Goal: Task Accomplishment & Management: Manage account settings

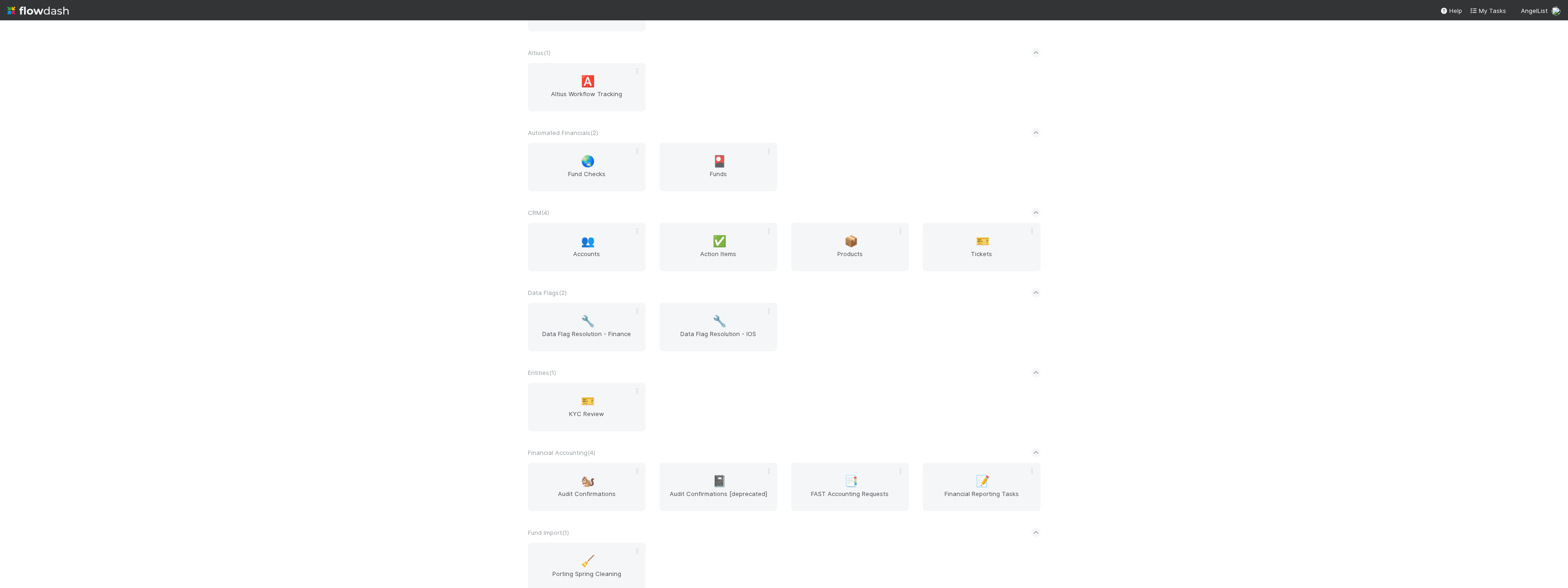
scroll to position [277, 0]
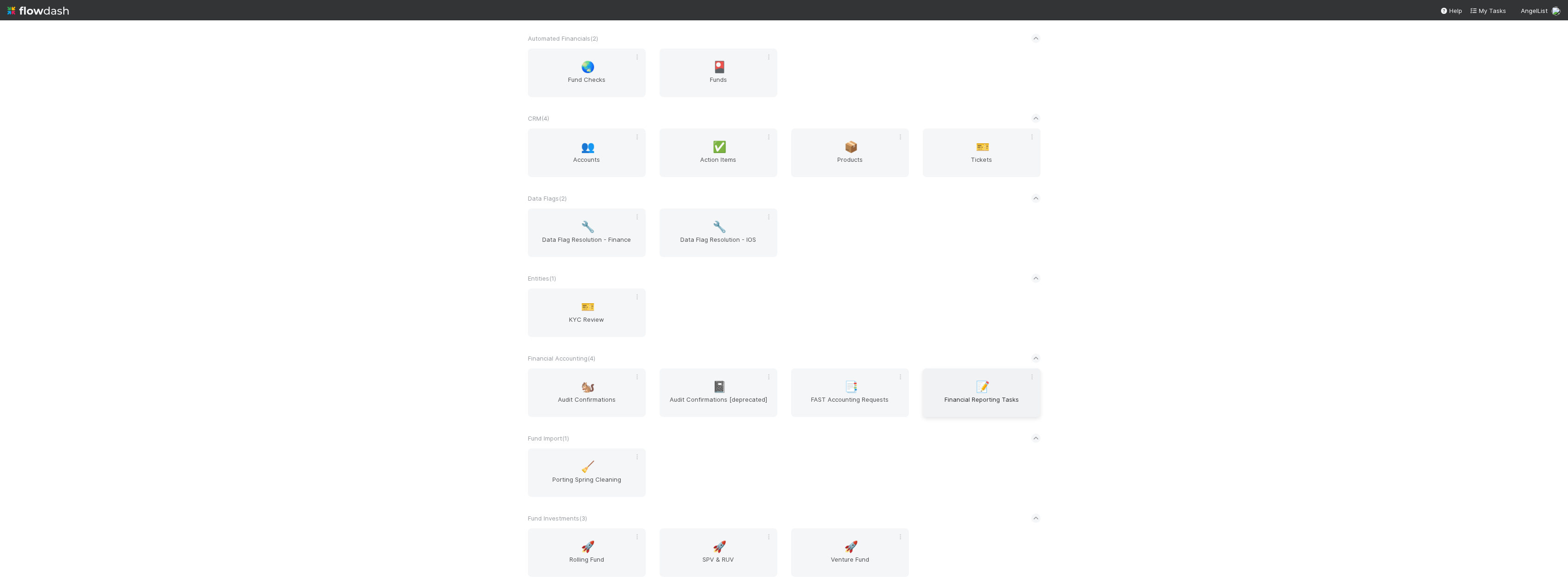
click at [967, 392] on div "📝 Financial Reporting Tasks" at bounding box center [982, 392] width 118 height 48
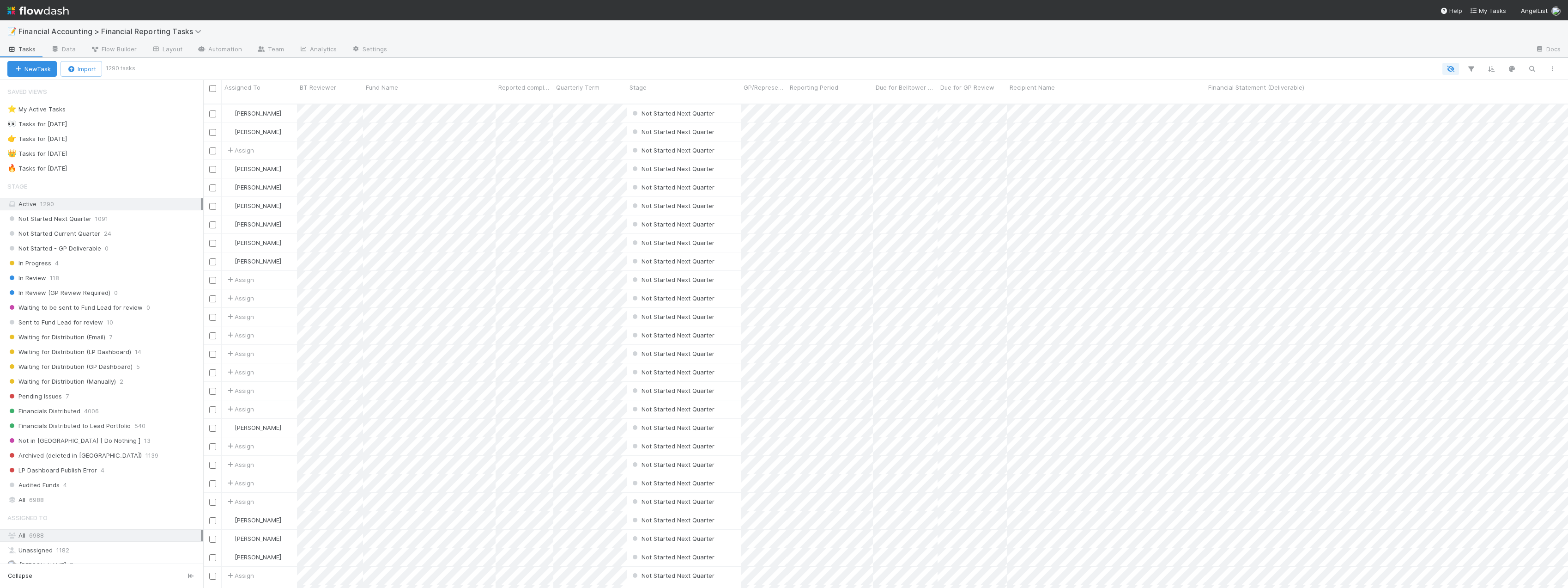
scroll to position [485, 1358]
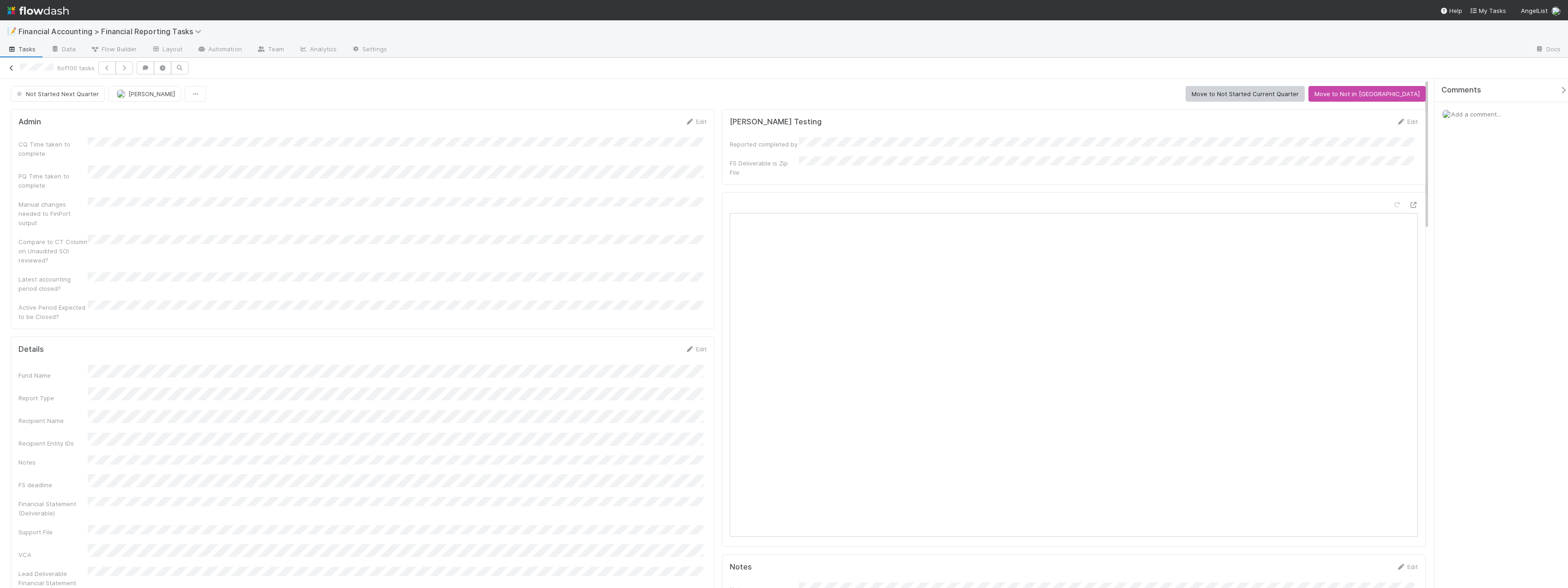
click at [7, 66] on icon at bounding box center [11, 68] width 9 height 6
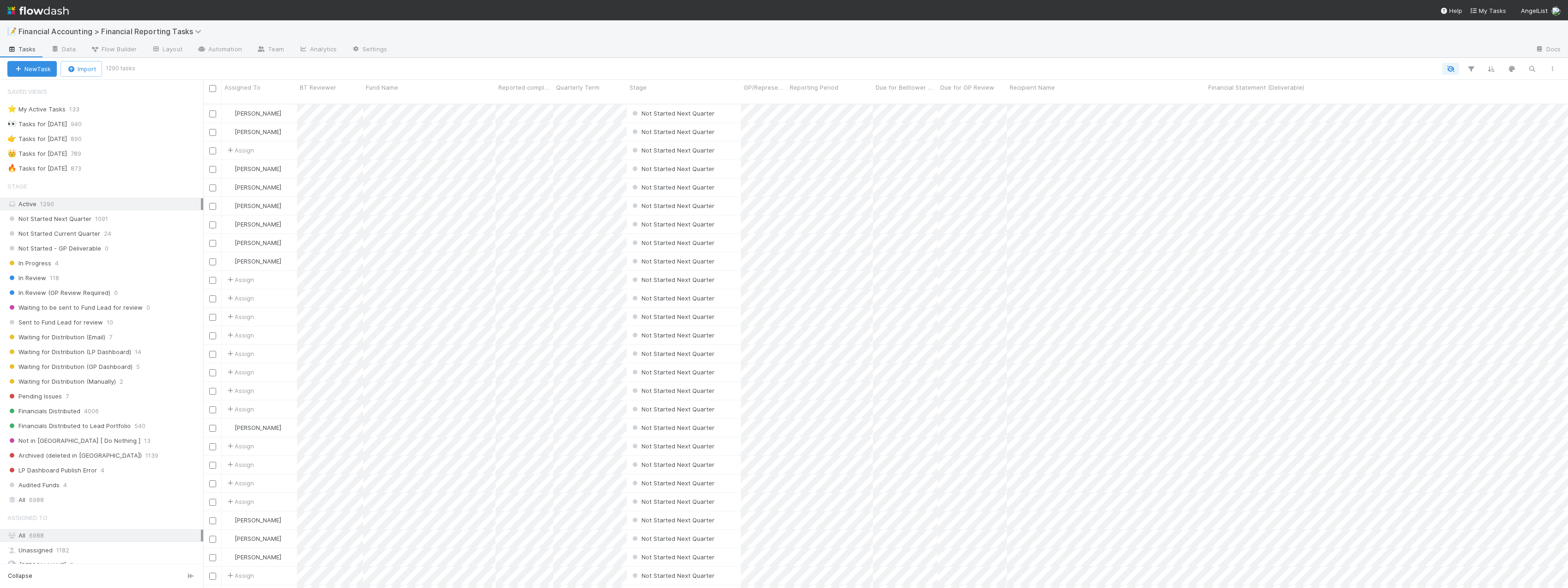
scroll to position [485, 1358]
click at [39, 494] on span "6988" at bounding box center [36, 500] width 15 height 11
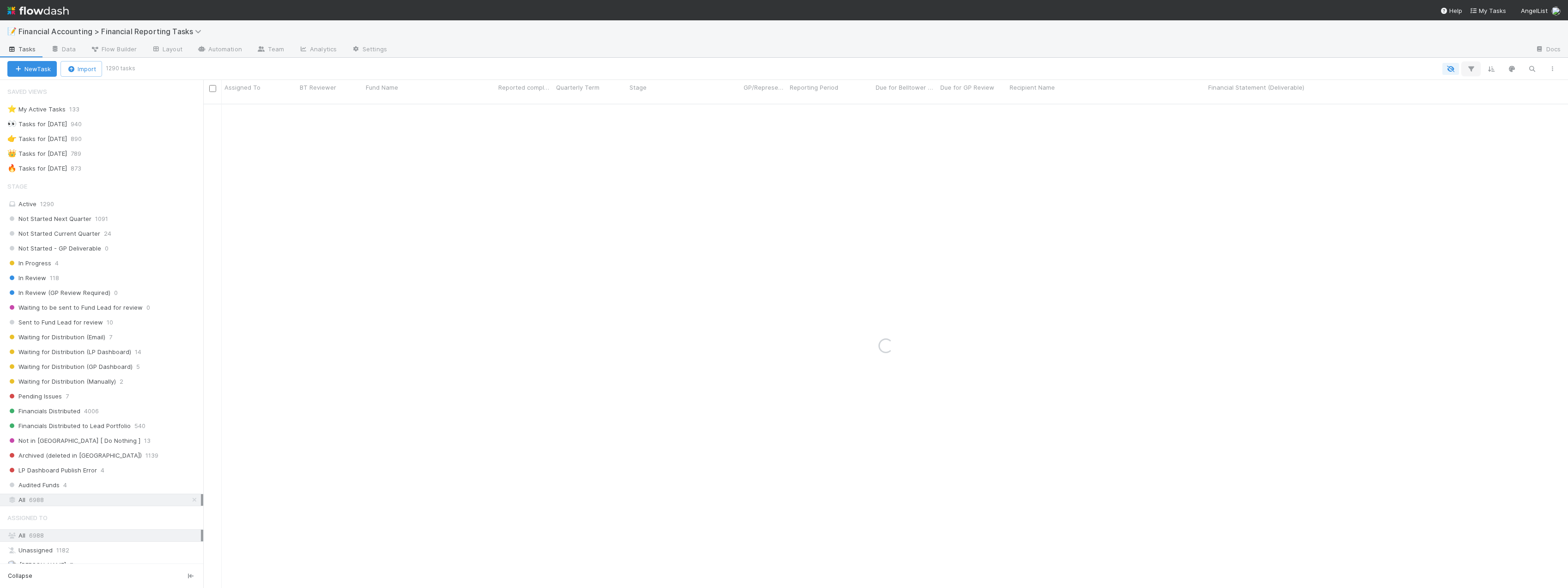
click at [1472, 72] on icon "button" at bounding box center [1471, 69] width 9 height 8
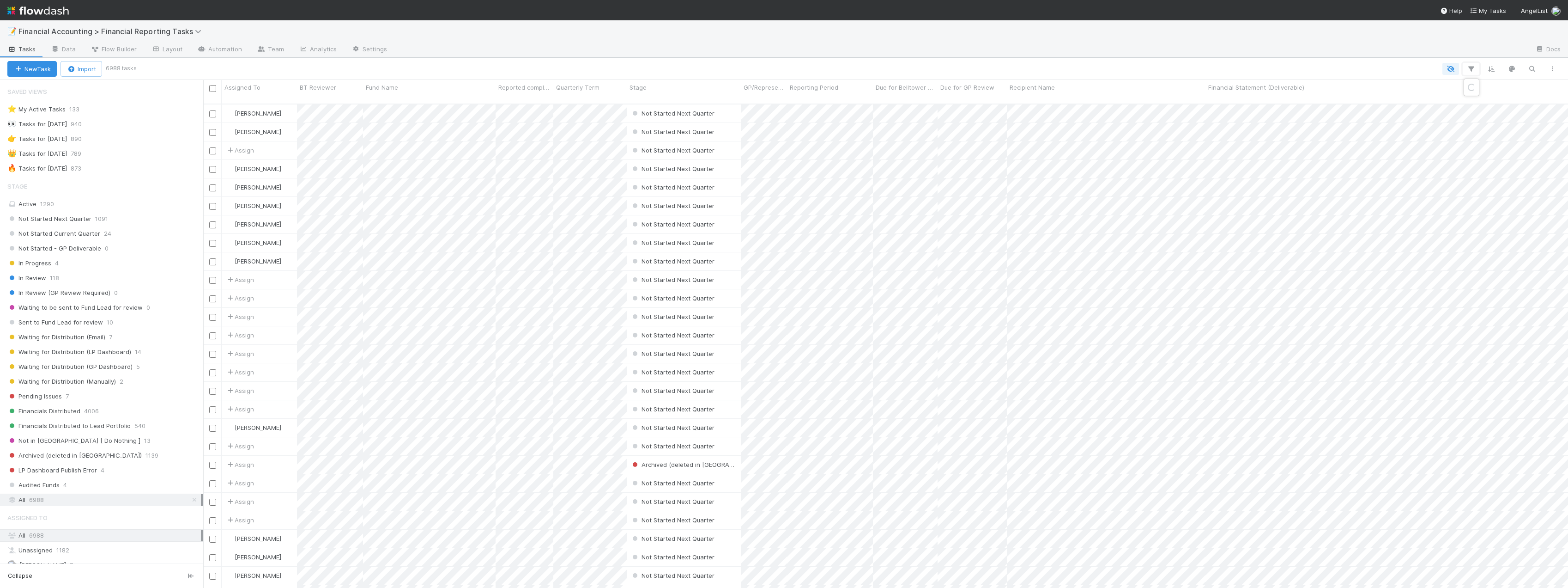
scroll to position [485, 1358]
click at [1302, 95] on button "Add Filter" at bounding box center [1329, 96] width 277 height 13
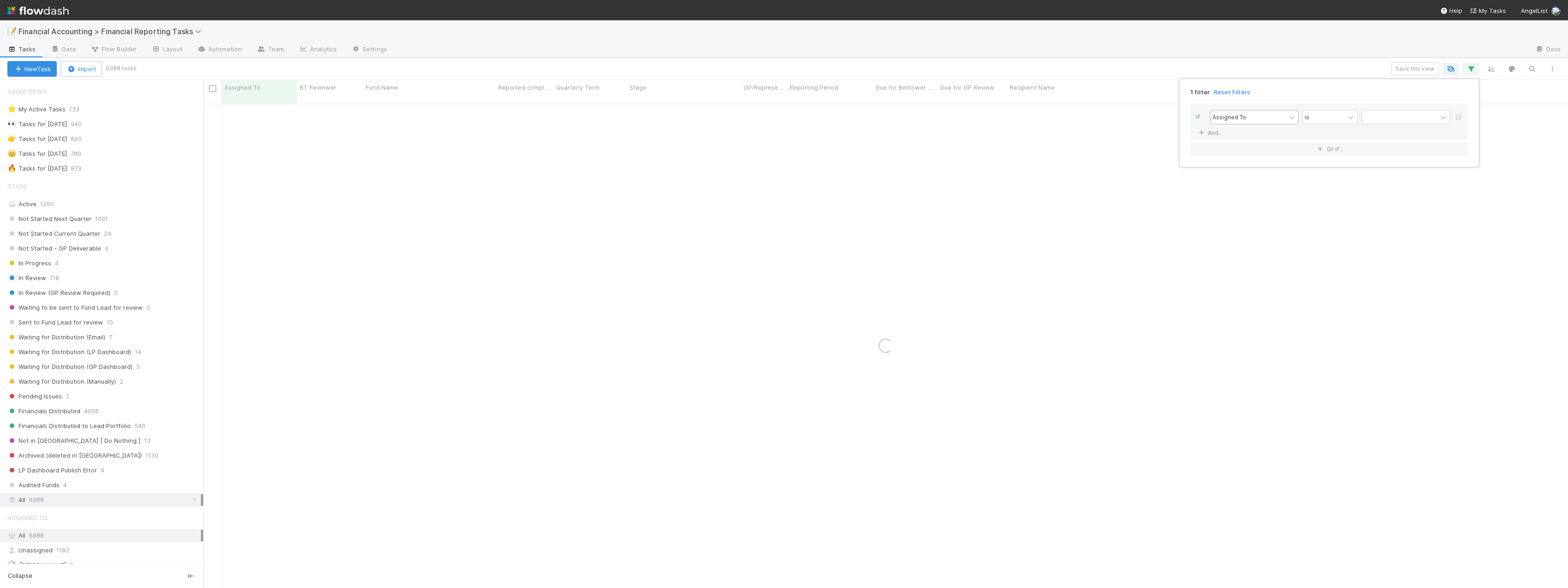
click at [1273, 116] on div "Assigned To" at bounding box center [1248, 116] width 75 height 13
click at [1231, 231] on div "Reporting Period" at bounding box center [1254, 233] width 88 height 15
click at [1400, 124] on div "option Reporting Period, selected. 0 results available. Select is focused ,type…" at bounding box center [1332, 118] width 244 height 16
click at [1377, 122] on input "text" at bounding box center [1405, 117] width 88 height 14
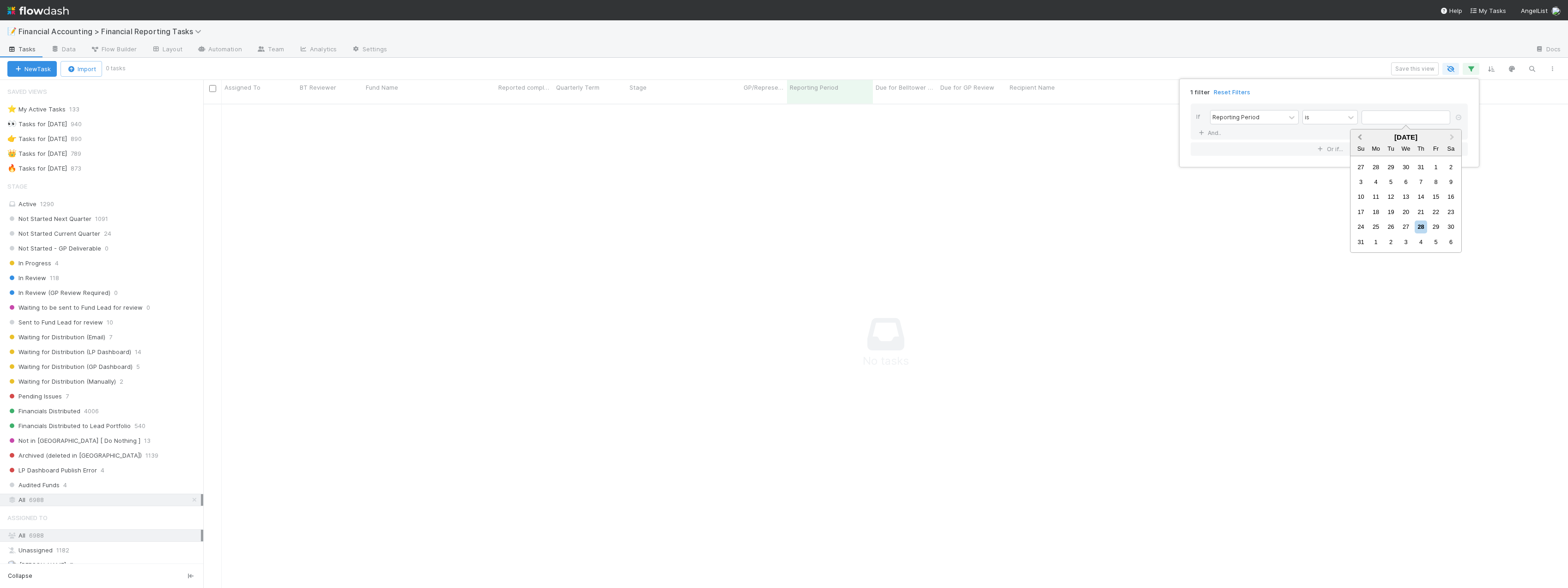
click at [1355, 137] on button "Previous Month" at bounding box center [1358, 138] width 15 height 15
click at [1377, 230] on div "30" at bounding box center [1376, 227] width 13 height 13
type input "06/30/2025"
click at [1217, 131] on link "And.." at bounding box center [1210, 133] width 29 height 13
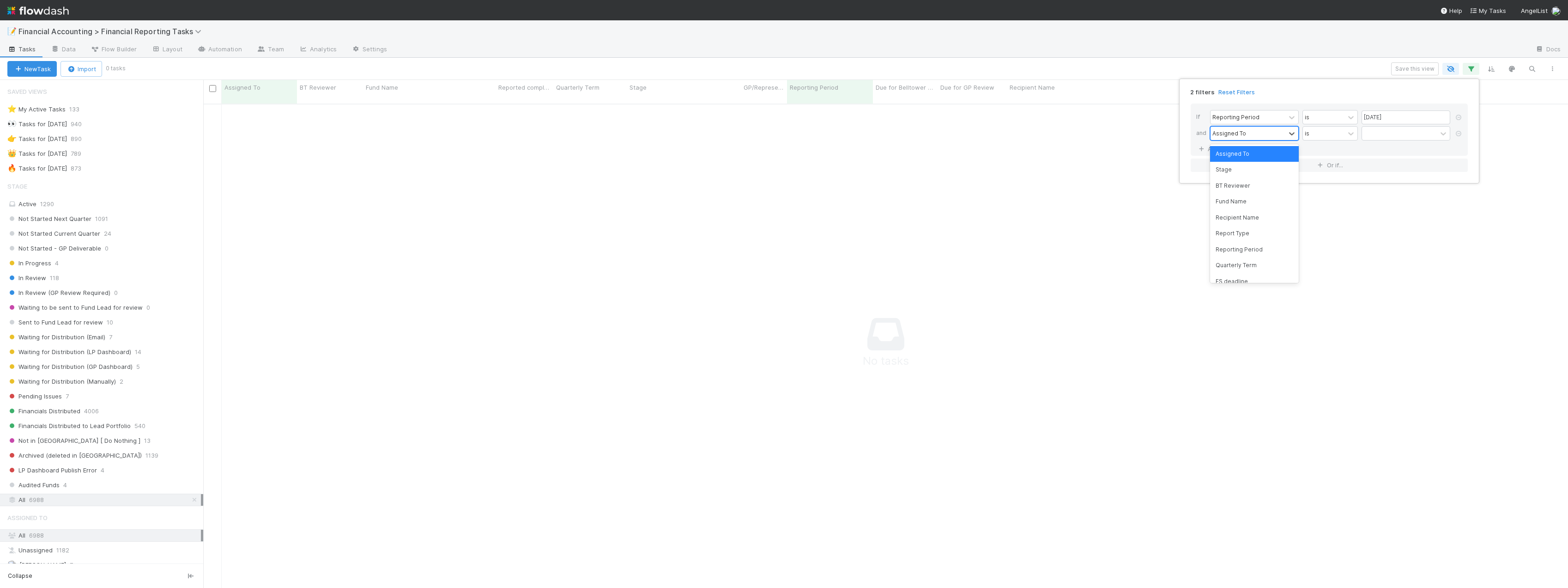
click at [1236, 133] on div "Assigned To" at bounding box center [1229, 133] width 34 height 8
click at [1241, 269] on div "Quarterly Term" at bounding box center [1254, 265] width 88 height 15
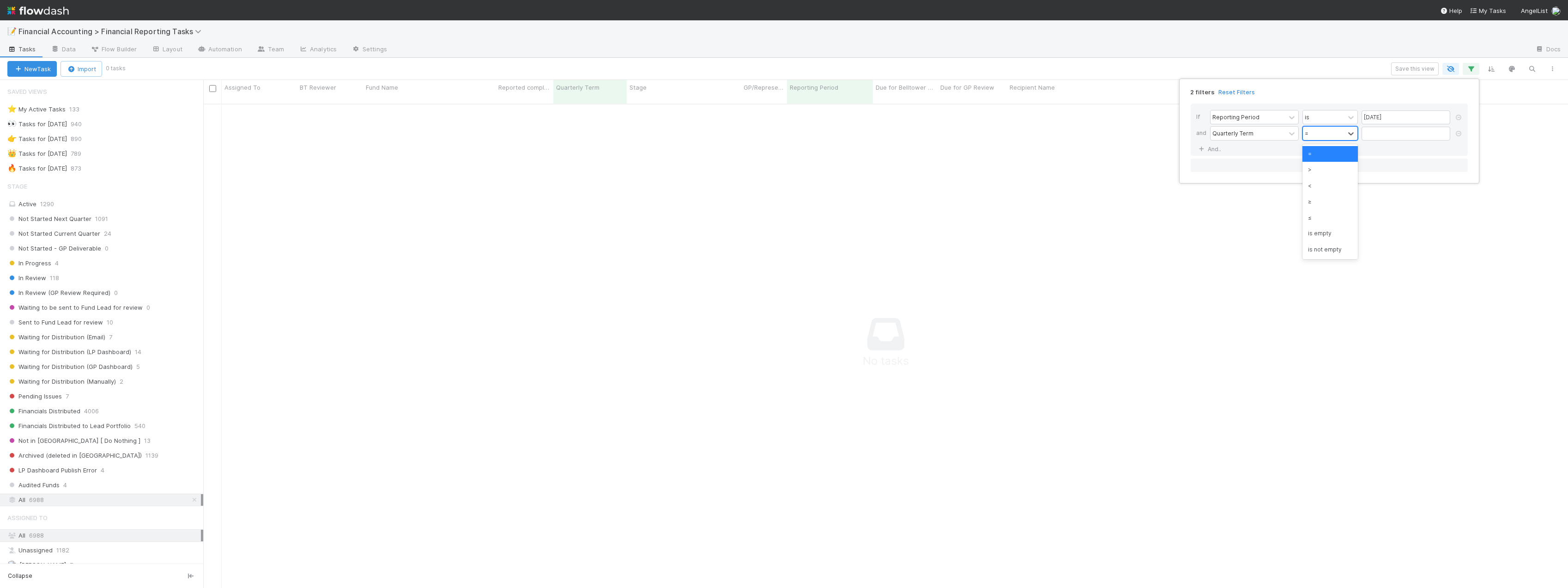
click at [1337, 131] on div "=" at bounding box center [1323, 133] width 41 height 13
click at [1315, 215] on div "≤" at bounding box center [1330, 218] width 55 height 15
click at [1206, 150] on link "And.." at bounding box center [1210, 149] width 29 height 13
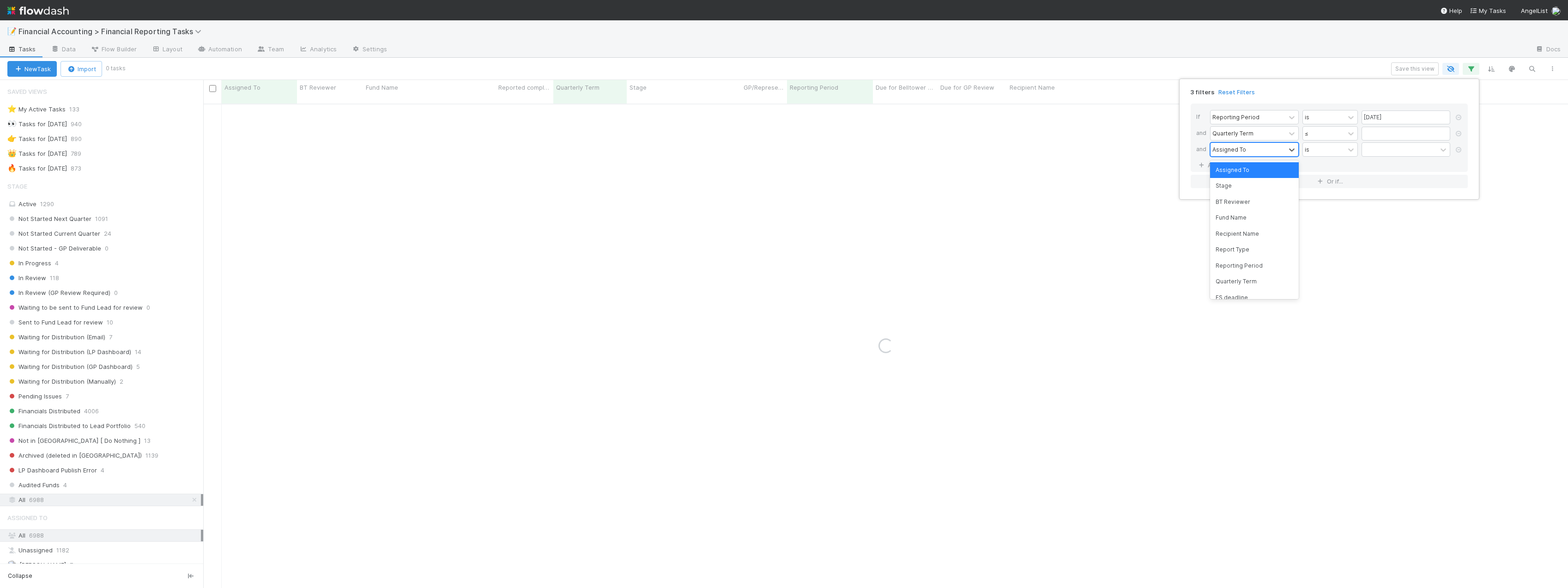
click at [1248, 156] on div "Assigned To" at bounding box center [1254, 149] width 88 height 14
click at [1236, 184] on div "Stage" at bounding box center [1254, 186] width 88 height 15
click at [1383, 152] on div at bounding box center [1399, 149] width 75 height 13
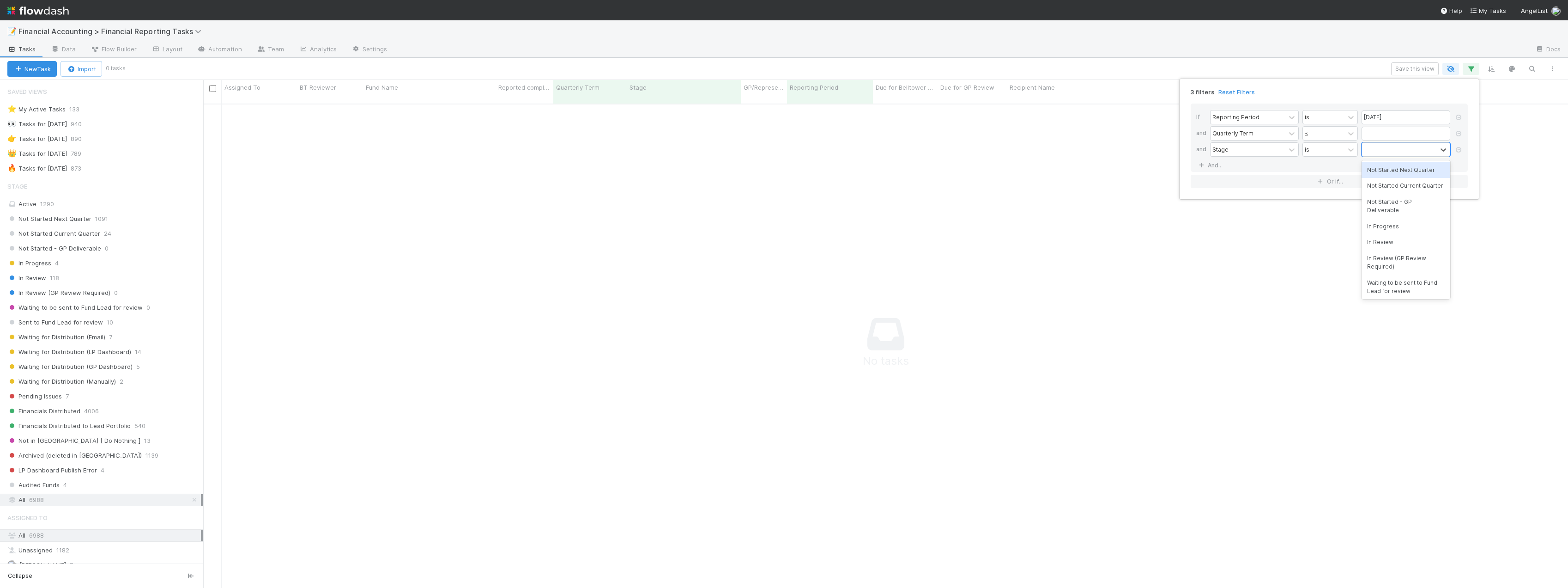
click at [1384, 168] on div "Not Started Next Quarter" at bounding box center [1405, 170] width 88 height 15
click at [1384, 163] on div "Not Started Next Quarter" at bounding box center [1393, 155] width 64 height 25
click at [1385, 182] on div "Not Started Current Quarter" at bounding box center [1405, 182] width 88 height 15
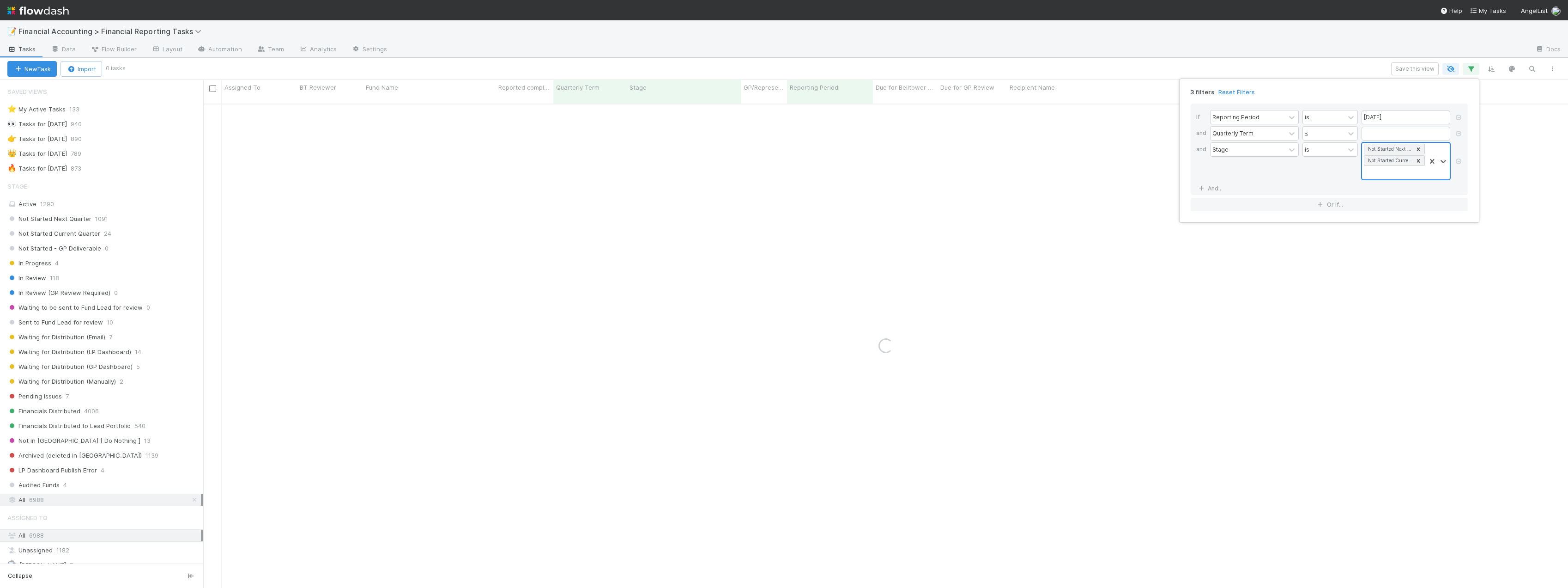
click at [1386, 178] on div "Not Started Next Quarter Not Started Current Quarter" at bounding box center [1393, 161] width 64 height 36
click at [1387, 199] on div "Not Started - GP Deliverable" at bounding box center [1405, 197] width 88 height 25
click at [1398, 182] on div "Not Started Next Quarter Not Started Current Quarter Not Started - GP Deliverab…" at bounding box center [1393, 166] width 64 height 48
drag, startPoint x: 1393, startPoint y: 209, endPoint x: 1393, endPoint y: 194, distance: 15.0
click at [1393, 209] on div "In Progress" at bounding box center [1405, 205] width 88 height 15
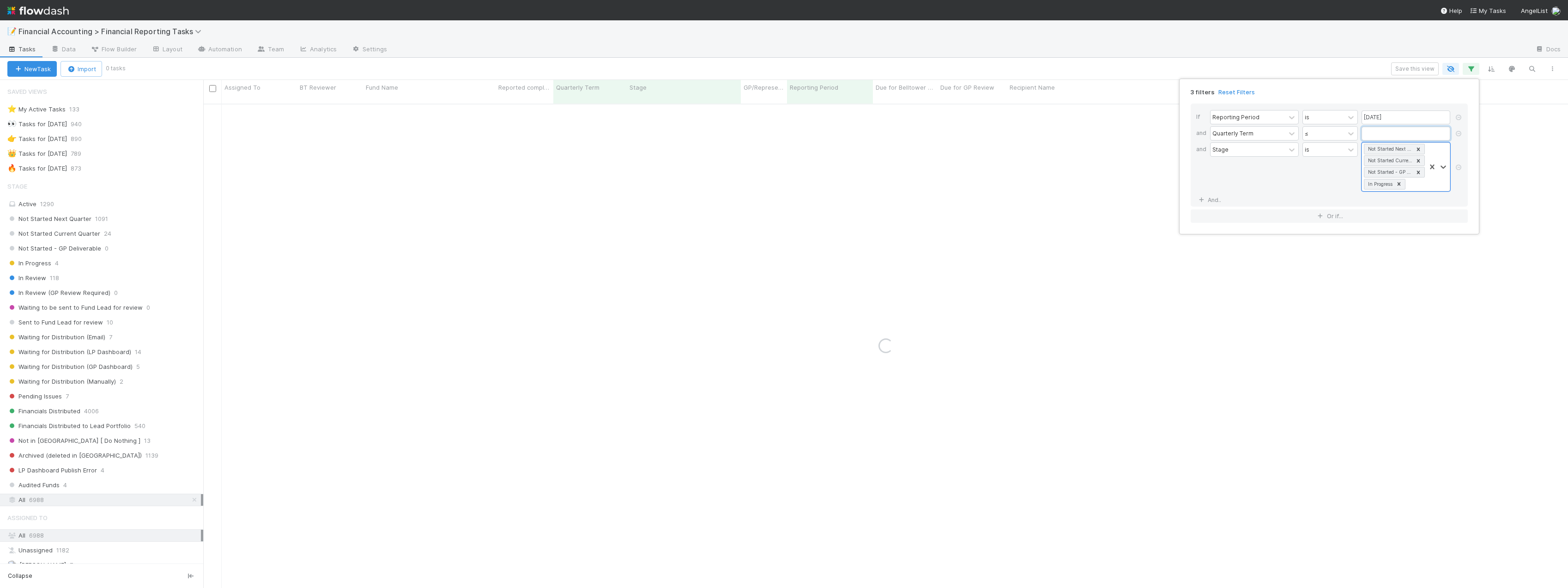
click at [1383, 132] on input "text" at bounding box center [1405, 133] width 88 height 14
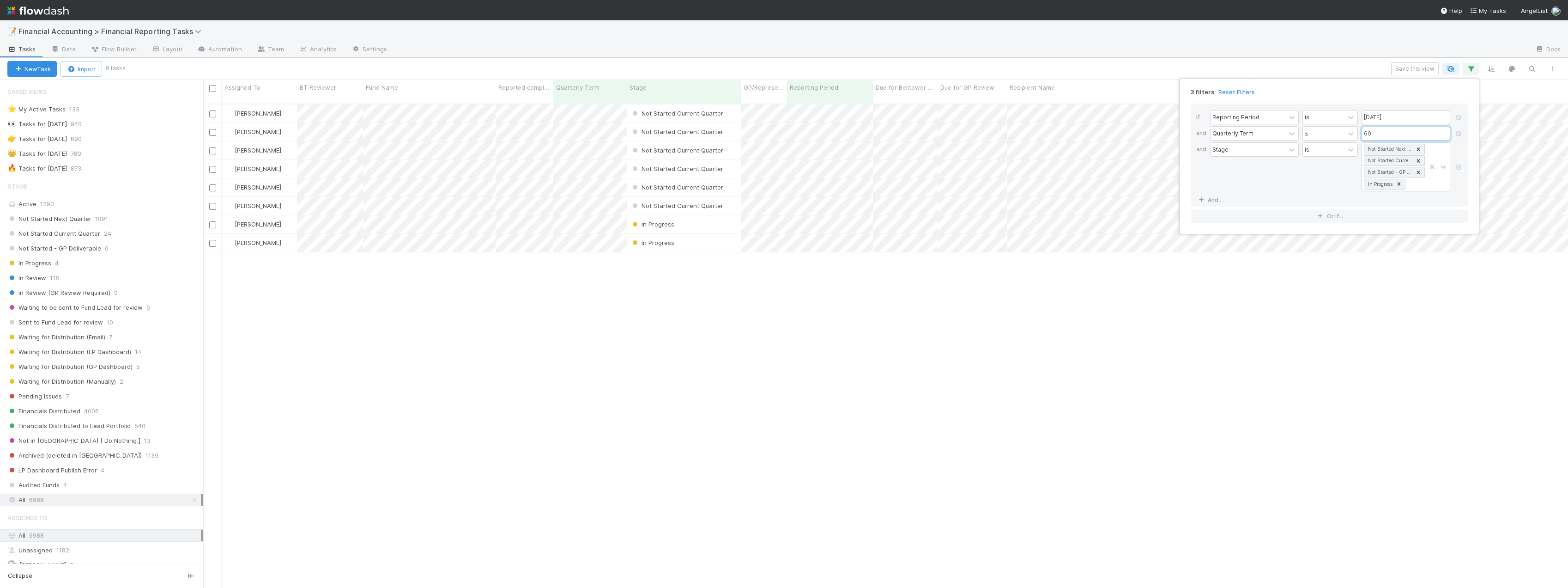
scroll to position [485, 1358]
type input "60"
click at [1087, 69] on div "3 filters Reset Filters If Reporting Period is 06/30/2025 and Quarterly Term ≤ …" at bounding box center [784, 294] width 1568 height 588
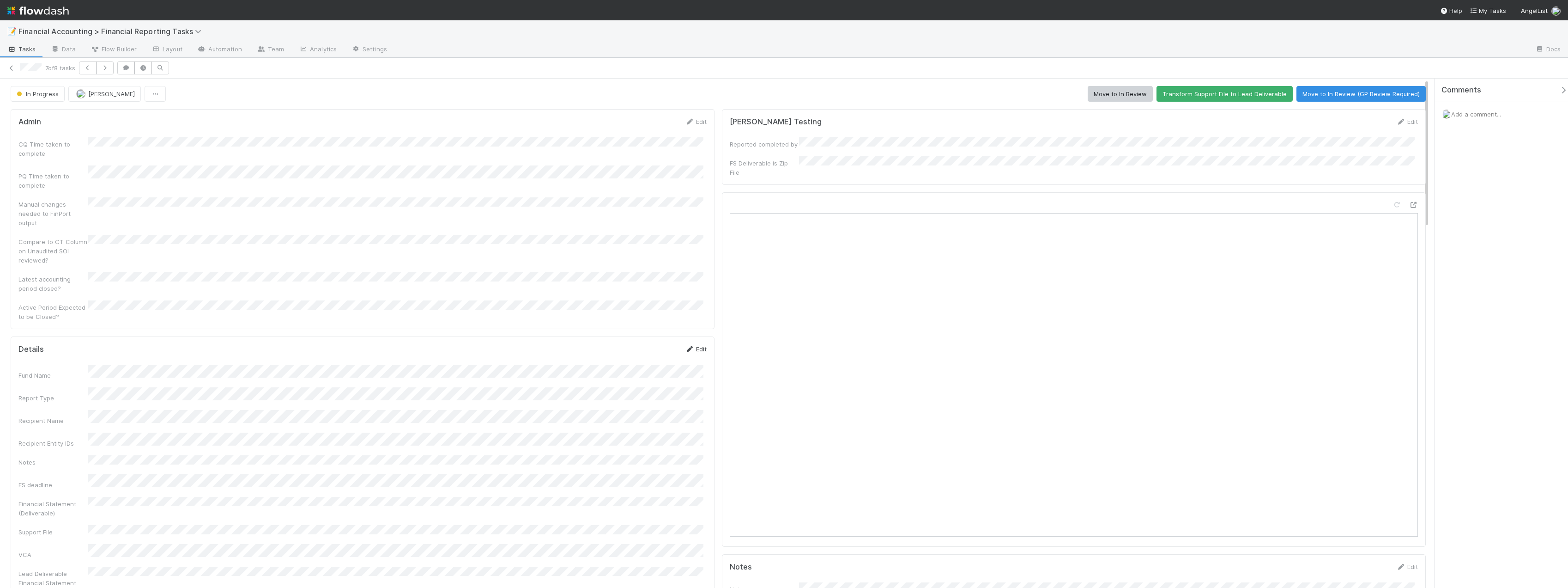
click at [696, 345] on link "Edit" at bounding box center [696, 349] width 22 height 8
click at [681, 345] on button "Cancel" at bounding box center [690, 352] width 32 height 15
click at [1330, 91] on button "Move to In Review (GP Review Required)" at bounding box center [1361, 93] width 129 height 15
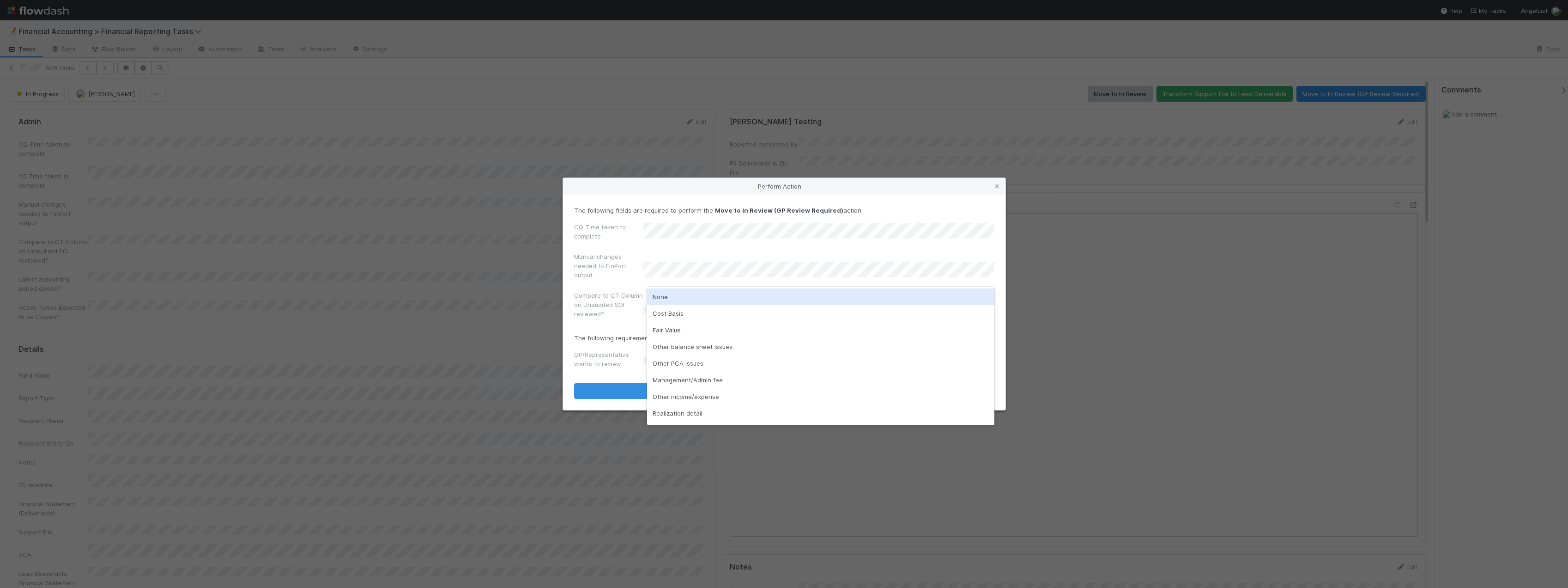
click at [670, 293] on div "None" at bounding box center [820, 297] width 347 height 17
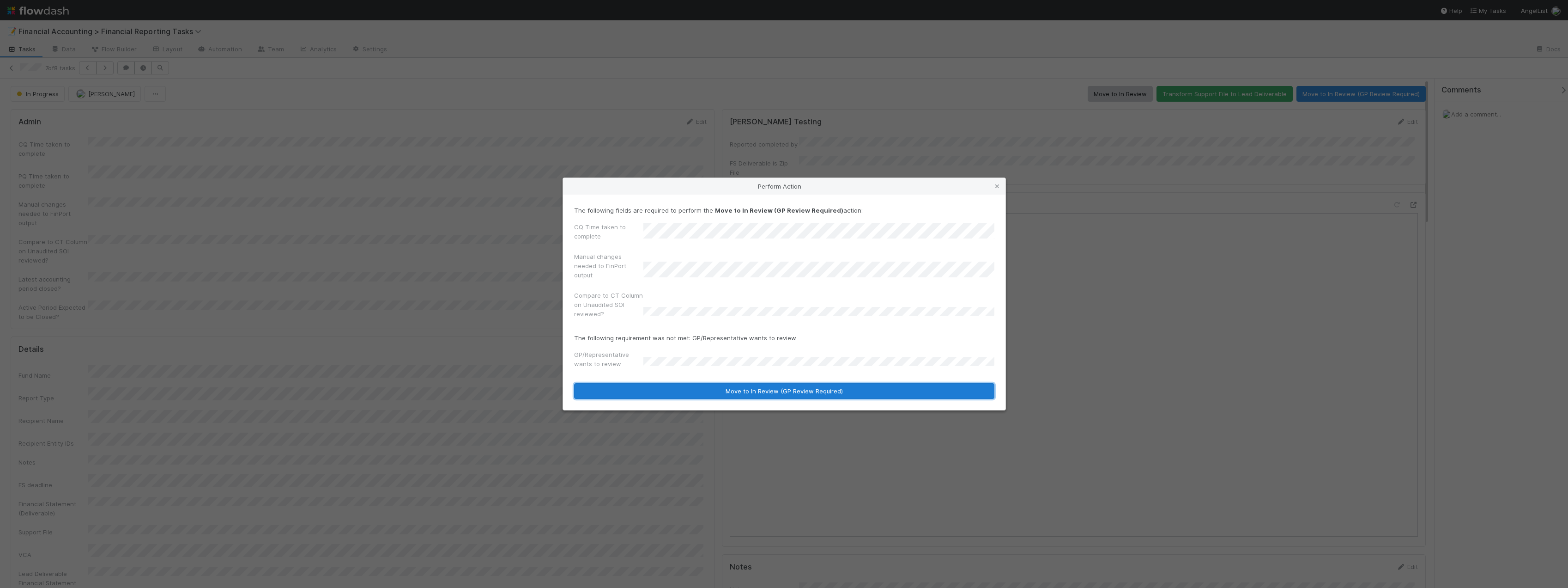
click at [708, 389] on button "Move to In Review (GP Review Required)" at bounding box center [784, 391] width 420 height 15
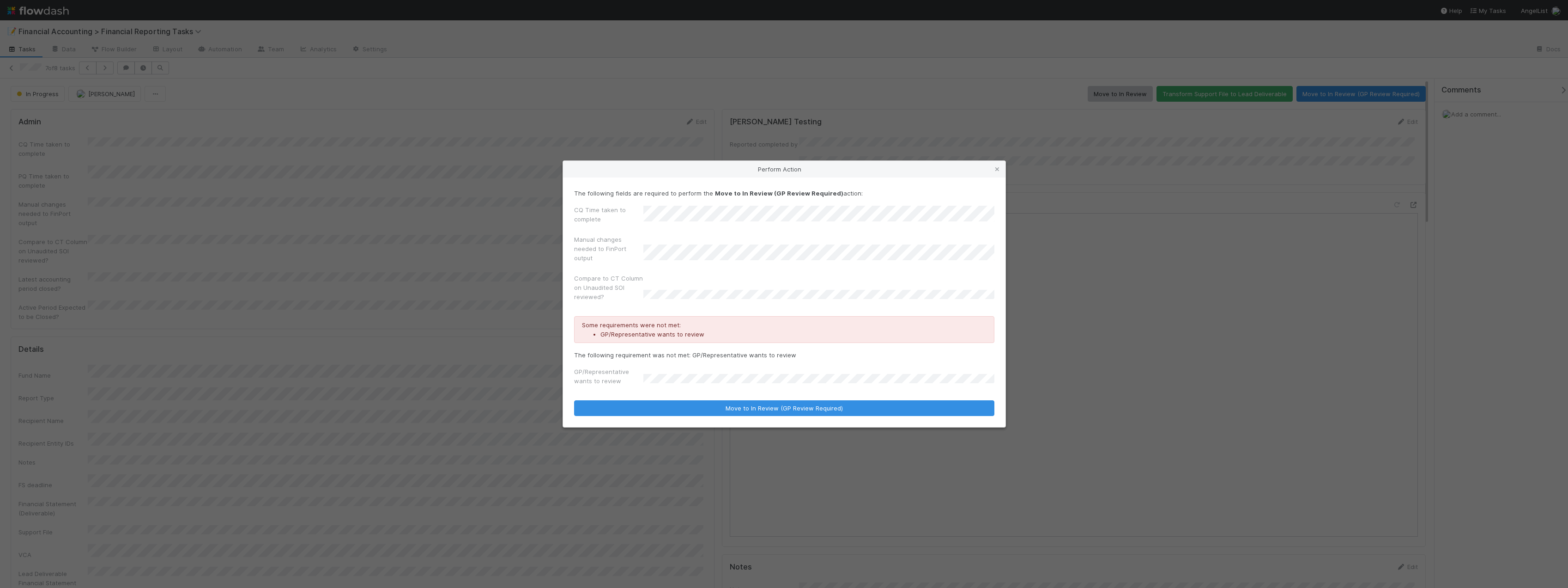
drag, startPoint x: 997, startPoint y: 173, endPoint x: 1022, endPoint y: 164, distance: 26.6
click at [997, 173] on link at bounding box center [996, 168] width 9 height 9
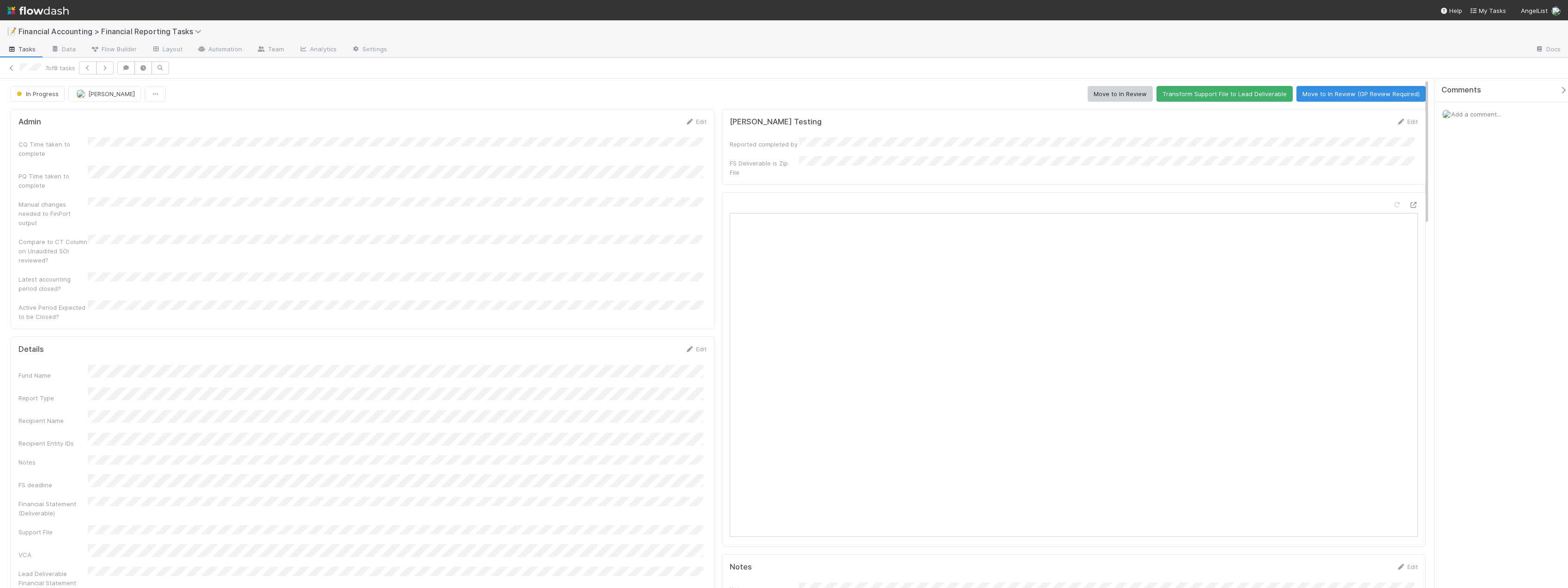
click at [1081, 94] on div "In Progress Janice Garcia Move to In Review Transform Support File to Lead Deli…" at bounding box center [718, 93] width 1415 height 15
click at [1103, 91] on button "Move to In Review" at bounding box center [1120, 93] width 65 height 15
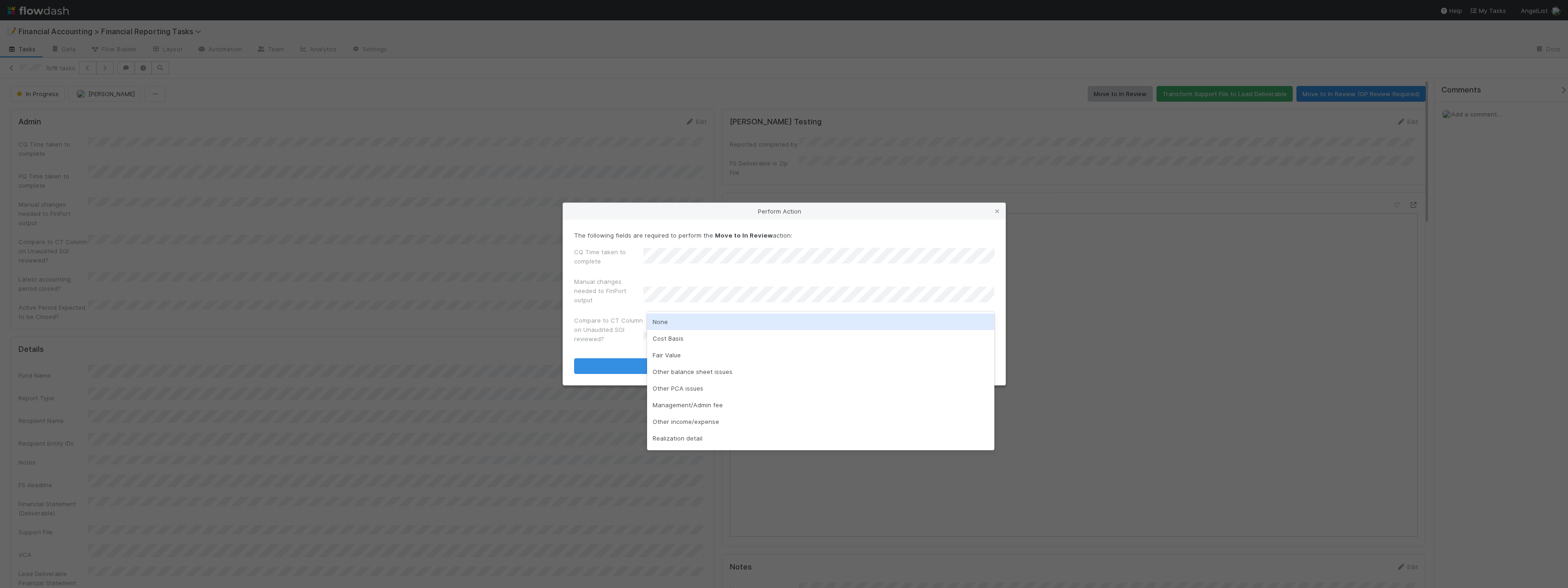
click at [675, 319] on div "None" at bounding box center [820, 322] width 347 height 17
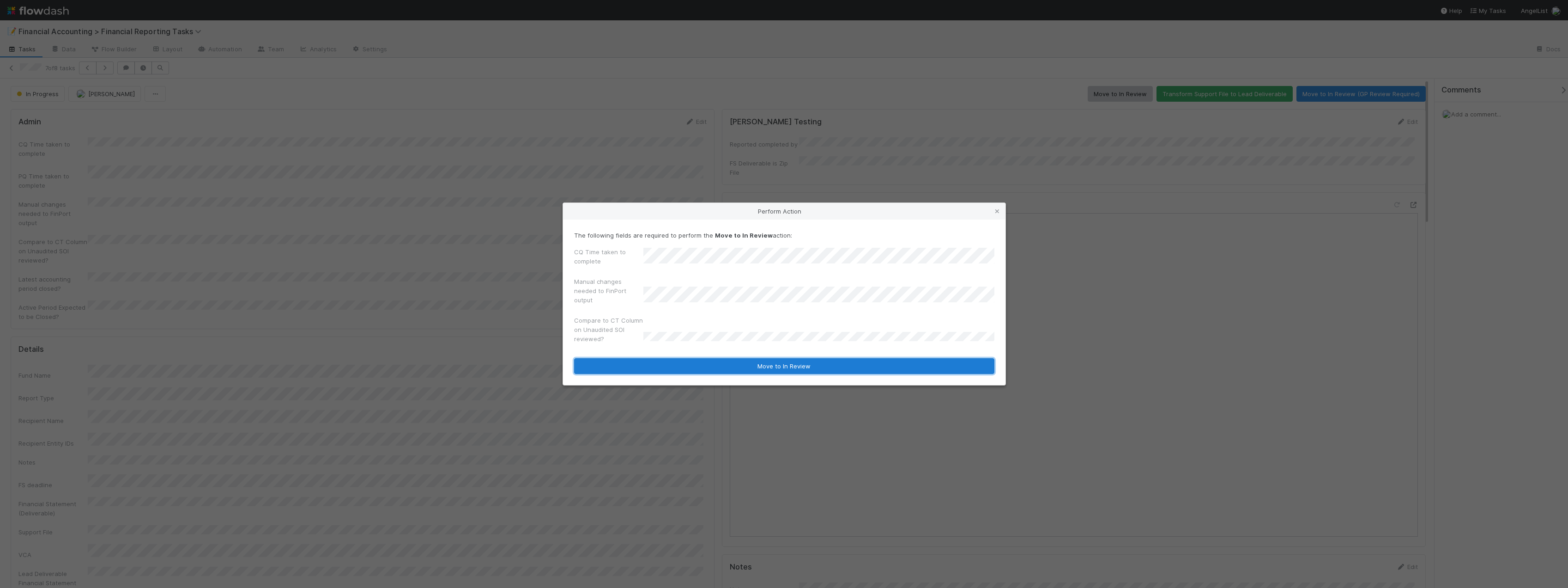
click at [678, 366] on button "Move to In Review" at bounding box center [784, 366] width 420 height 15
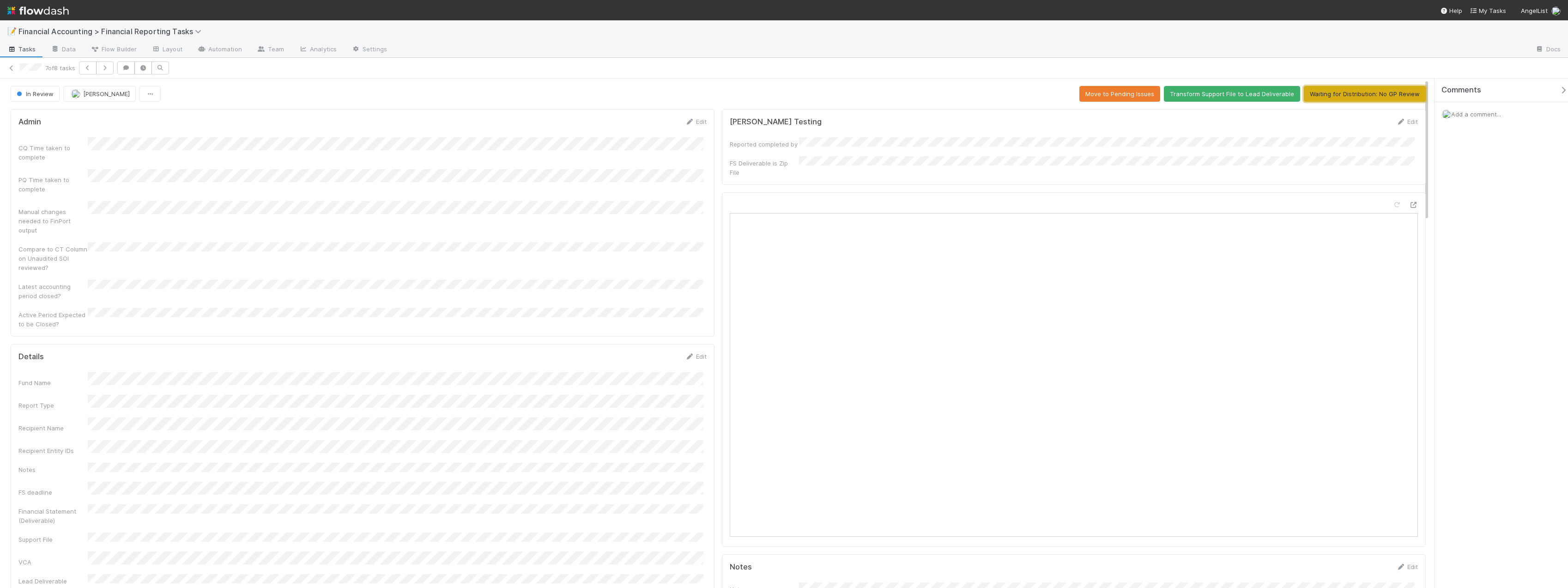
click at [1351, 100] on button "Waiting for Distribution: No GP Review" at bounding box center [1365, 93] width 122 height 15
click at [10, 67] on icon at bounding box center [11, 68] width 9 height 6
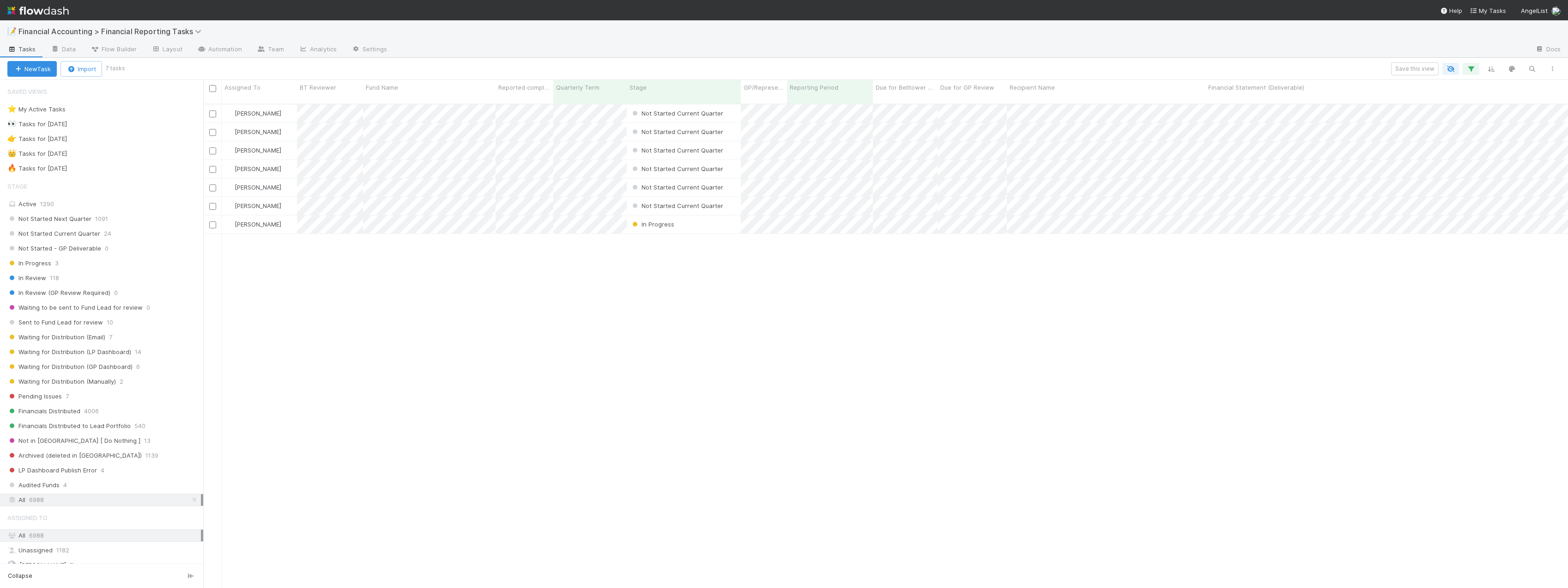
scroll to position [485, 1358]
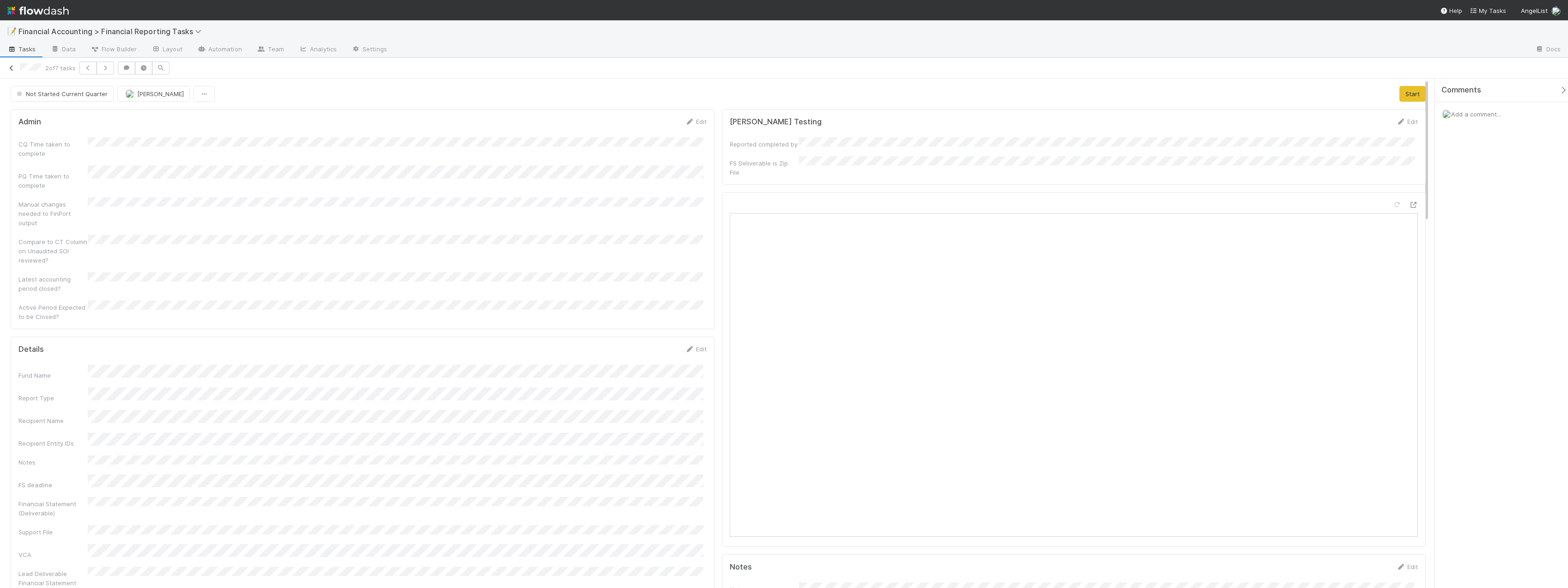
click at [15, 67] on icon at bounding box center [11, 68] width 9 height 6
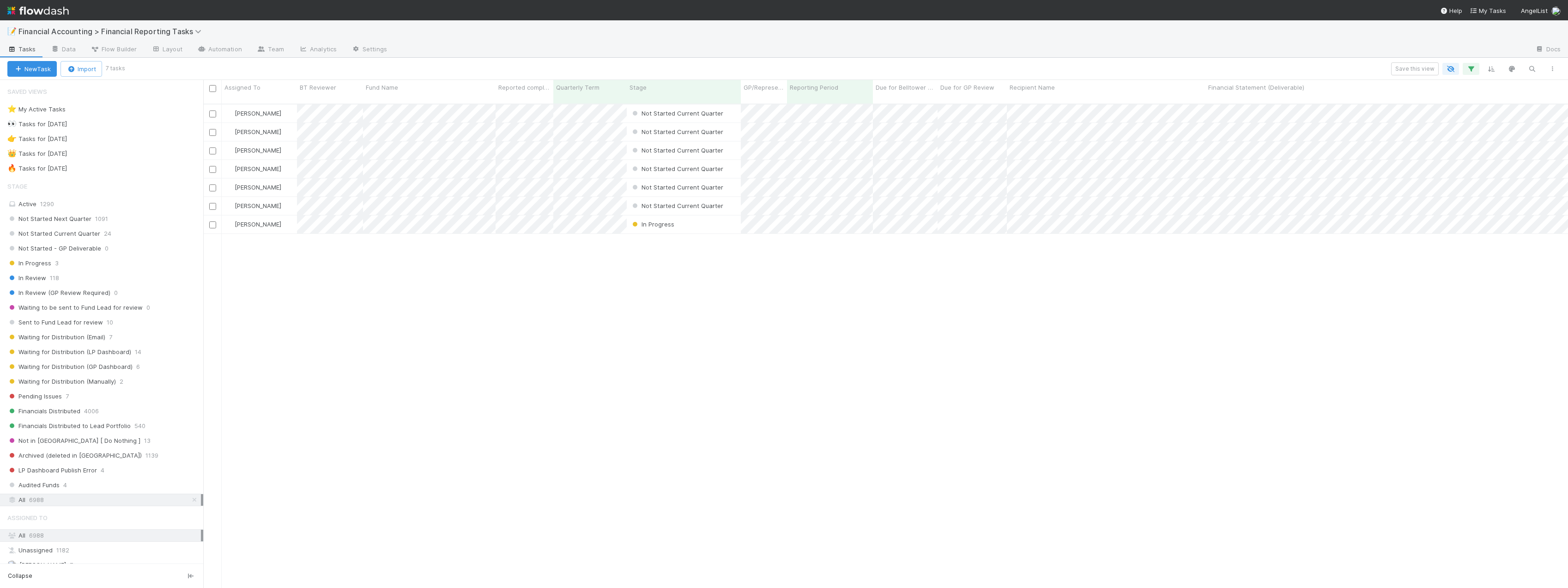
scroll to position [485, 1358]
click at [1534, 70] on icon "button" at bounding box center [1532, 69] width 9 height 8
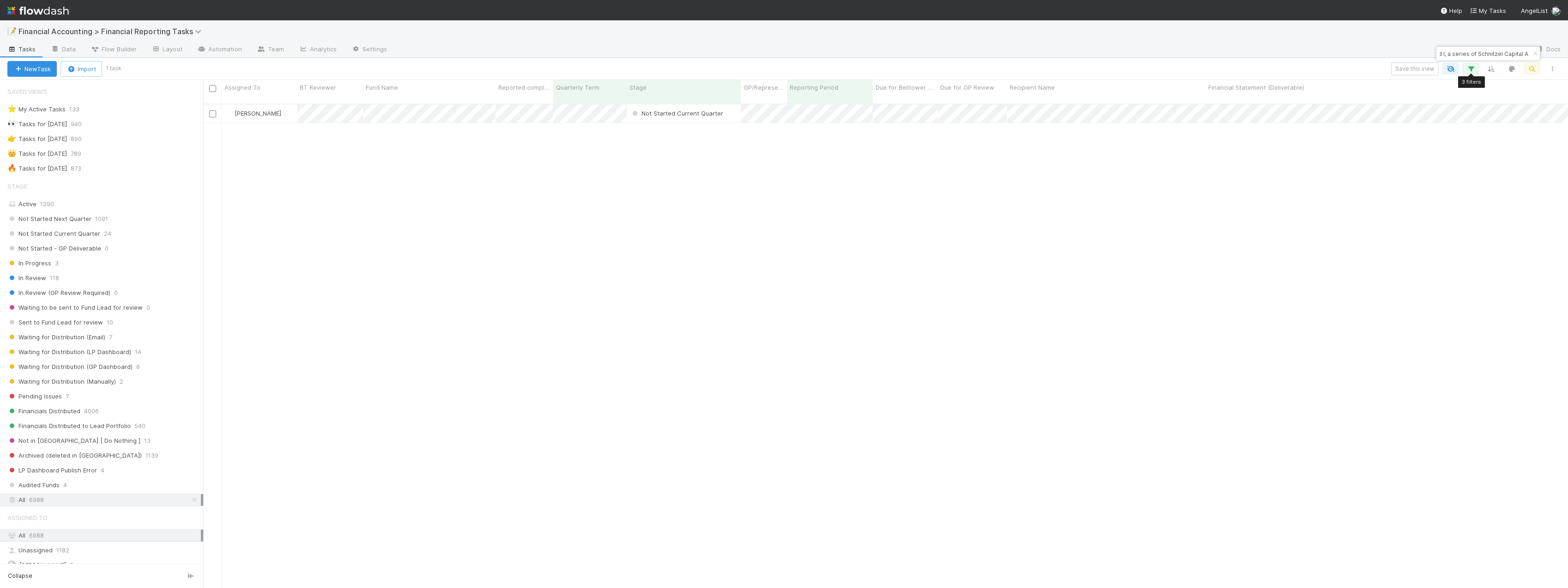
type input "mpatient Fund I, a series of Schnitzel Capital A"
click at [1468, 68] on icon "button" at bounding box center [1471, 69] width 9 height 8
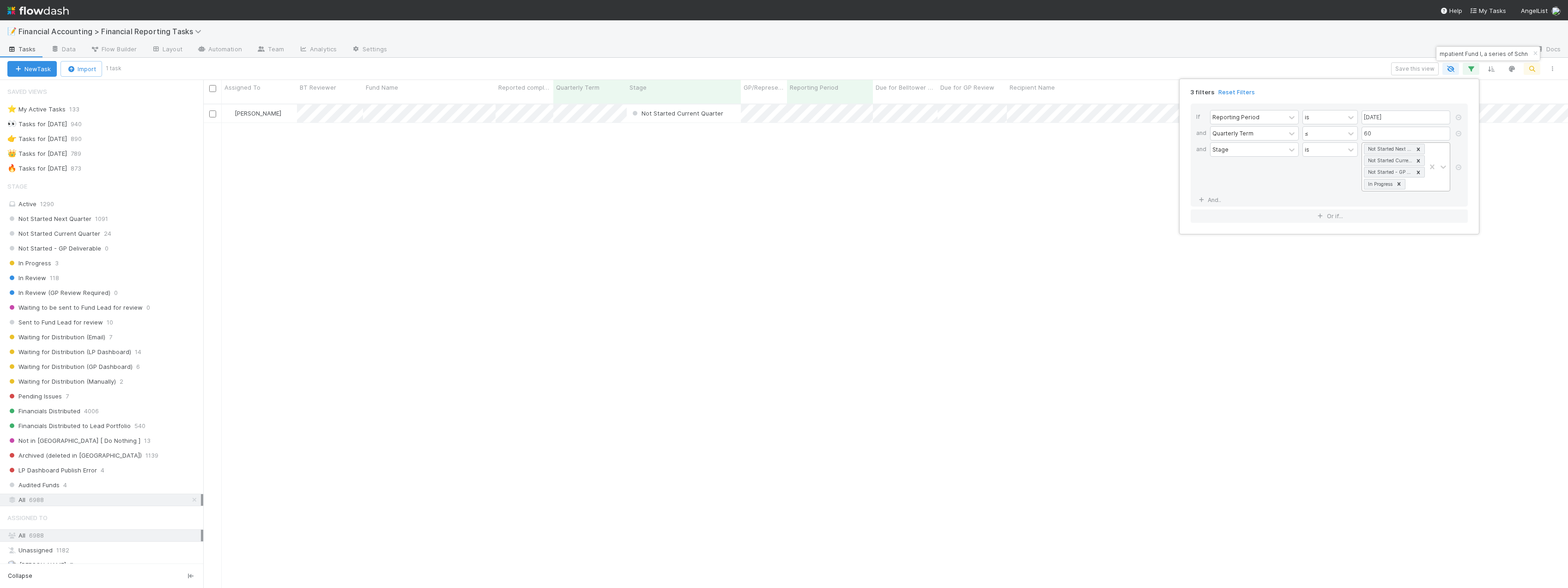
click at [1419, 187] on div "Not Started Next Quarter Not Started Current Quarter Not Started - GP Deliverab…" at bounding box center [1393, 166] width 64 height 48
click at [1404, 272] on div "Financials Distributed" at bounding box center [1405, 269] width 88 height 15
click at [1406, 211] on div "Not Started Next Quarter Not Started Current Quarter Not Started - GP Deliverab…" at bounding box center [1393, 178] width 64 height 71
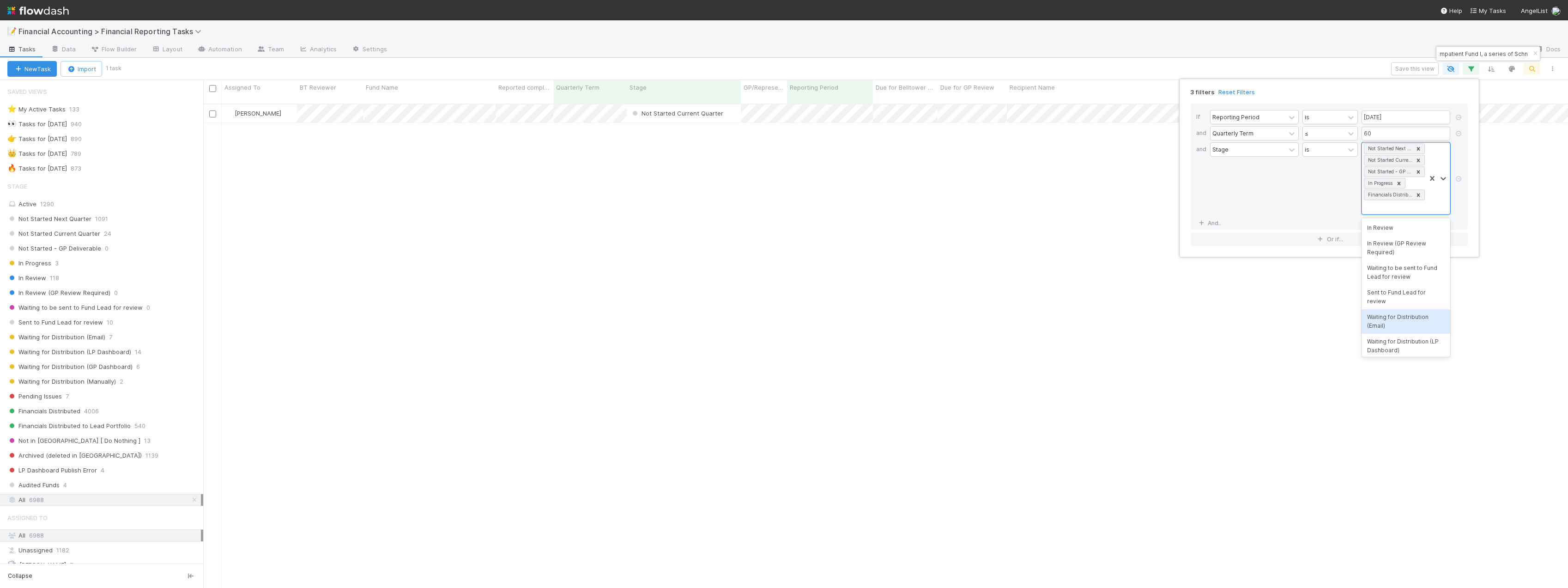
click at [1401, 321] on div "Waiting for Distribution (Email)" at bounding box center [1405, 321] width 88 height 25
click at [1399, 225] on div "Not Started Next Quarter Not Started Current Quarter Not Started - GP Deliverab…" at bounding box center [1404, 184] width 92 height 83
click at [1397, 326] on div "Waiting for Distribution (LP Dashboard)" at bounding box center [1405, 333] width 88 height 25
click at [1386, 230] on div "Not Started Next Quarter Not Started Current Quarter Not Started - GP Deliverab…" at bounding box center [1382, 189] width 86 height 94
click at [1391, 346] on div "Waiting for Distribution (Manually)" at bounding box center [1395, 347] width 107 height 15
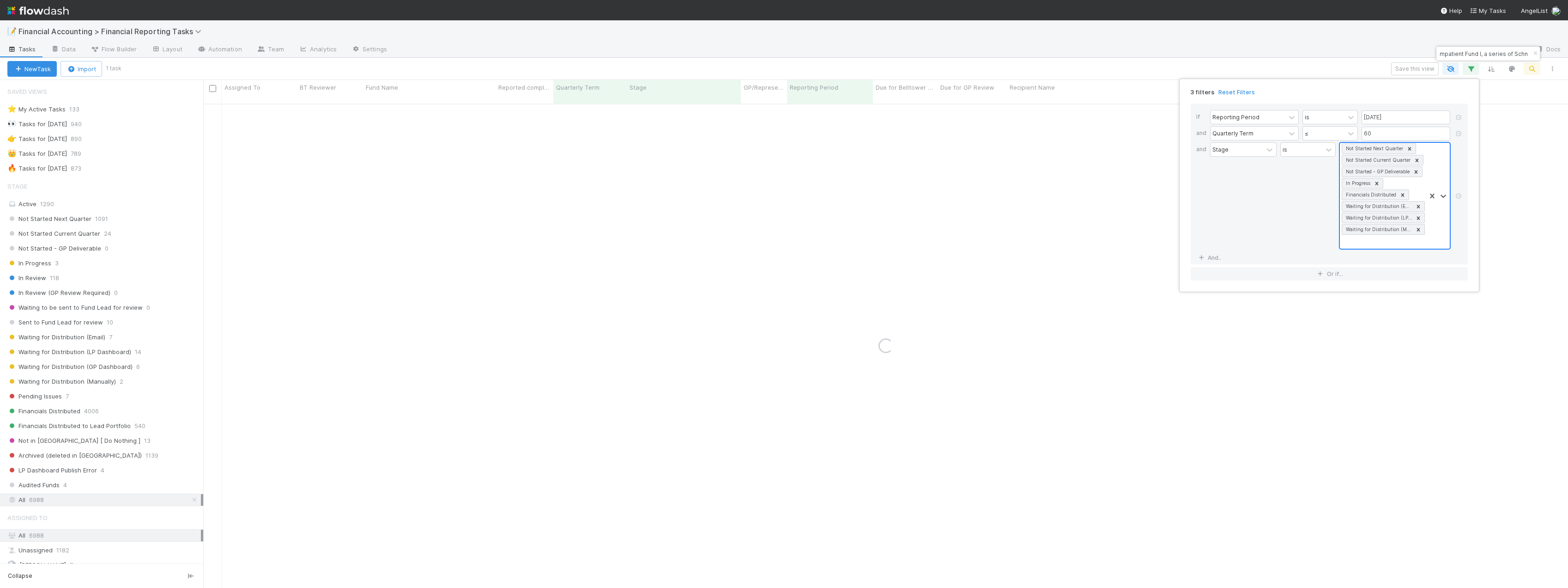
click at [1386, 238] on div "Not Started Next Quarter Not Started Current Quarter Not Started - GP Deliverab…" at bounding box center [1382, 195] width 86 height 106
click at [1013, 67] on div "3 filters Reset Filters If Reporting Period is 06/30/2025 and Quarterly Term ≤ …" at bounding box center [784, 294] width 1568 height 588
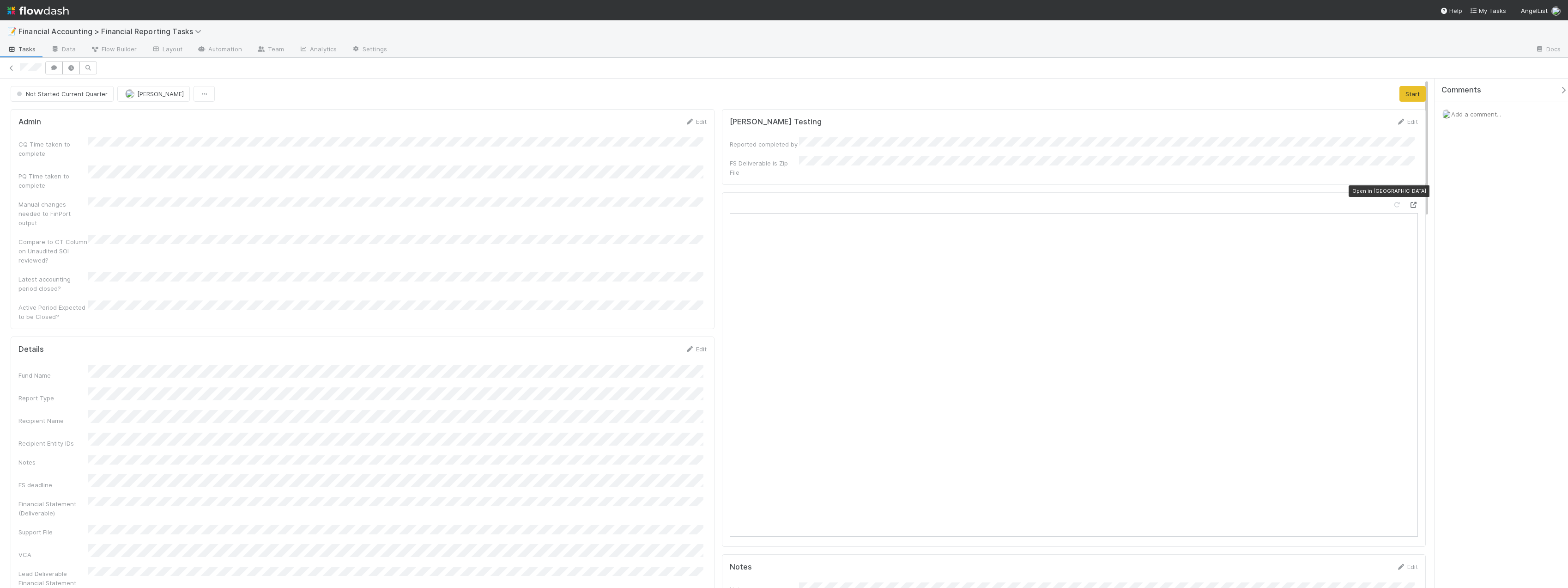
click at [1409, 202] on icon at bounding box center [1413, 205] width 9 height 6
click at [11, 63] on div at bounding box center [784, 68] width 1568 height 13
click at [11, 68] on icon at bounding box center [11, 68] width 9 height 6
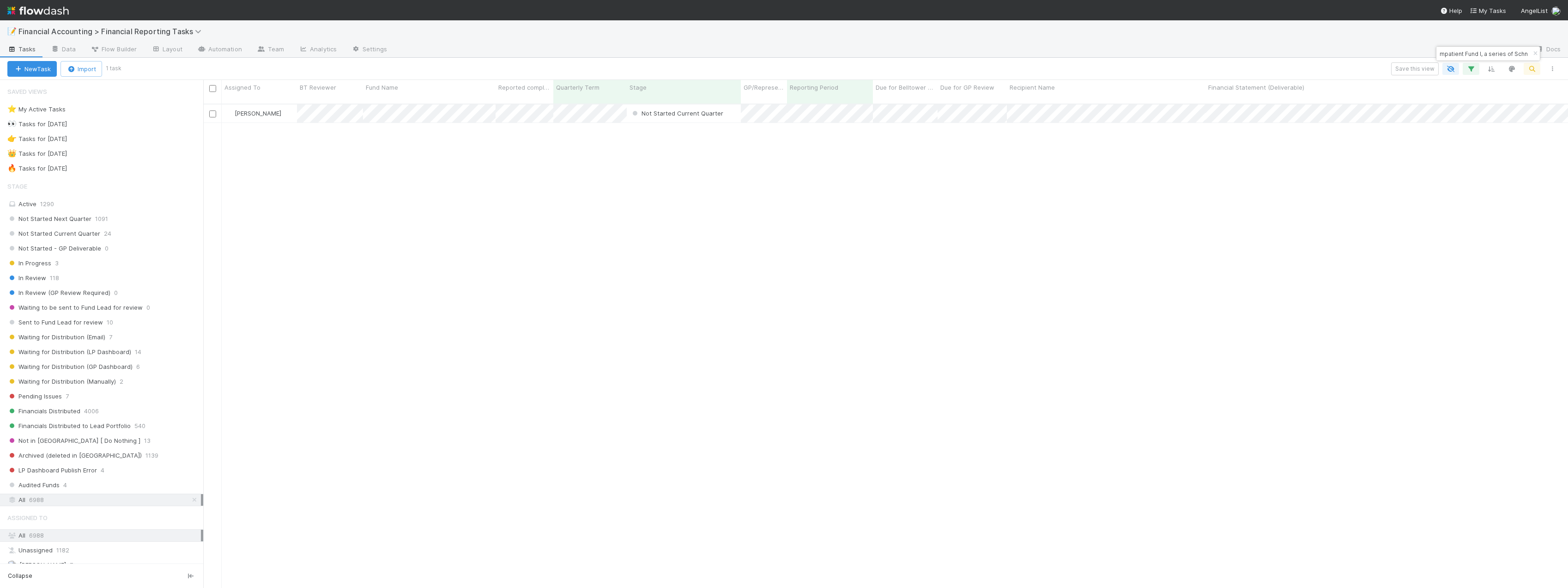
scroll to position [485, 1358]
click at [1473, 72] on icon "button" at bounding box center [1471, 69] width 9 height 8
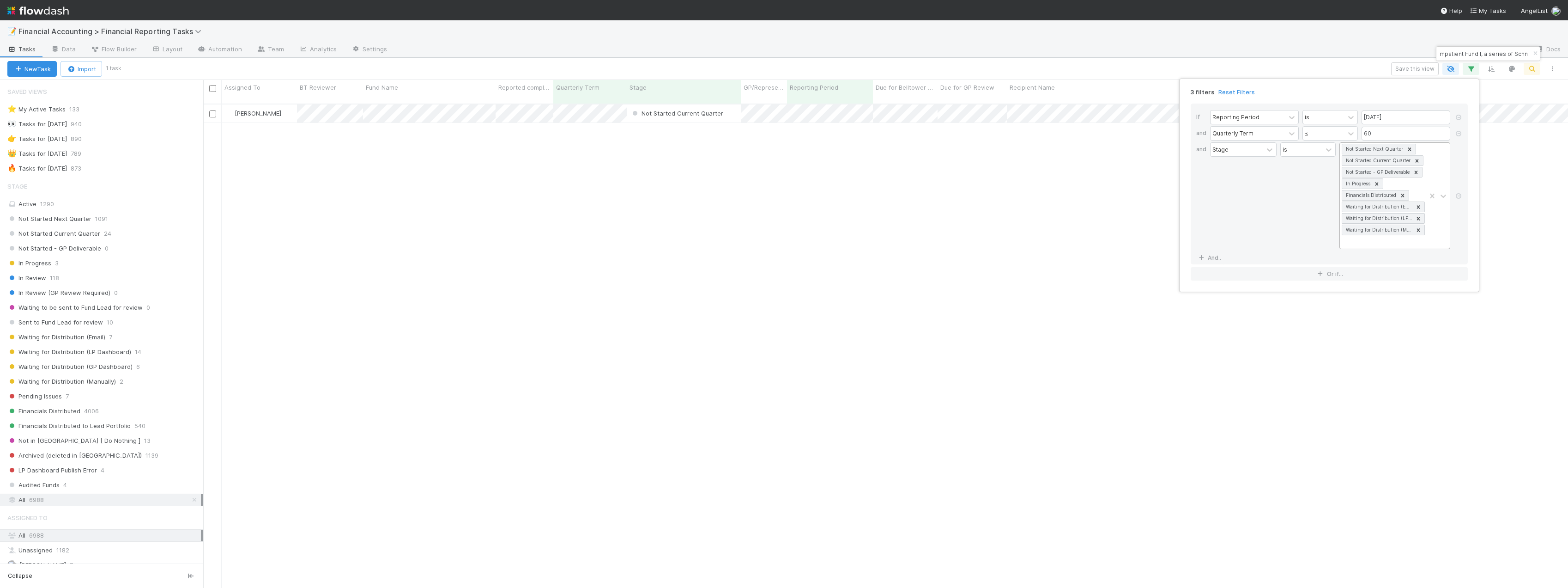
click at [1418, 246] on div "Not Started Next Quarter Not Started Current Quarter Not Started - GP Deliverab…" at bounding box center [1382, 195] width 86 height 106
click at [1393, 284] on div "In Review (GP Review Required)" at bounding box center [1395, 278] width 107 height 15
click at [1376, 255] on div "Not Started Next Quarter Not Started Current Quarter Not Started - GP Deliverab…" at bounding box center [1382, 201] width 86 height 117
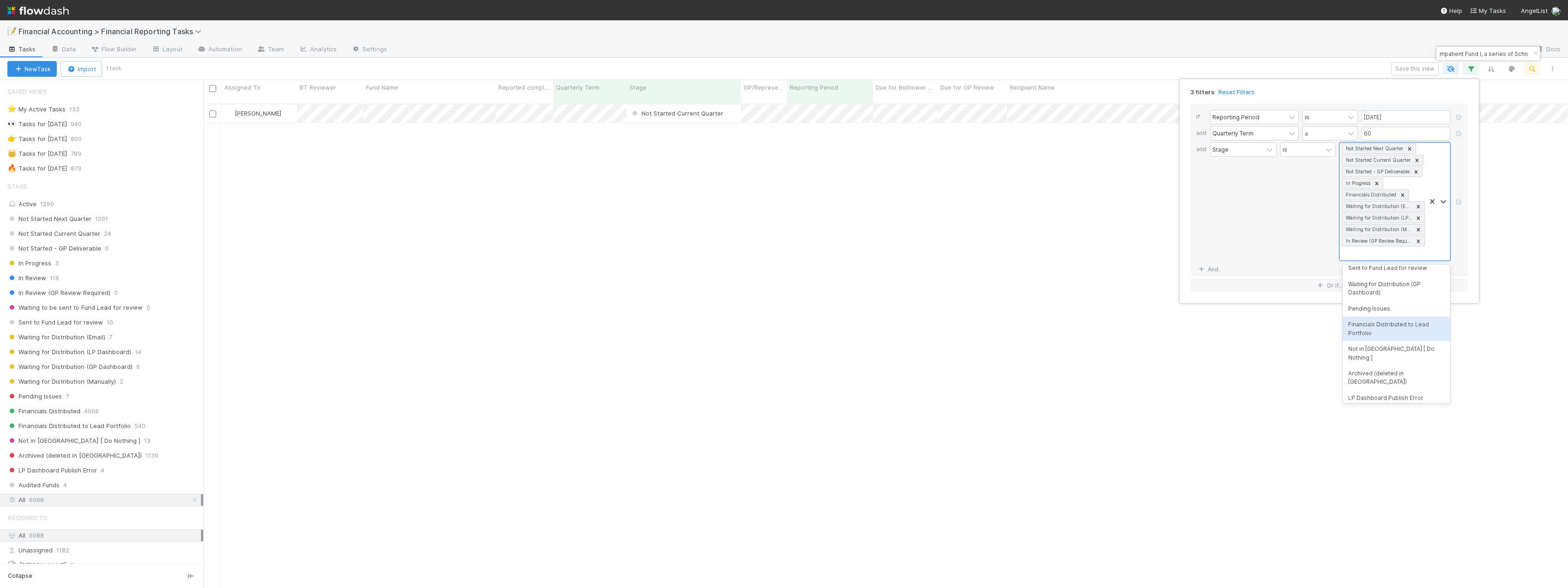
scroll to position [50, 0]
click at [1388, 387] on div "LP Dashboard Publish Error" at bounding box center [1395, 394] width 107 height 15
click at [1458, 204] on icon at bounding box center [1458, 202] width 9 height 6
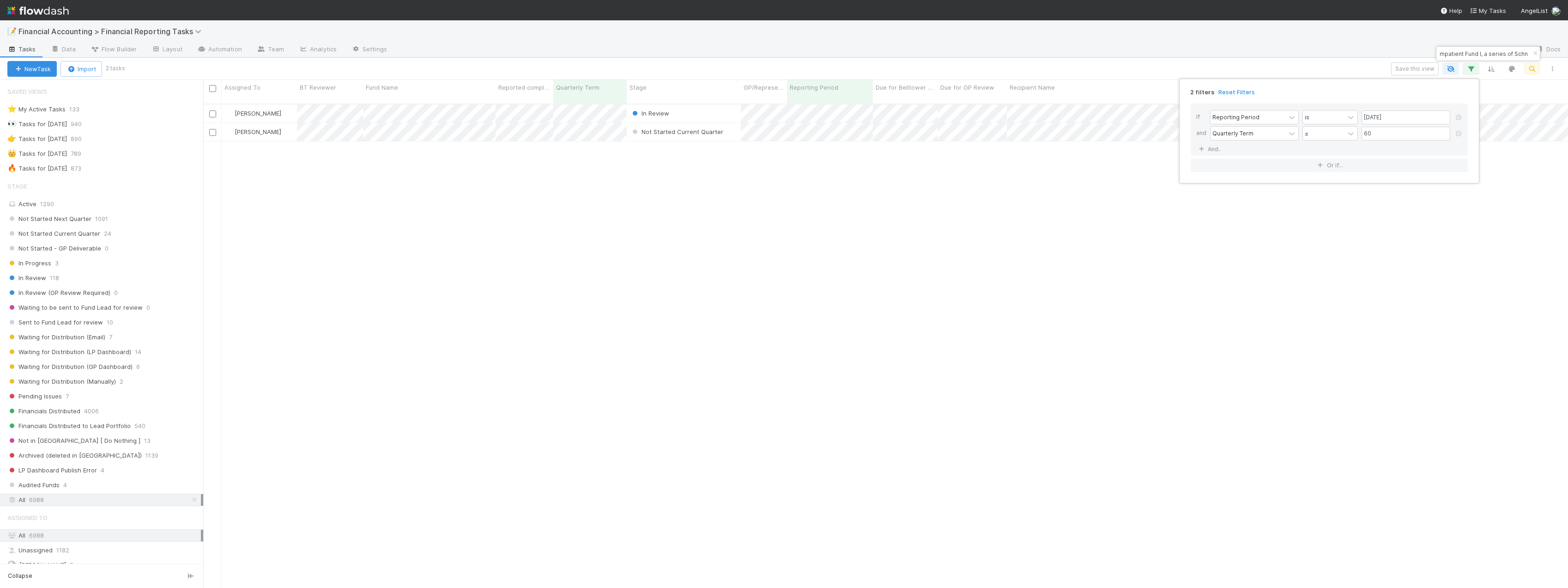
click at [574, 106] on div "2 filters Reset Filters If Reporting Period is 06/30/2025 and Quarterly Term ≤ …" at bounding box center [784, 294] width 1568 height 588
click at [579, 105] on div "2 filters Reset Filters If Reporting Period is 06/30/2025 and Quarterly Term ≤ …" at bounding box center [784, 294] width 1568 height 588
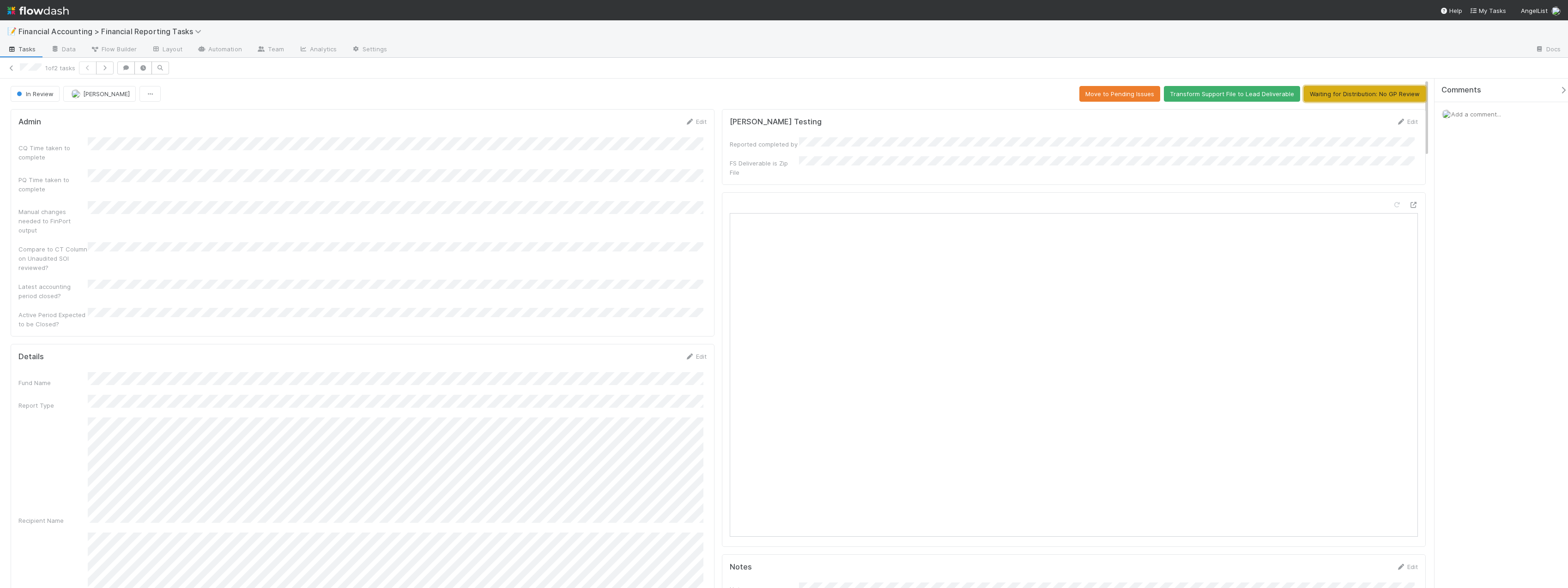
click at [1345, 97] on button "Waiting for Distribution: No GP Review" at bounding box center [1365, 93] width 122 height 15
click at [13, 65] on icon at bounding box center [11, 68] width 9 height 6
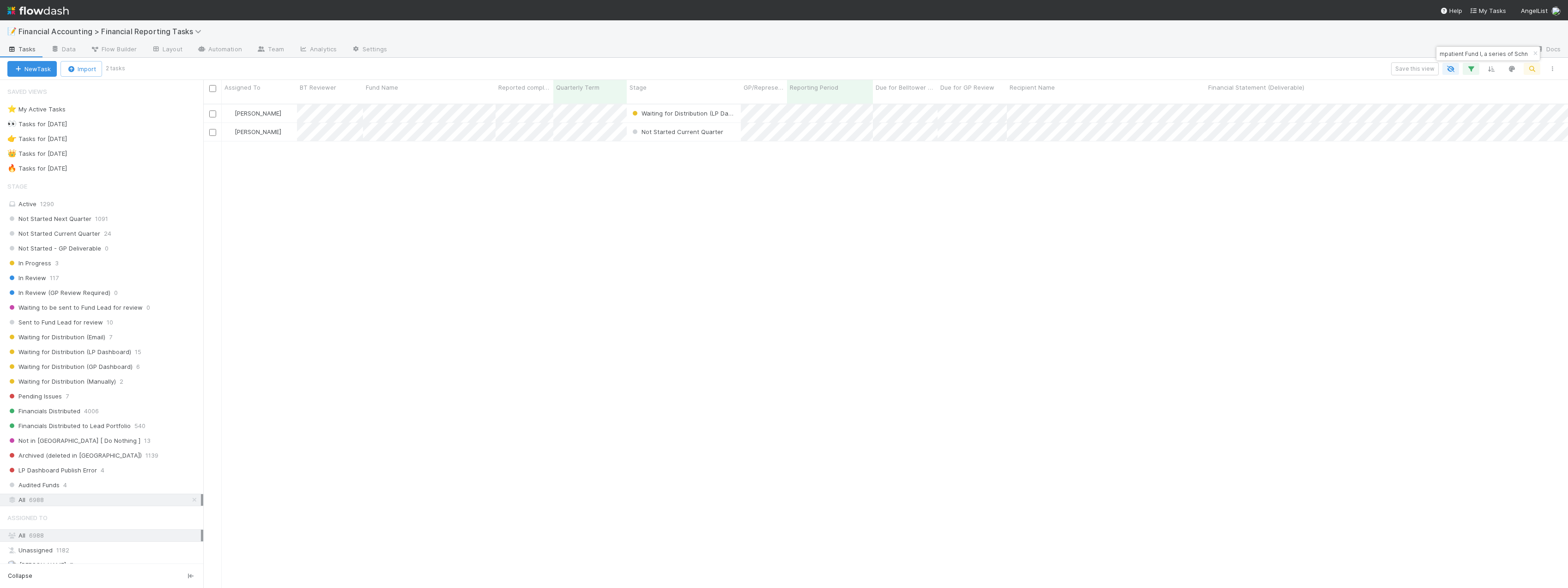
scroll to position [485, 1358]
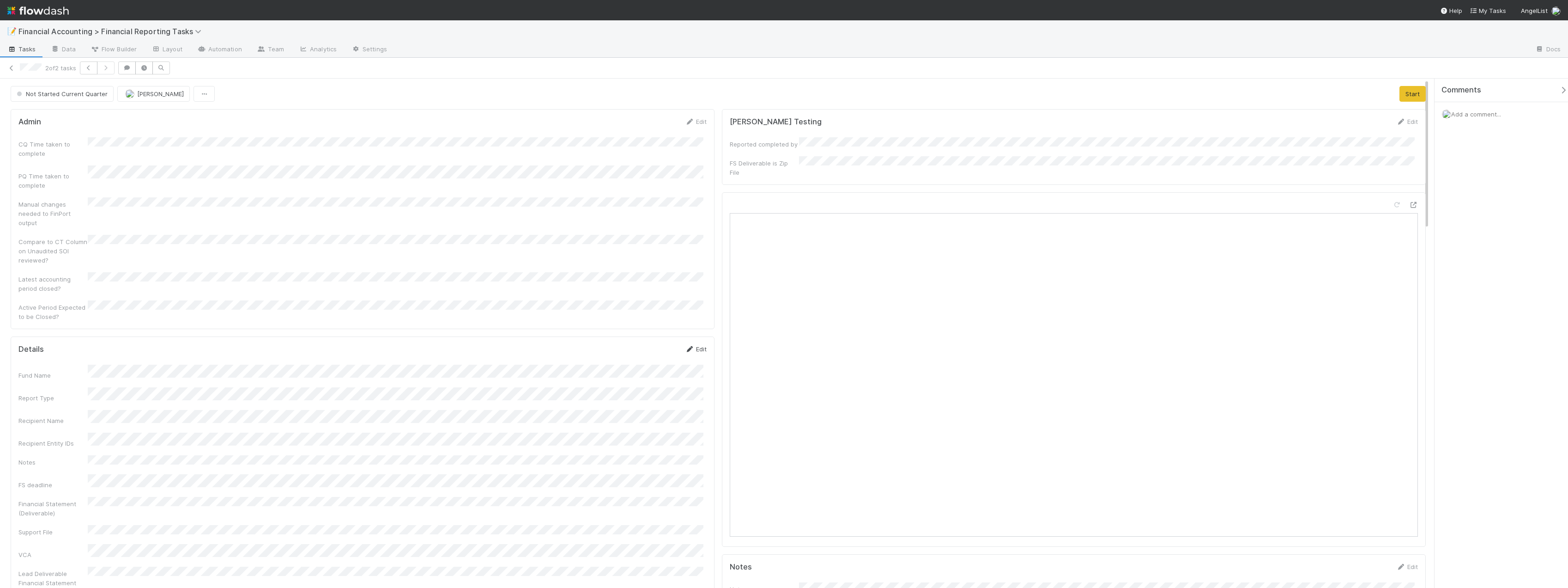
click at [696, 345] on link "Edit" at bounding box center [696, 349] width 22 height 8
click at [651, 113] on button "Save" at bounding box center [658, 121] width 27 height 15
click at [1415, 97] on button "Start" at bounding box center [1412, 93] width 27 height 15
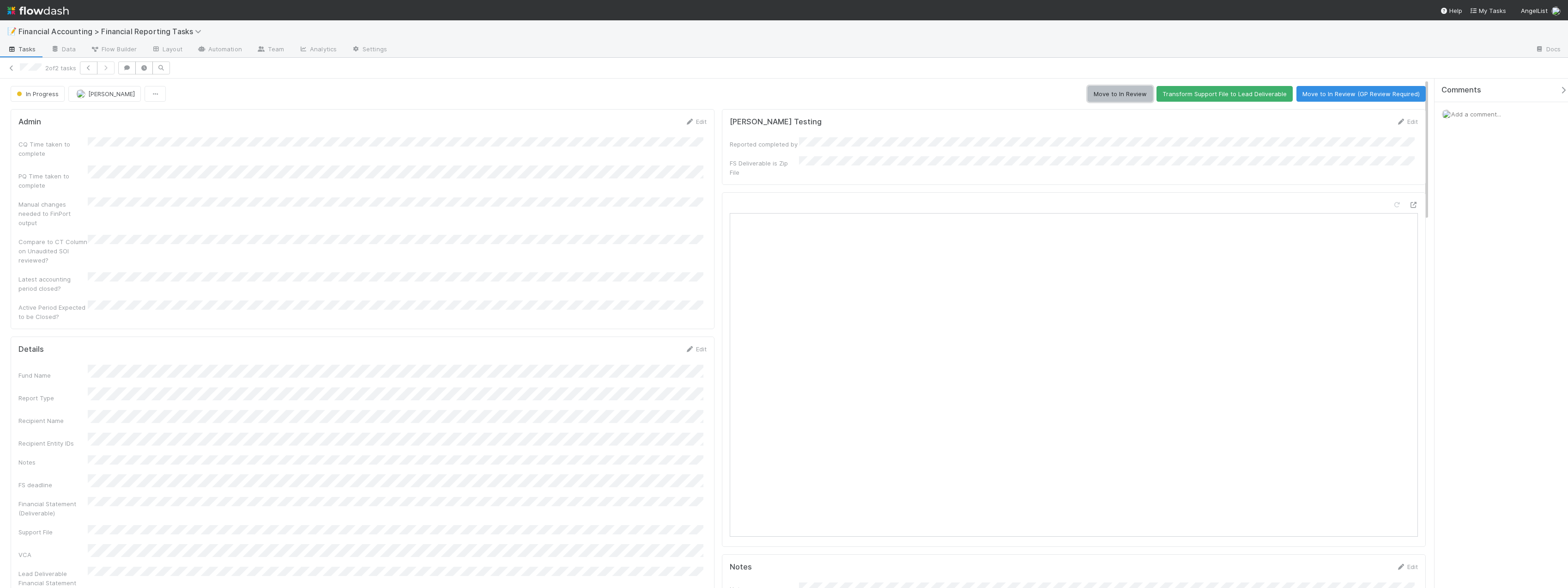
click at [1130, 93] on button "Move to In Review" at bounding box center [1120, 93] width 65 height 15
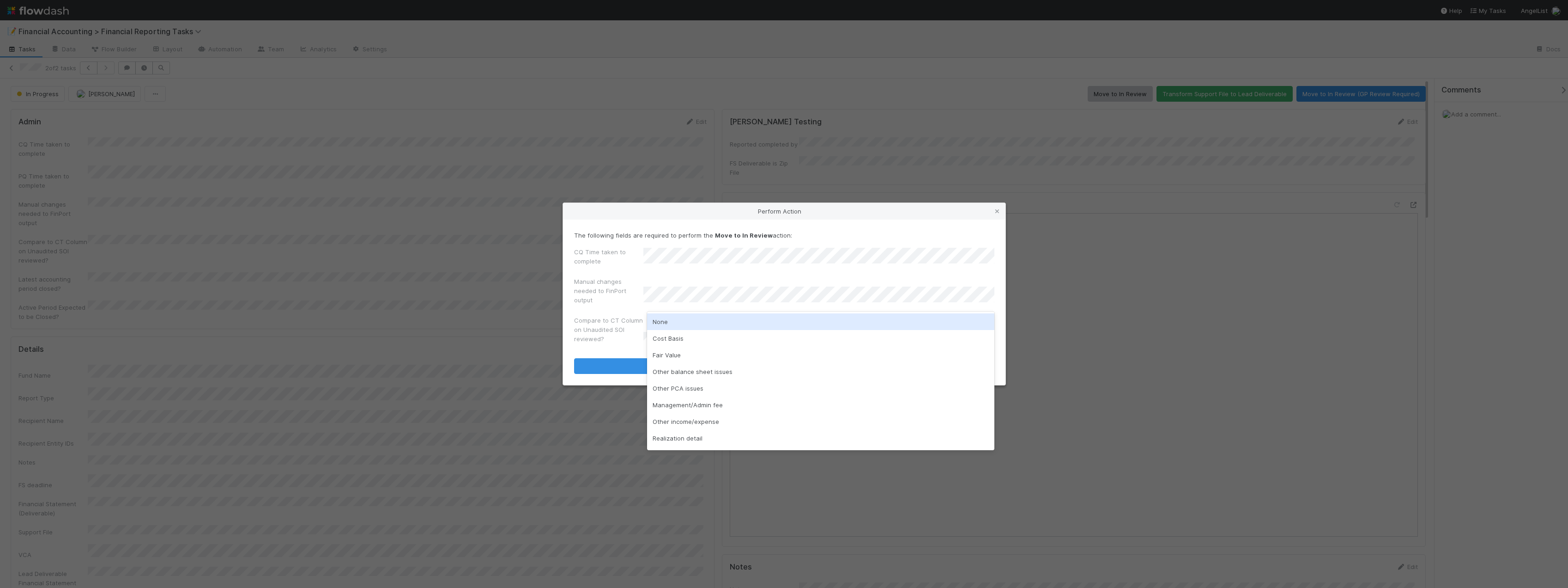
click at [665, 328] on div "None" at bounding box center [820, 322] width 347 height 17
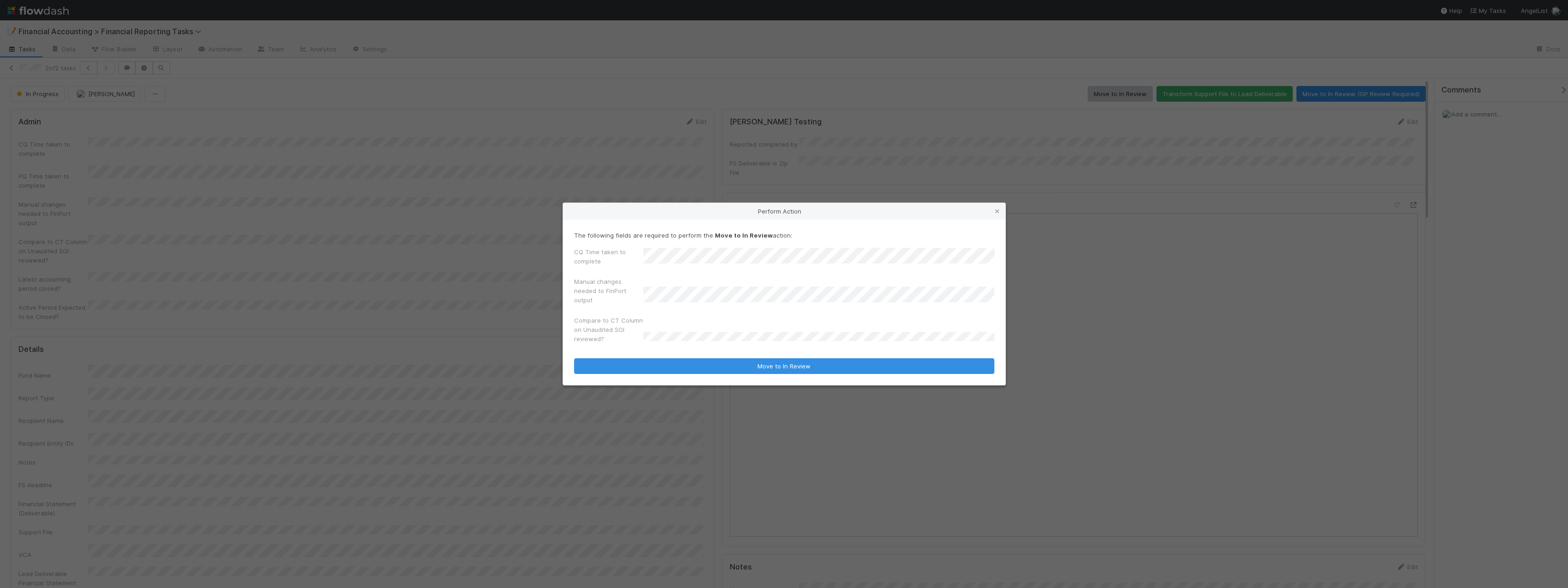
click at [701, 376] on div "The following fields are required to perform the Move to In Review action: CQ T…" at bounding box center [784, 302] width 442 height 166
click at [702, 374] on div "The following fields are required to perform the Move to In Review action: CQ T…" at bounding box center [784, 302] width 442 height 166
click at [702, 369] on button "Move to In Review" at bounding box center [784, 366] width 420 height 15
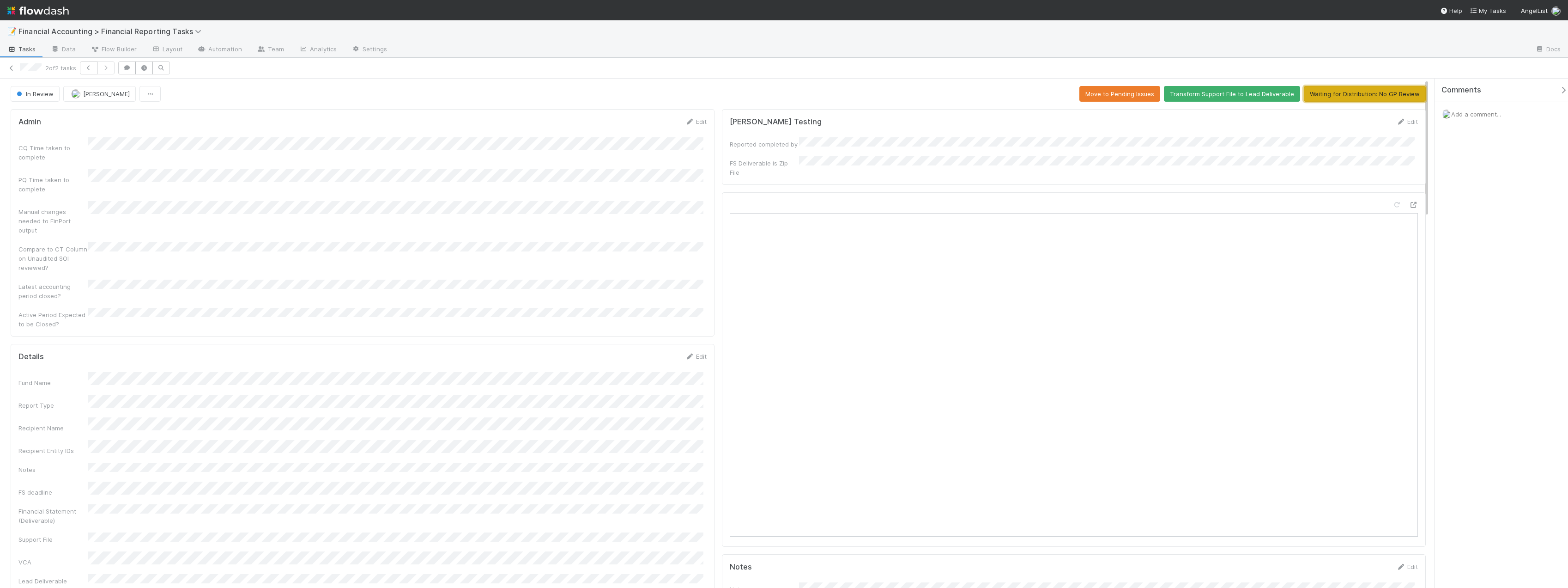
drag, startPoint x: 1365, startPoint y: 88, endPoint x: 1334, endPoint y: 88, distance: 31.0
click at [1365, 88] on button "Waiting for Distribution: No GP Review" at bounding box center [1365, 93] width 122 height 15
click at [8, 69] on icon at bounding box center [11, 68] width 9 height 6
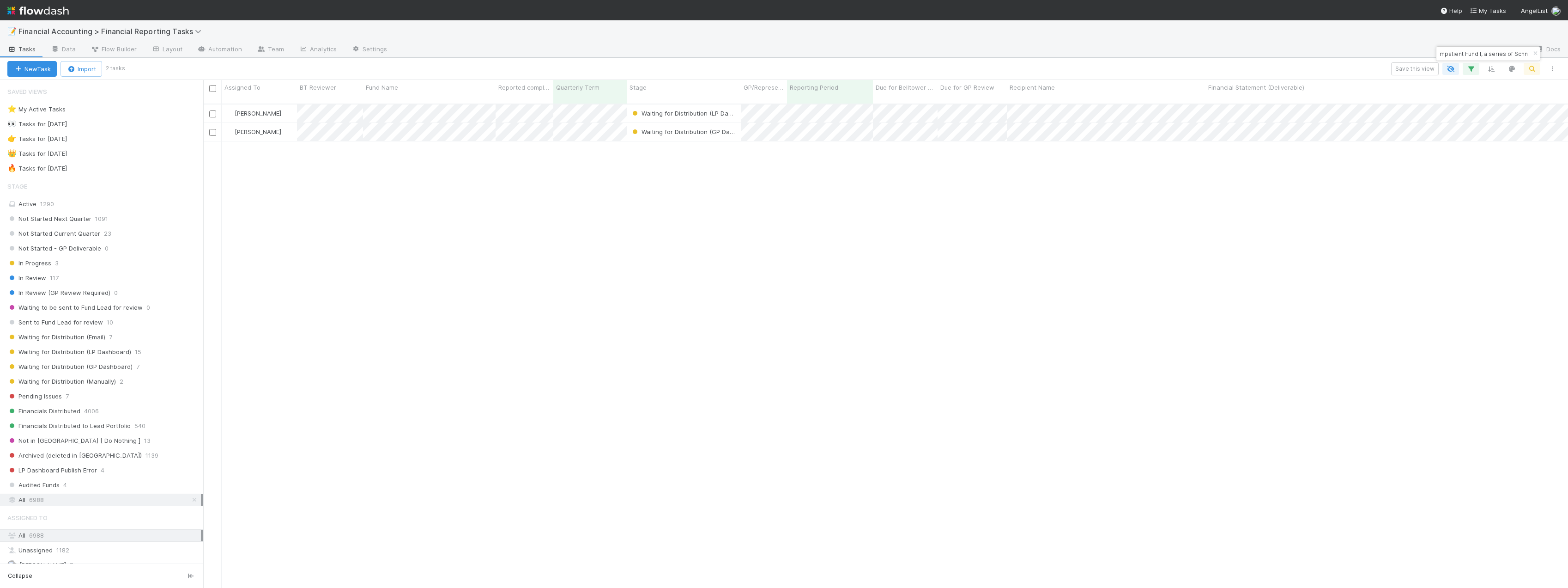
scroll to position [485, 1358]
click at [1537, 53] on icon "button" at bounding box center [1534, 53] width 9 height 6
click at [1475, 71] on button "button" at bounding box center [1471, 69] width 17 height 12
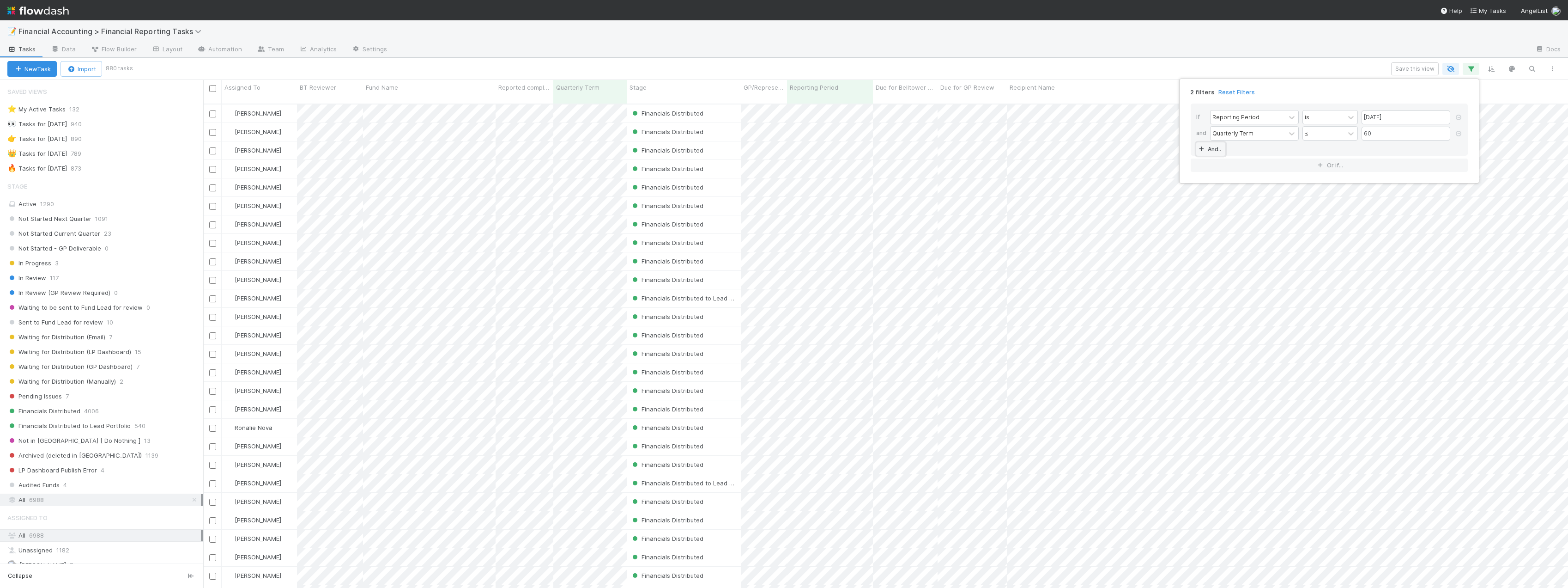
click at [1217, 147] on link "And.." at bounding box center [1210, 149] width 29 height 13
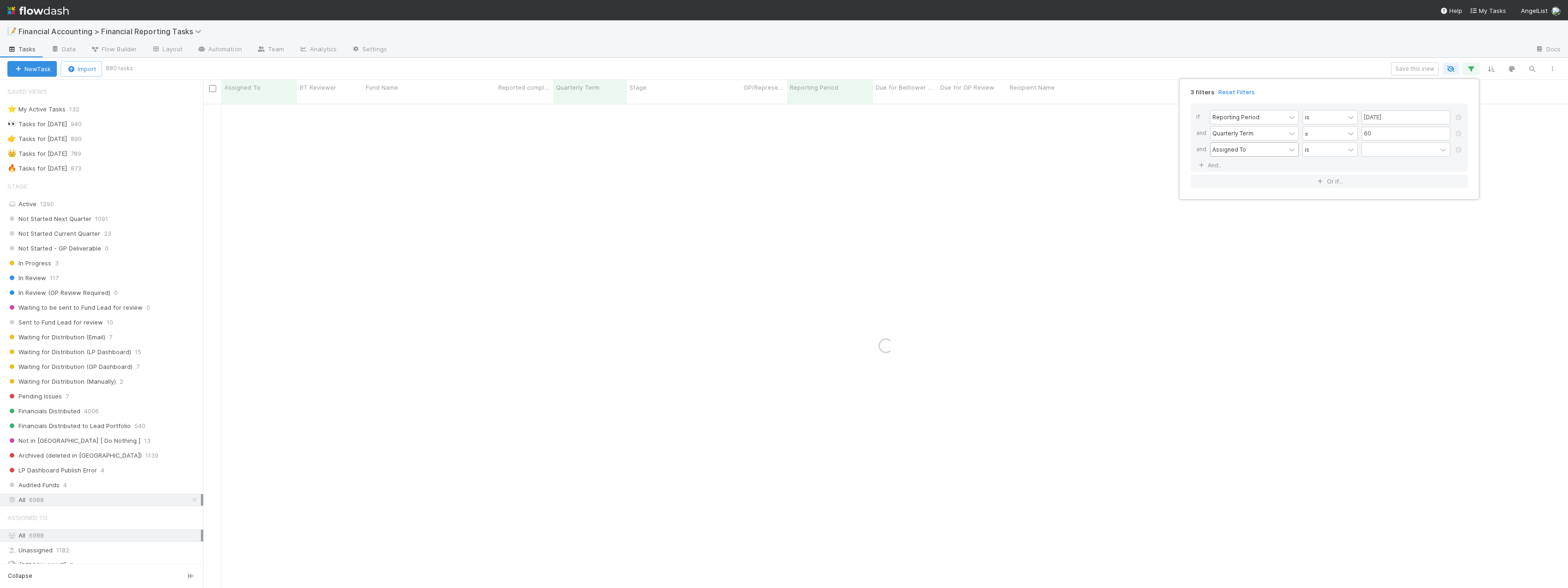
click at [1241, 152] on div "Assigned To" at bounding box center [1229, 149] width 34 height 8
click at [1229, 186] on div "Stage" at bounding box center [1254, 186] width 88 height 15
click at [1387, 147] on div at bounding box center [1399, 149] width 75 height 13
click at [1388, 168] on div "Not Started Next Quarter" at bounding box center [1405, 170] width 88 height 15
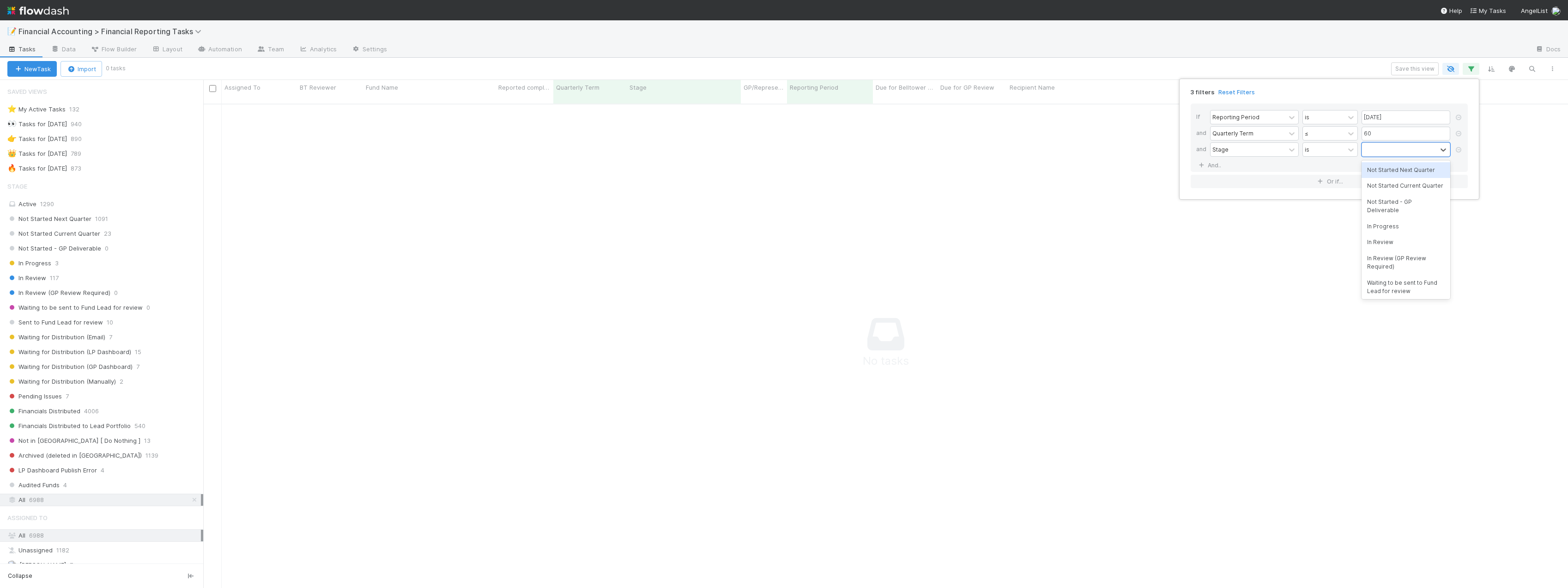
scroll to position [0, 0]
click at [1388, 162] on div "Not Started Next Quarter" at bounding box center [1393, 155] width 64 height 25
click at [1391, 180] on div "Not Started Current Quarter" at bounding box center [1405, 182] width 88 height 15
click at [1391, 168] on div "Not Started Next Quarter Not Started Current Quarter" at bounding box center [1393, 161] width 64 height 36
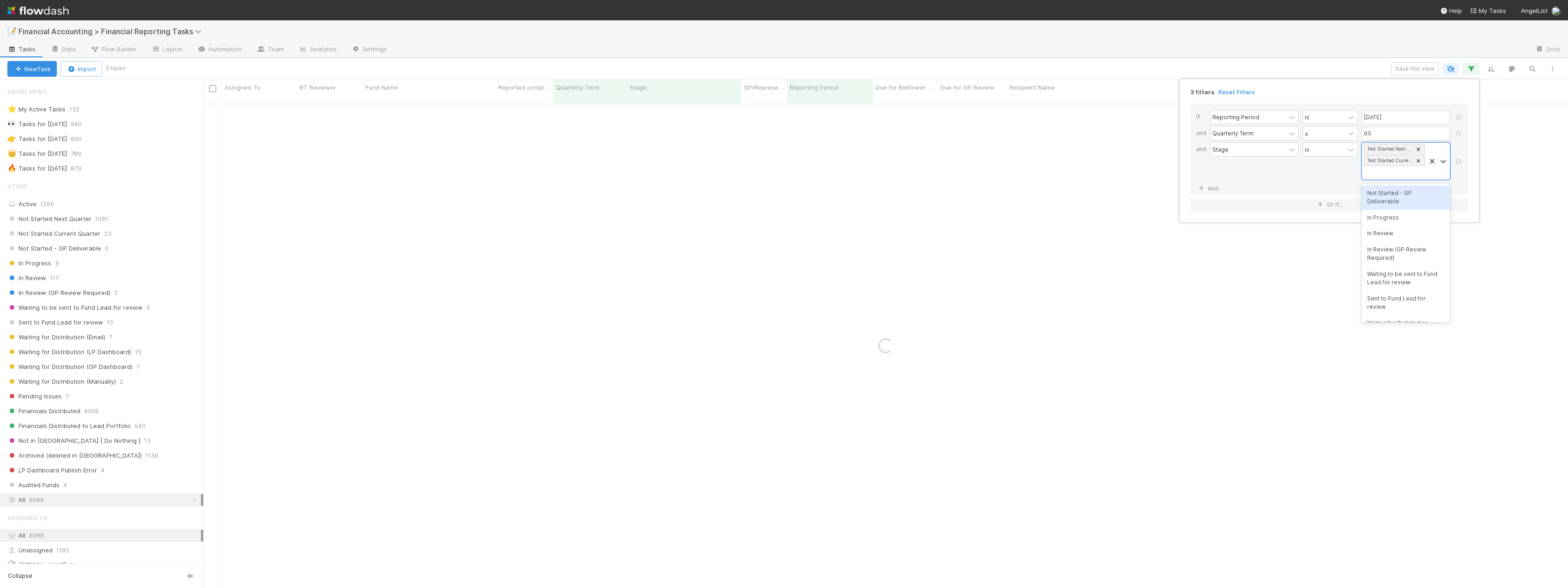
click at [1394, 199] on div "Not Started - GP Deliverable" at bounding box center [1405, 197] width 88 height 25
click at [1393, 187] on div "Not Started Next Quarter Not Started Current Quarter Not Started - GP Deliverab…" at bounding box center [1393, 166] width 64 height 48
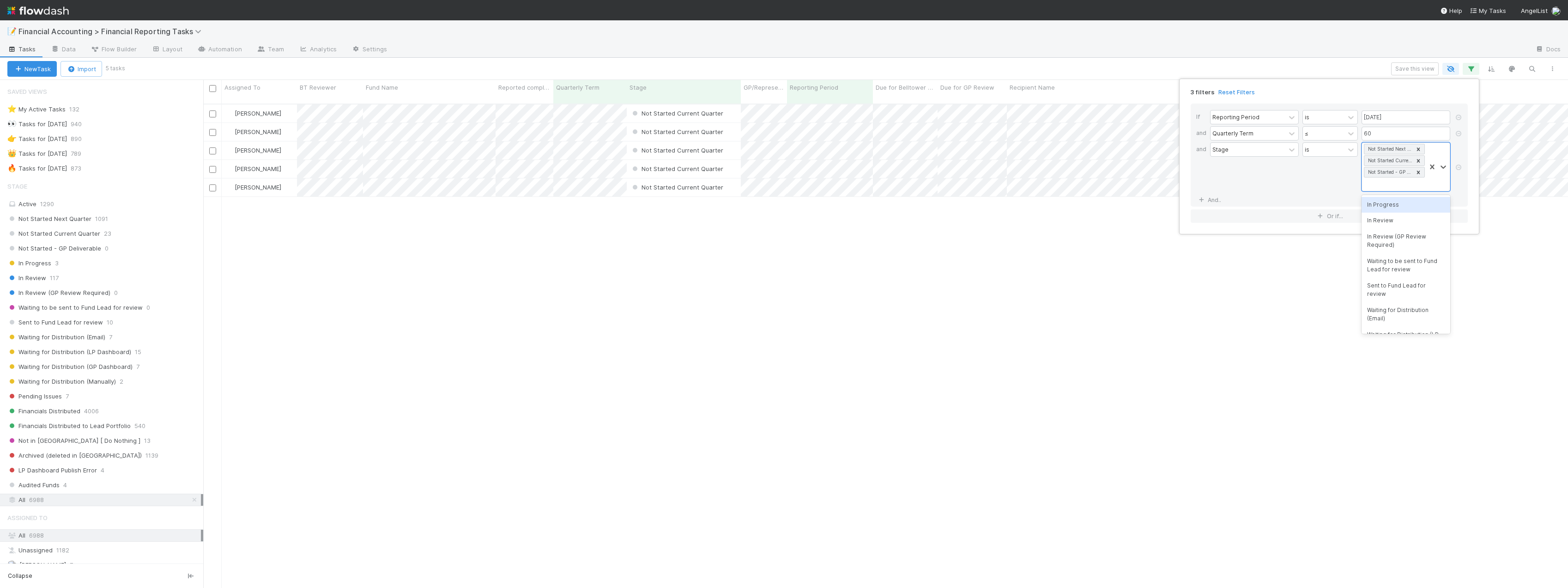
scroll to position [485, 1358]
click at [1393, 205] on div "In Progress" at bounding box center [1405, 205] width 88 height 15
click at [560, 67] on div "3 filters Reset Filters If Reporting Period is 06/30/2025 and Quarterly Term ≤ …" at bounding box center [784, 294] width 1568 height 588
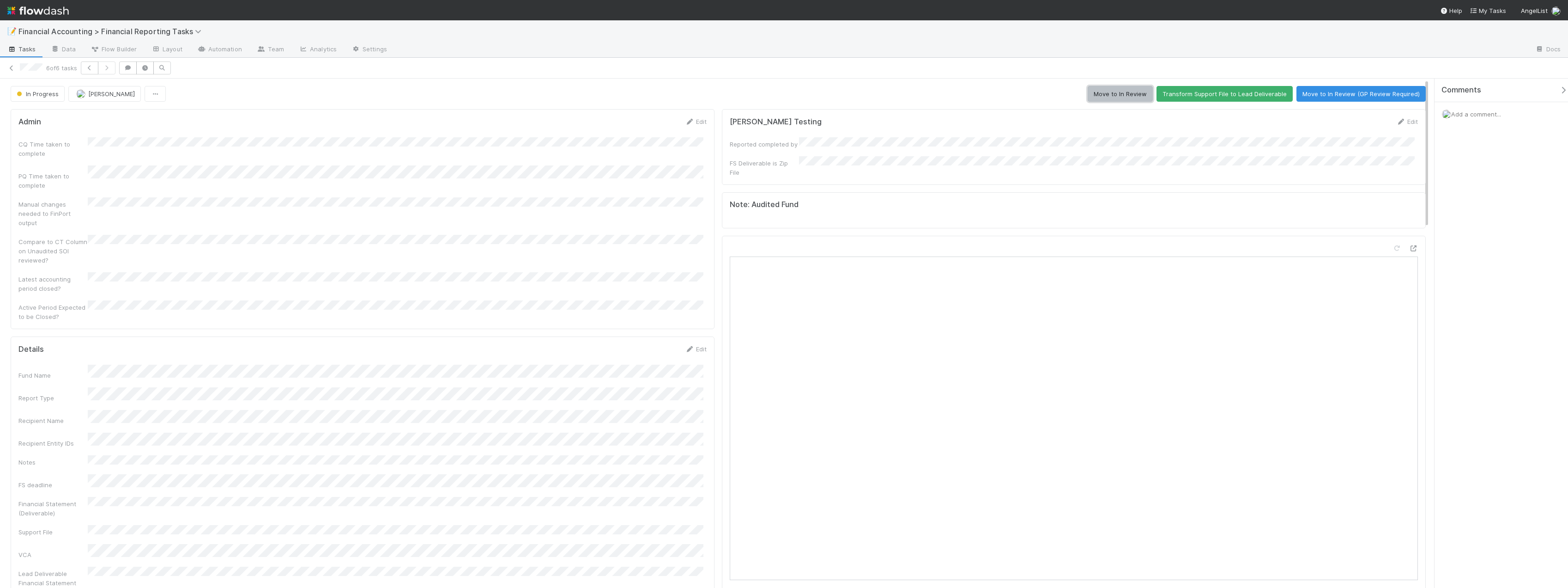
click at [1097, 93] on button "Move to In Review" at bounding box center [1120, 93] width 65 height 15
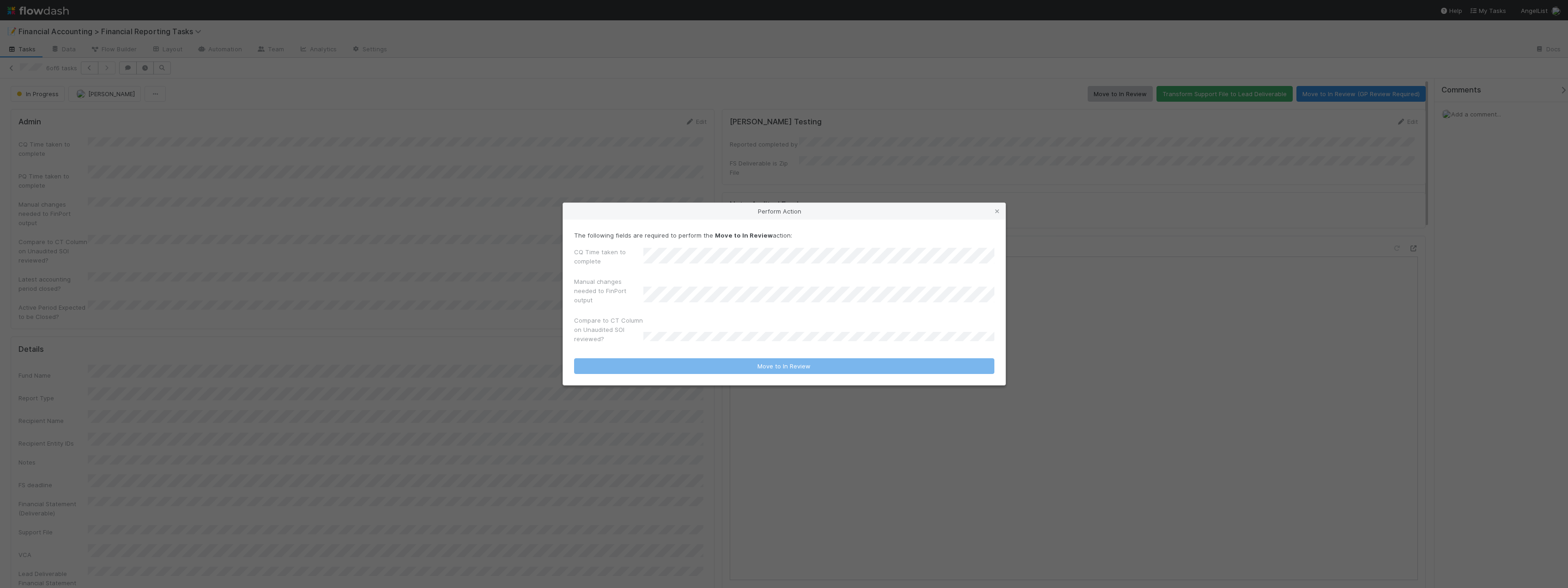
click at [642, 261] on div "CQ Time taken to complete" at bounding box center [784, 258] width 420 height 22
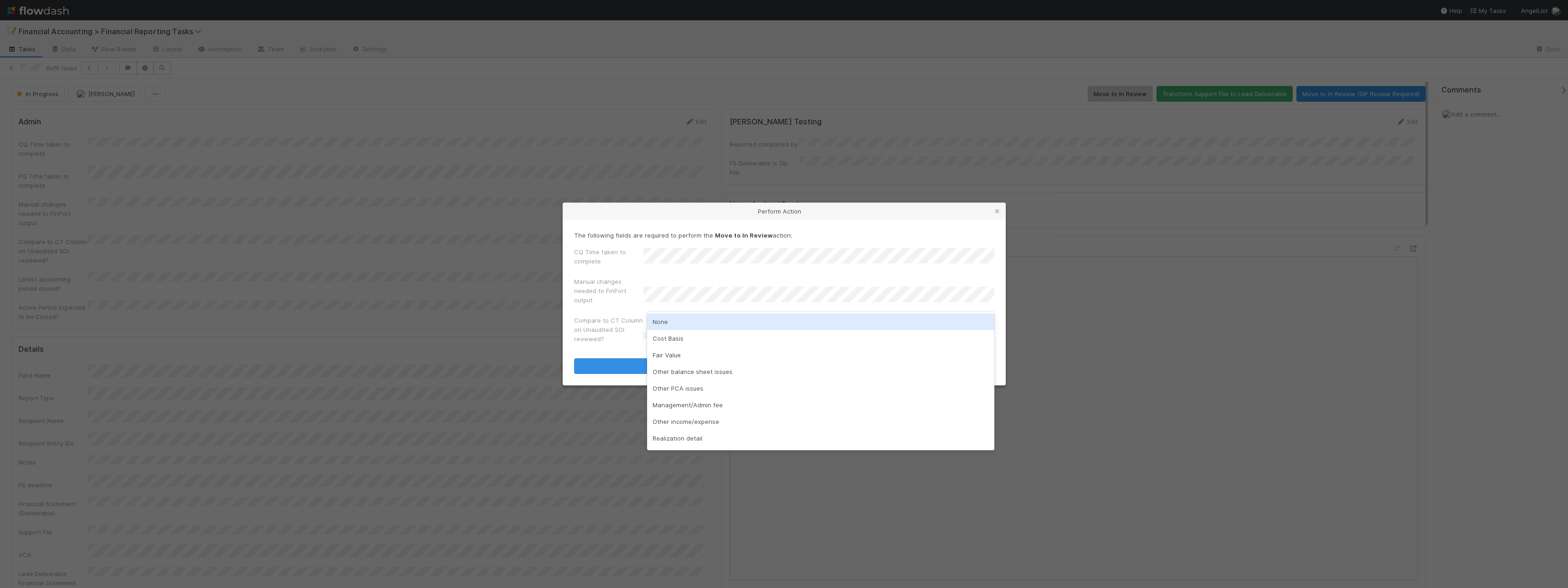
click at [687, 317] on div "None" at bounding box center [820, 322] width 347 height 17
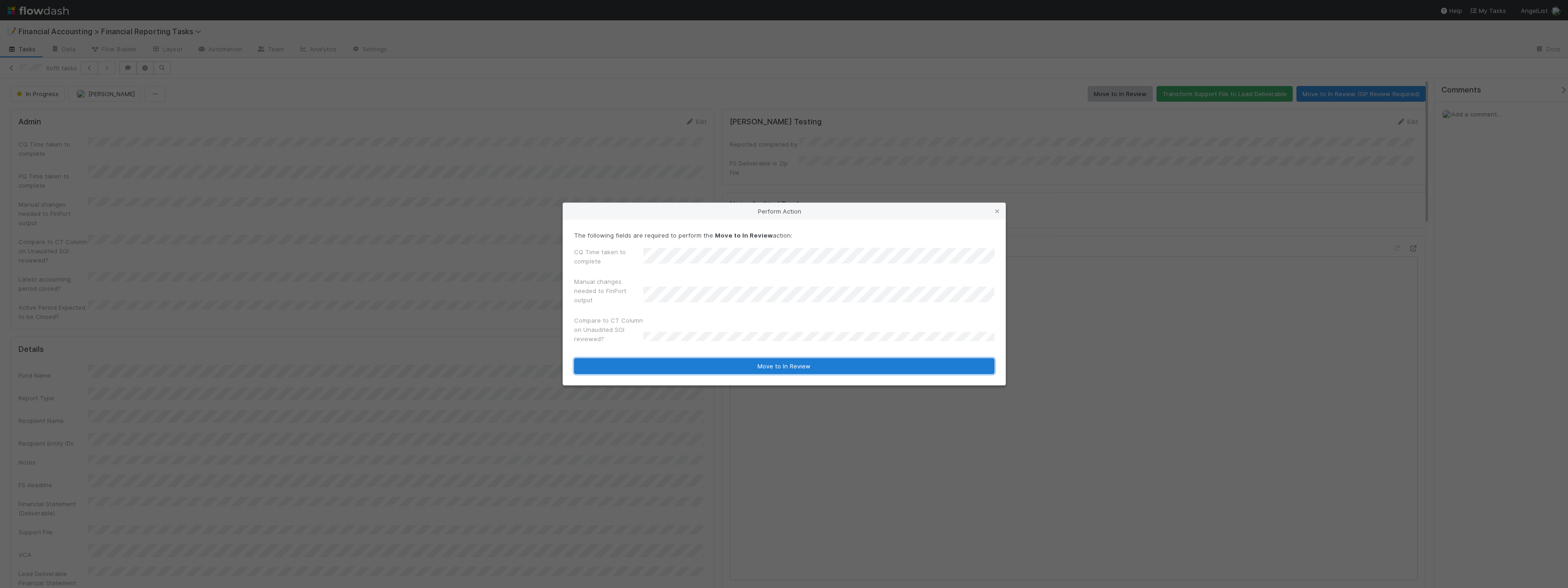
click at [677, 363] on button "Move to In Review" at bounding box center [784, 366] width 420 height 15
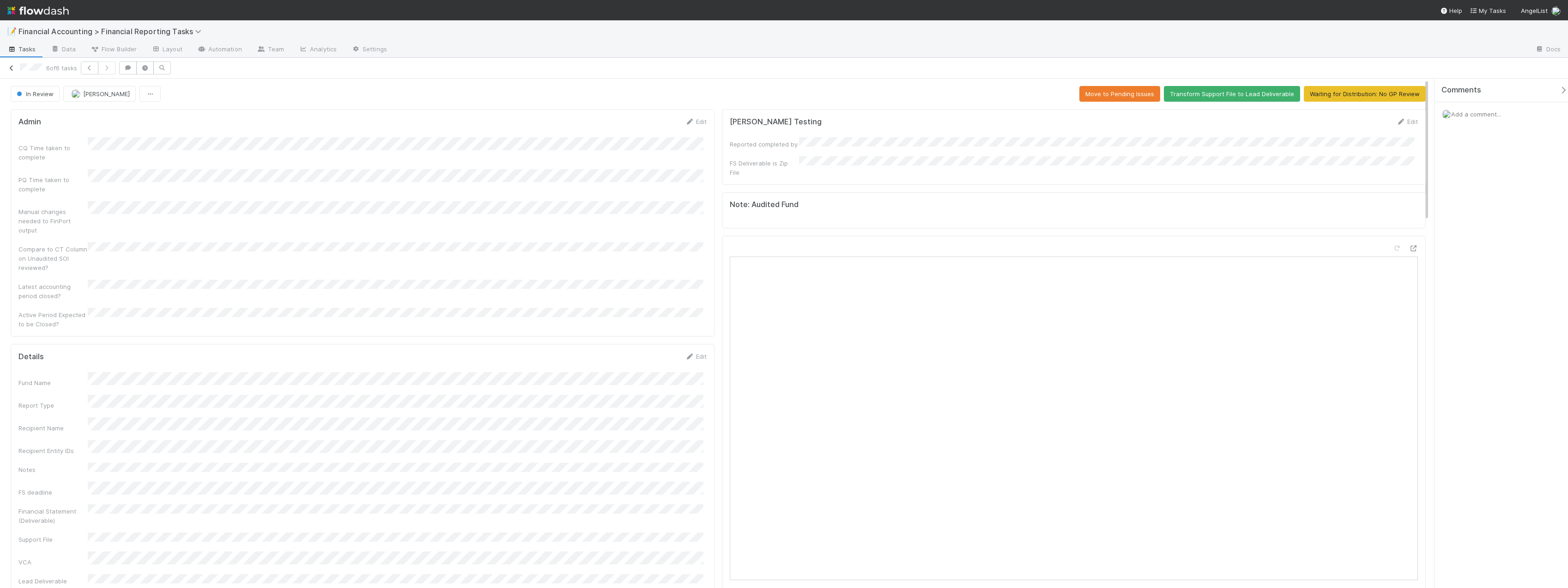
click at [13, 71] on link at bounding box center [11, 67] width 9 height 9
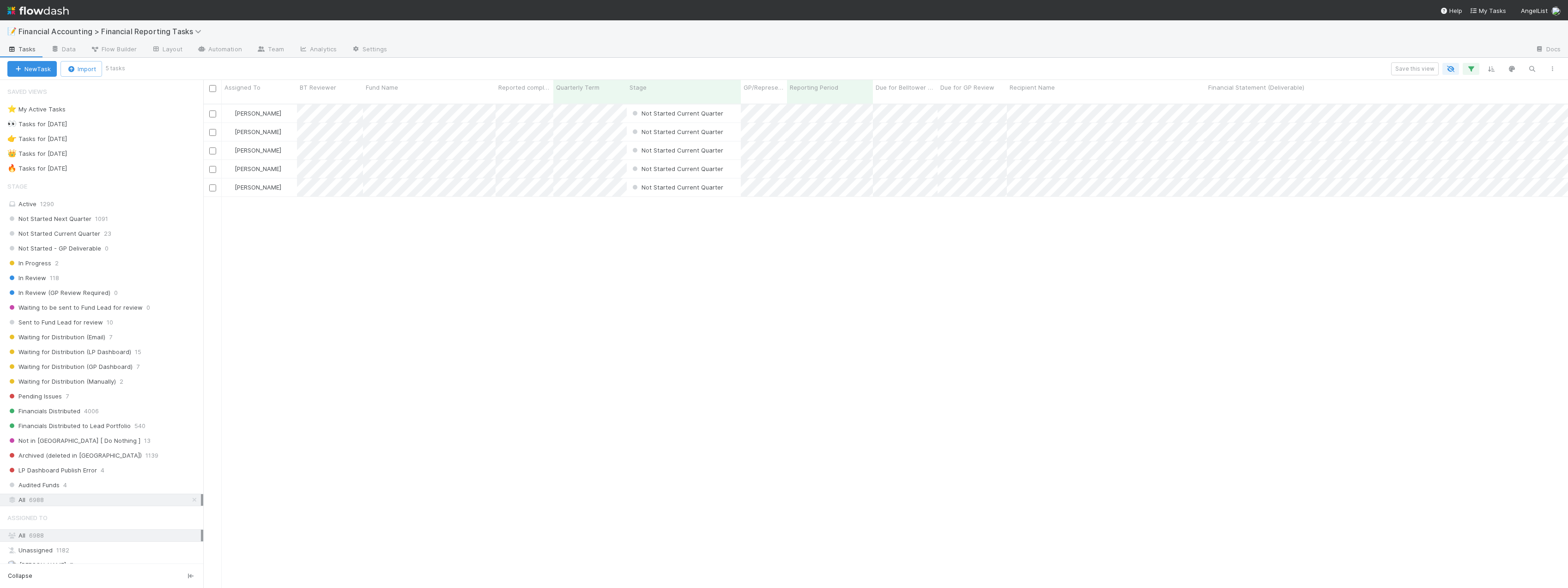
scroll to position [485, 1358]
click at [58, 279] on span "118" at bounding box center [54, 278] width 9 height 11
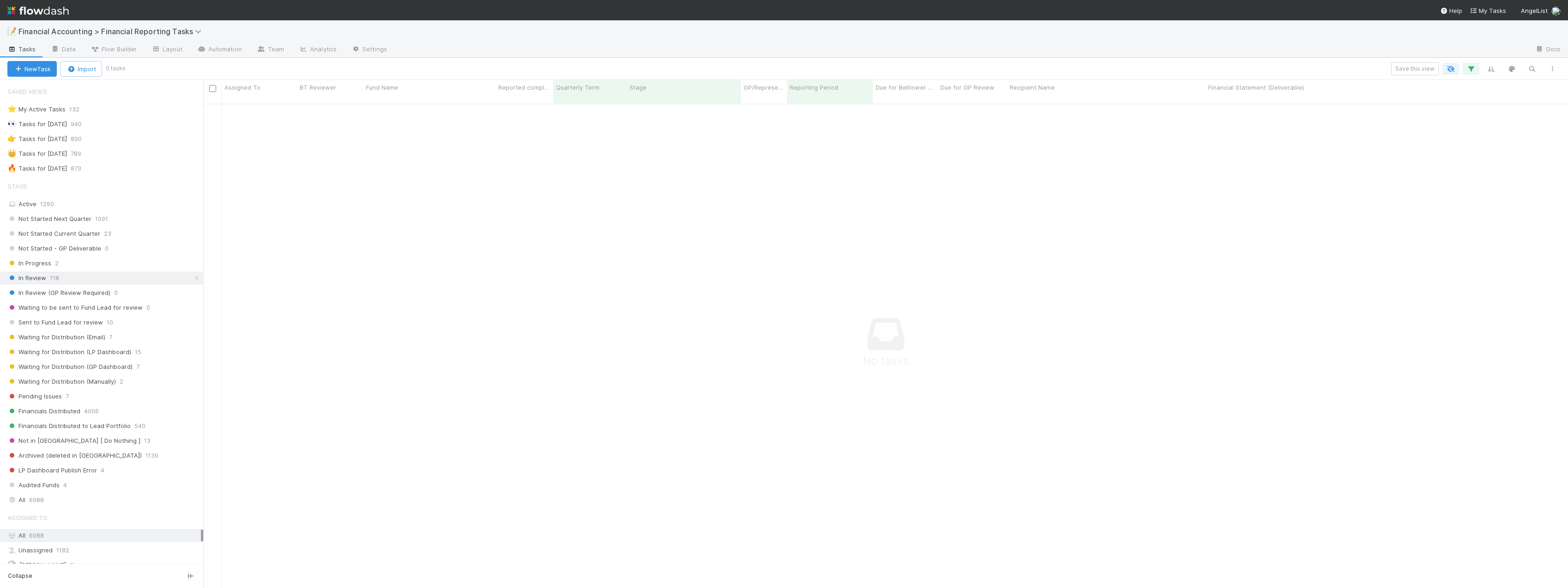
scroll to position [478, 1358]
click at [1476, 64] on button "button" at bounding box center [1471, 69] width 17 height 12
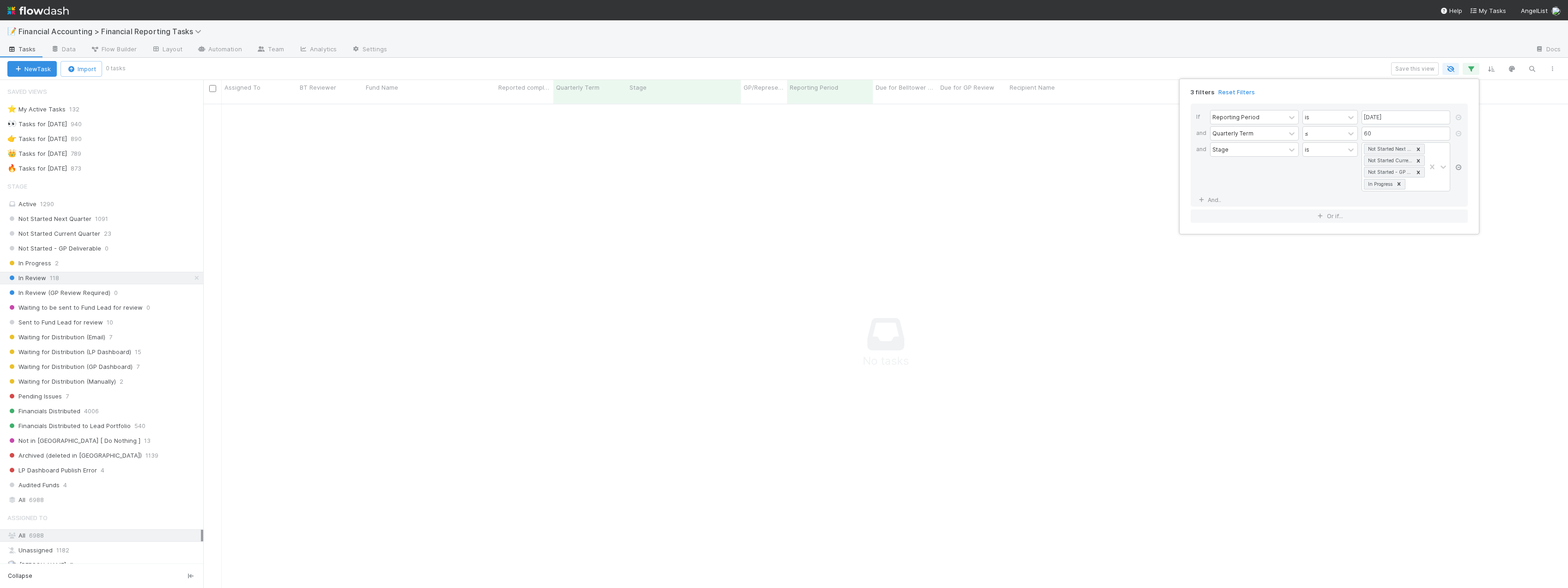
click at [1456, 165] on icon at bounding box center [1458, 167] width 9 height 6
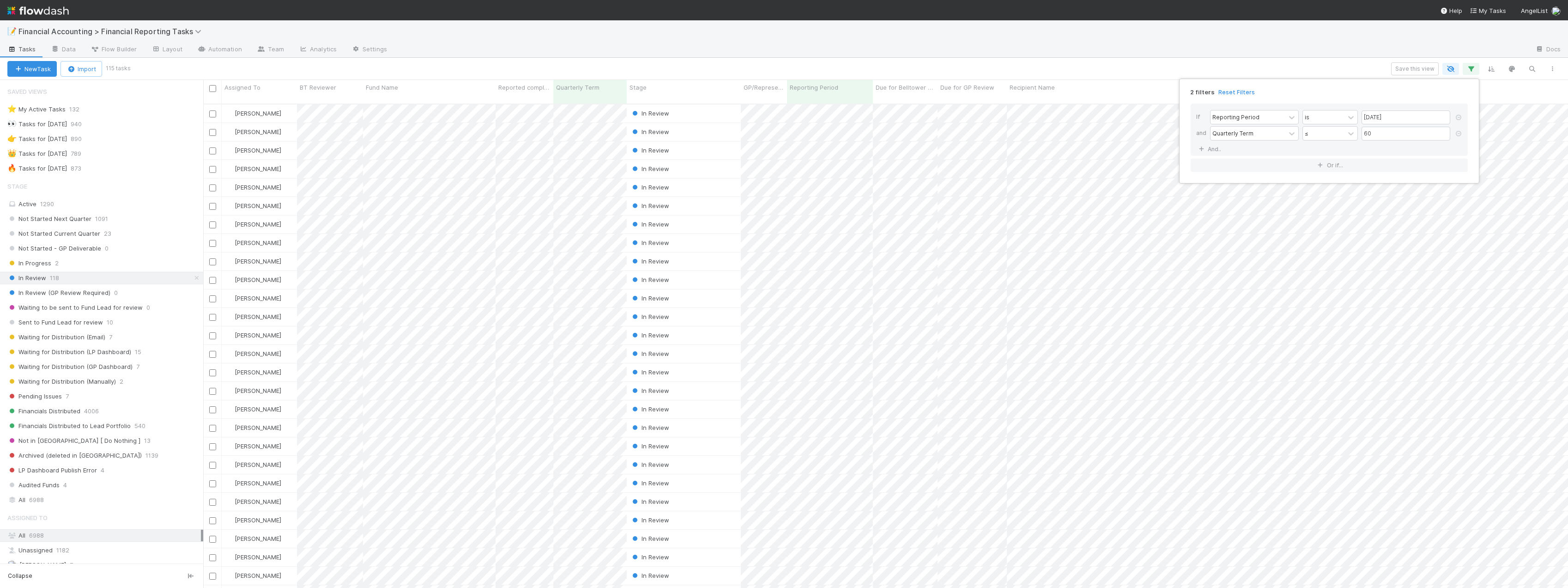
scroll to position [485, 1358]
click at [281, 62] on div "2 filters Reset Filters If Reporting Period is 06/30/2025 and Quarterly Term ≤ …" at bounding box center [784, 294] width 1568 height 588
click at [270, 86] on div "2 filters Reset Filters If Reporting Period is 06/30/2025 and Quarterly Term ≤ …" at bounding box center [784, 294] width 1568 height 588
click at [266, 91] on div "Assigned To" at bounding box center [259, 87] width 70 height 9
click at [264, 117] on div "Sort Z → A" at bounding box center [278, 119] width 105 height 14
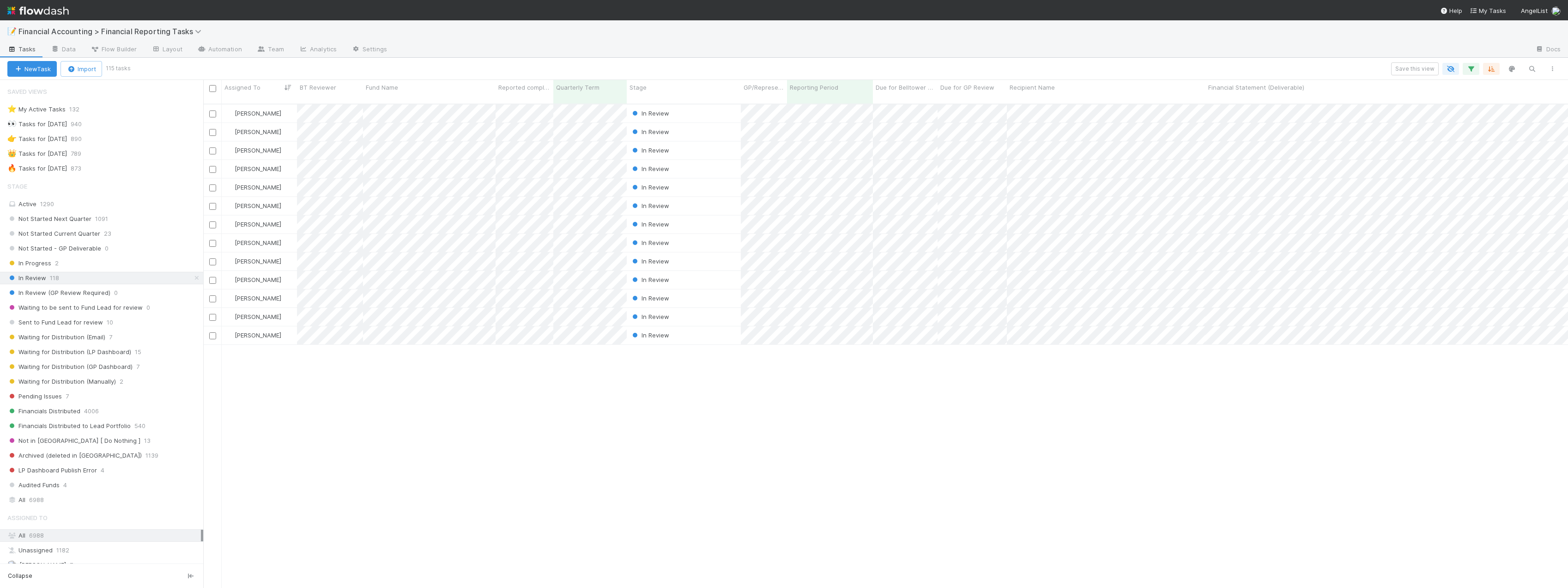
scroll to position [0, 0]
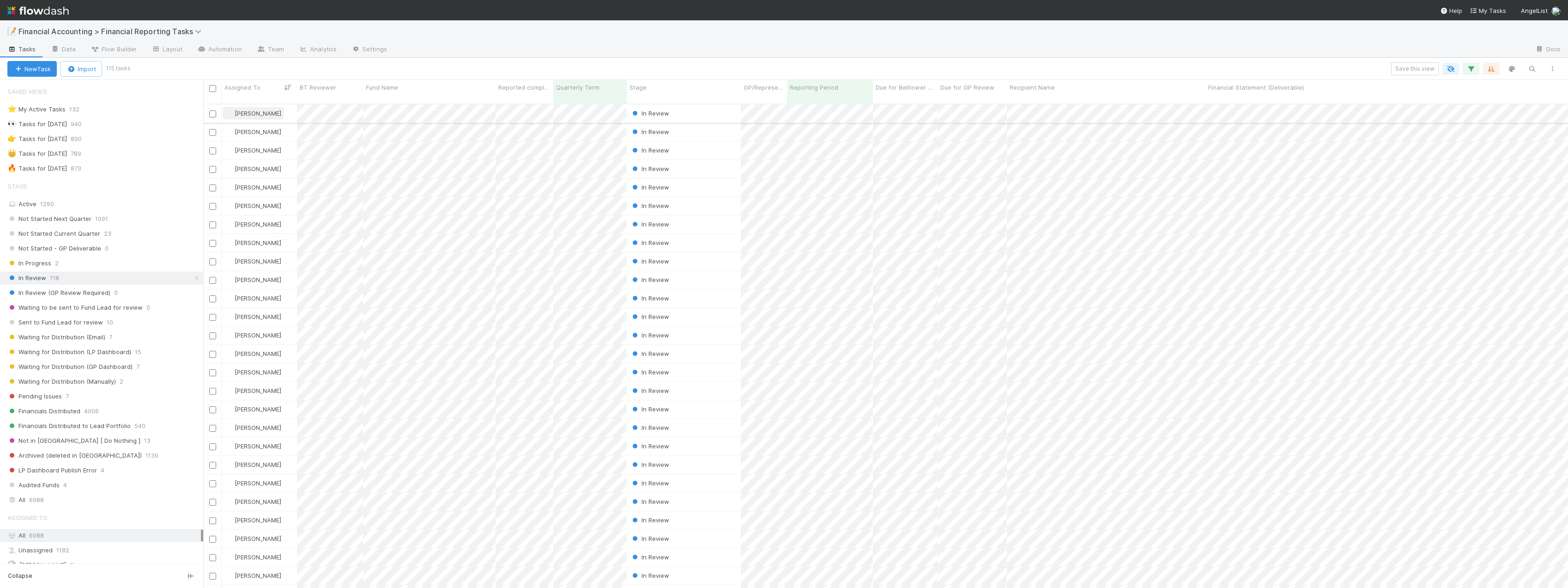
click at [249, 109] on span "[PERSON_NAME]" at bounding box center [258, 113] width 47 height 8
click at [257, 158] on span "Don Walker" at bounding box center [263, 159] width 47 height 8
click at [432, 83] on div "Fund Name" at bounding box center [430, 87] width 128 height 9
click at [428, 106] on div "Sort A → Z" at bounding box center [419, 105] width 105 height 14
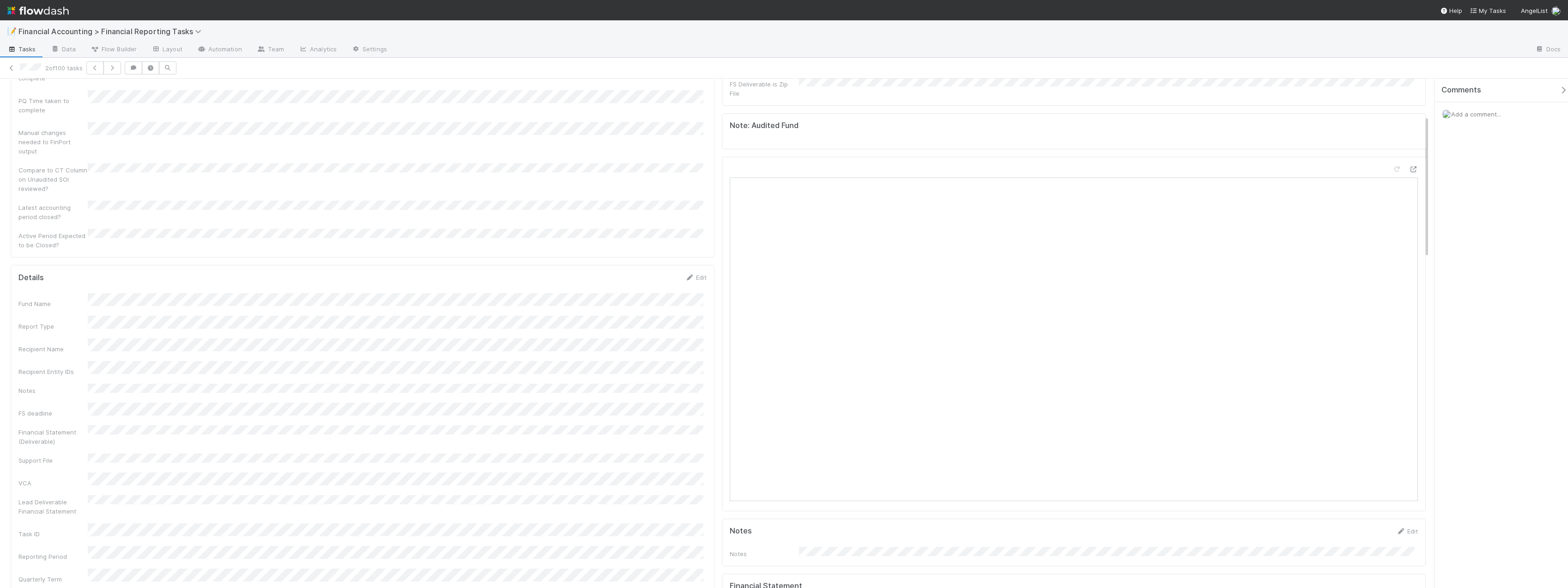
scroll to position [323, 0]
click at [1409, 359] on icon at bounding box center [1413, 361] width 9 height 6
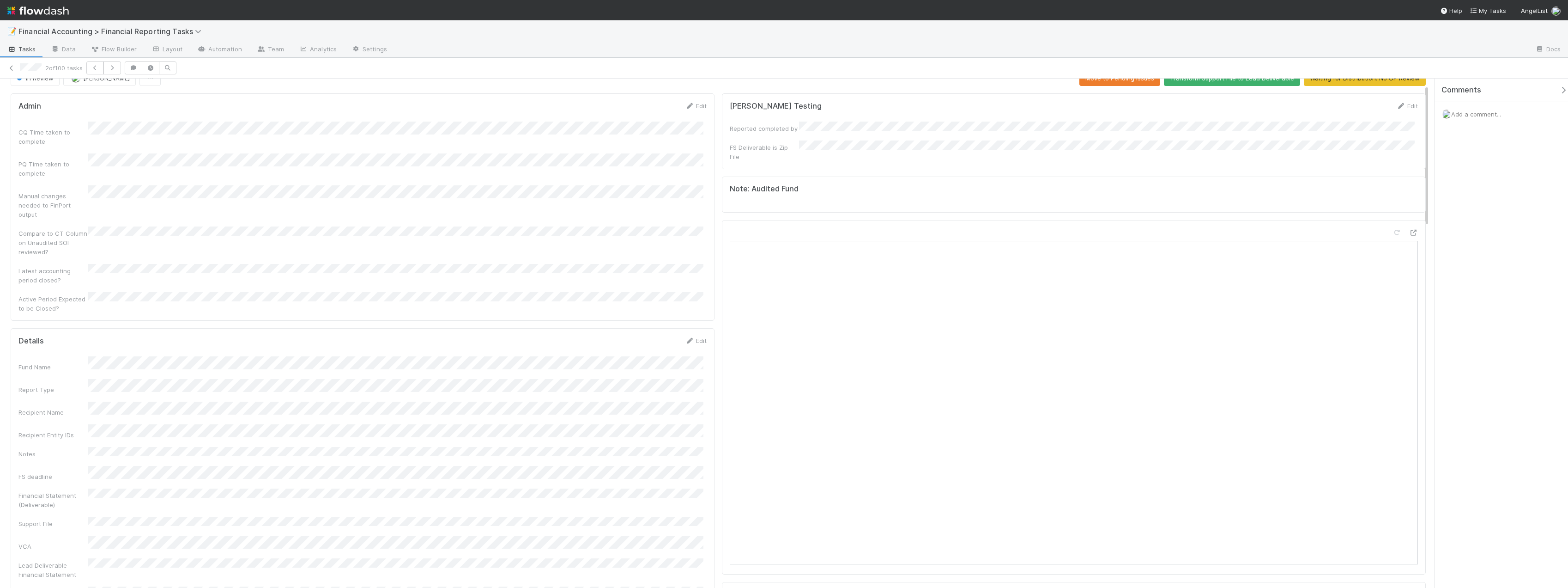
scroll to position [0, 0]
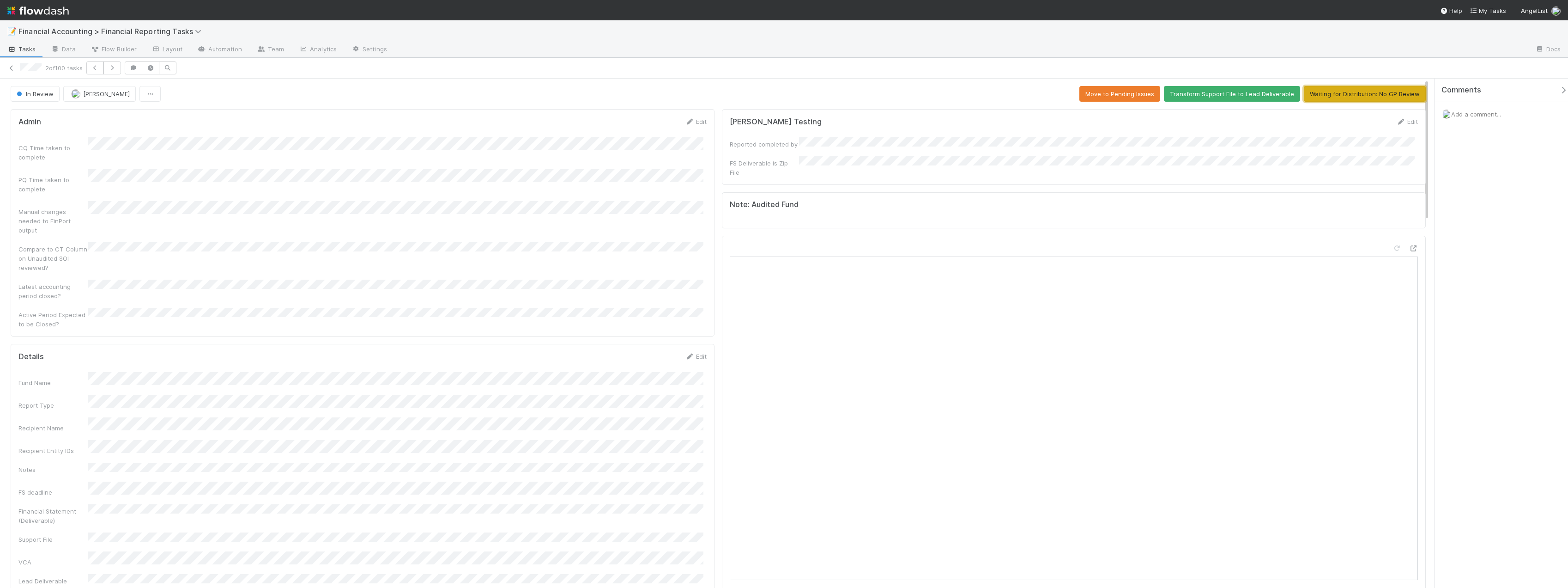
click at [1344, 95] on button "Waiting for Distribution: No GP Review" at bounding box center [1365, 93] width 122 height 15
click at [10, 69] on icon at bounding box center [11, 68] width 9 height 6
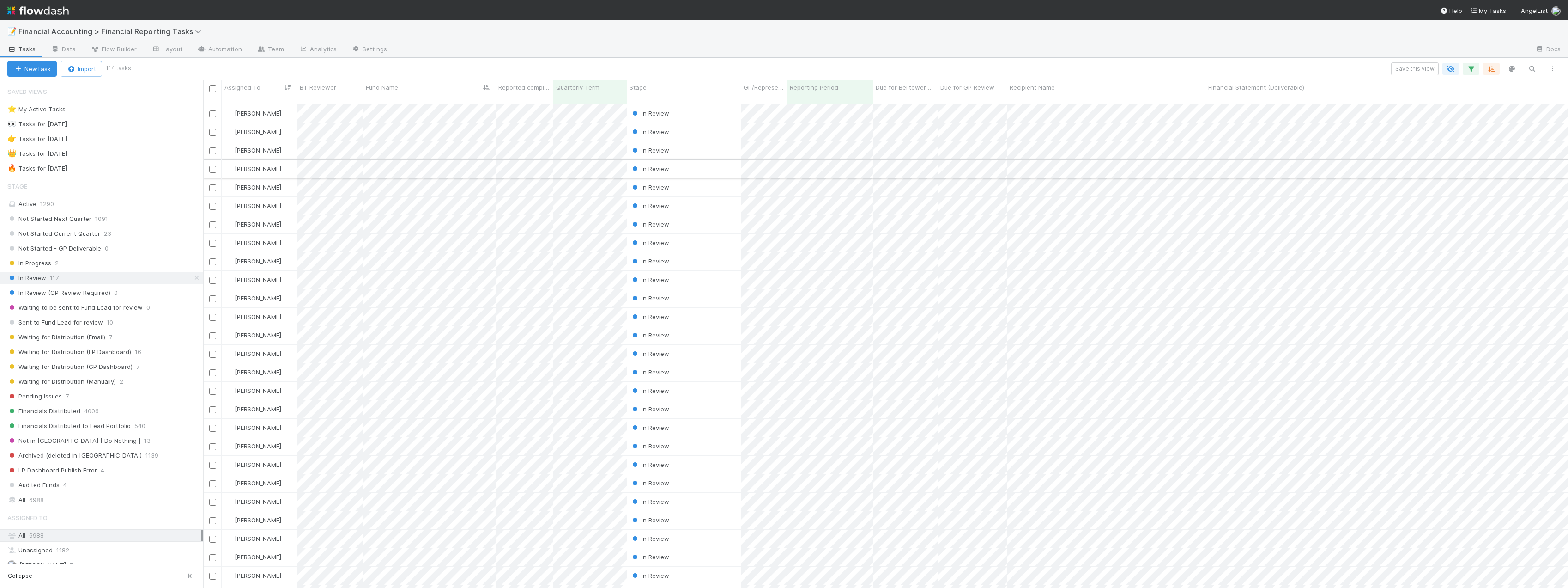
scroll to position [485, 1358]
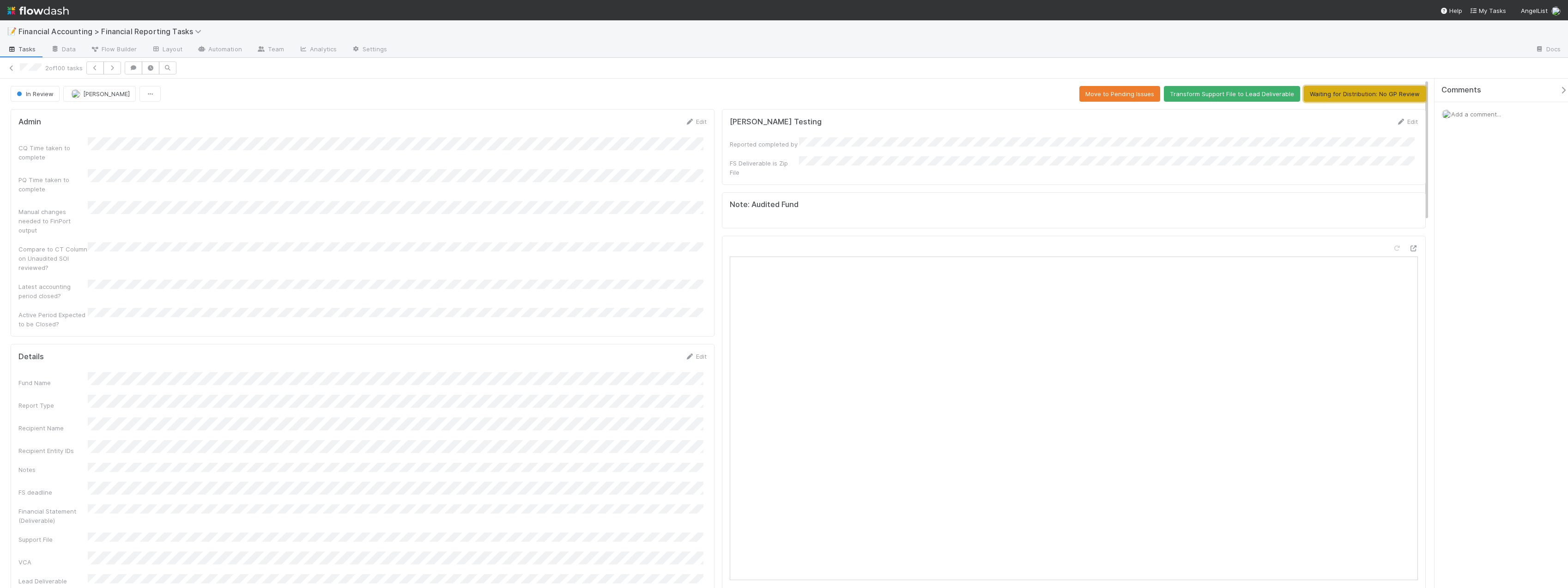
click at [1342, 94] on button "Waiting for Distribution: No GP Review" at bounding box center [1365, 93] width 122 height 15
click at [9, 65] on icon at bounding box center [11, 68] width 9 height 6
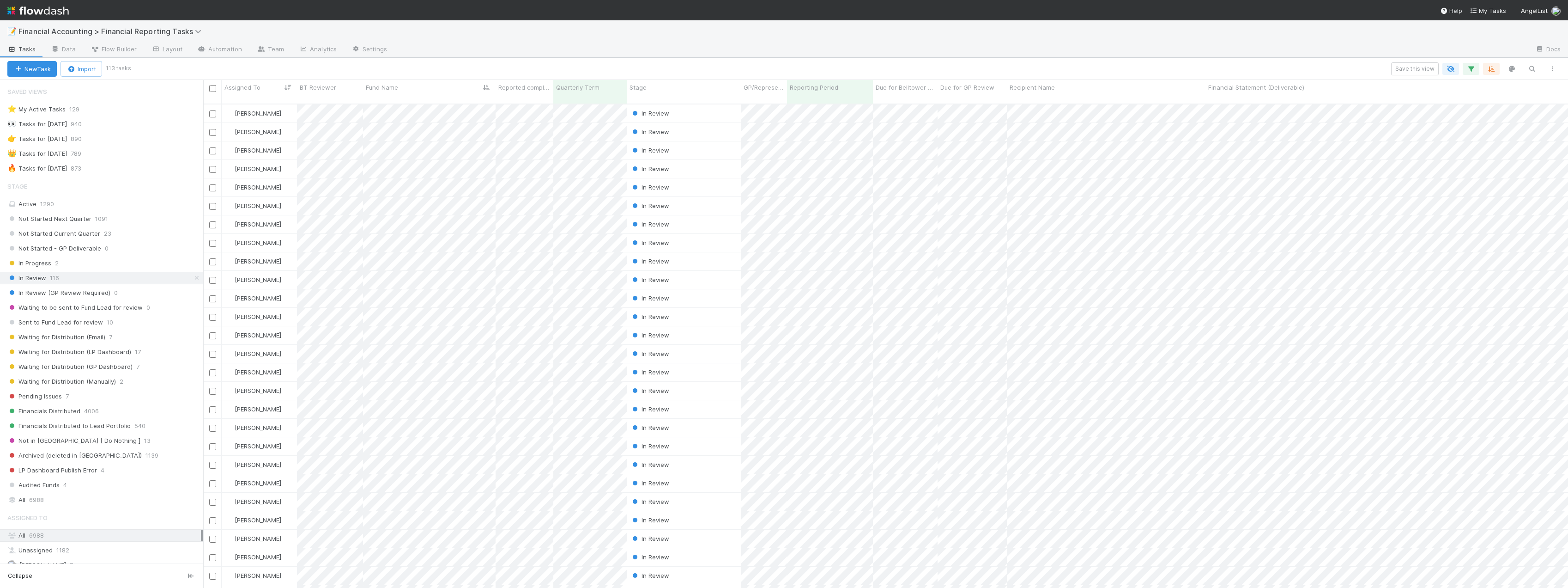
scroll to position [485, 1358]
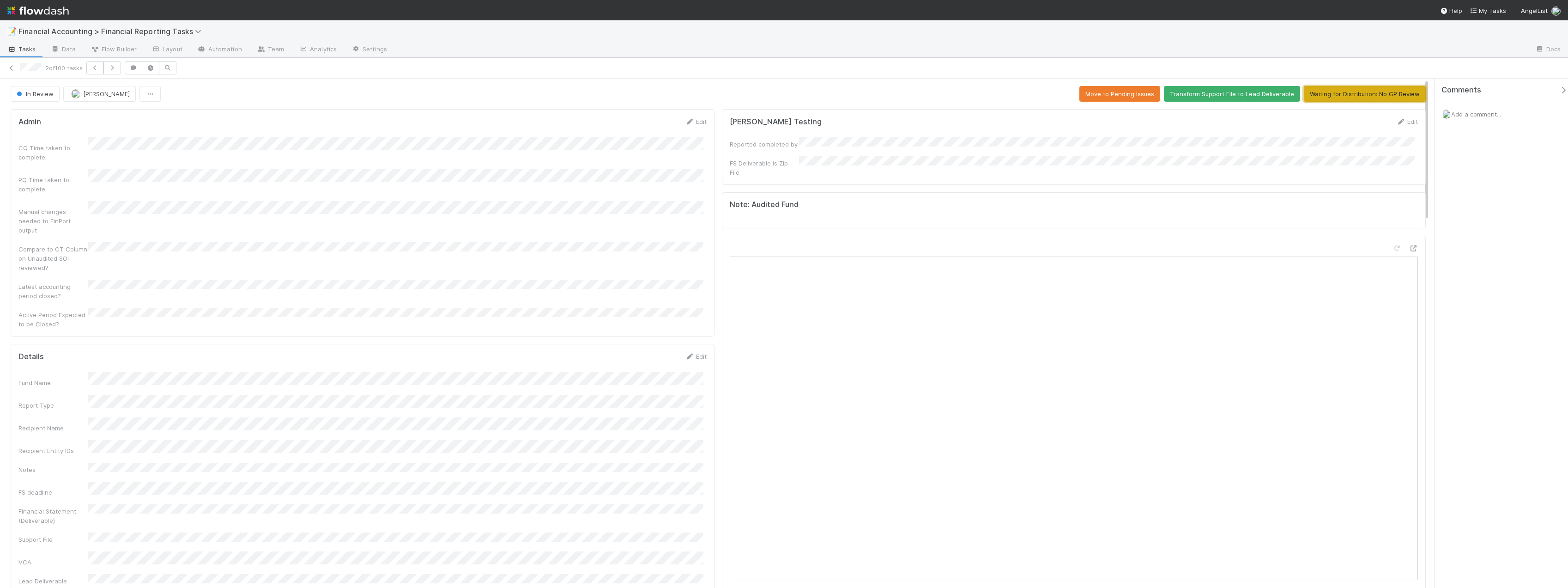
click at [1365, 95] on button "Waiting for Distribution: No GP Review" at bounding box center [1365, 93] width 122 height 15
click at [10, 65] on icon at bounding box center [11, 68] width 9 height 6
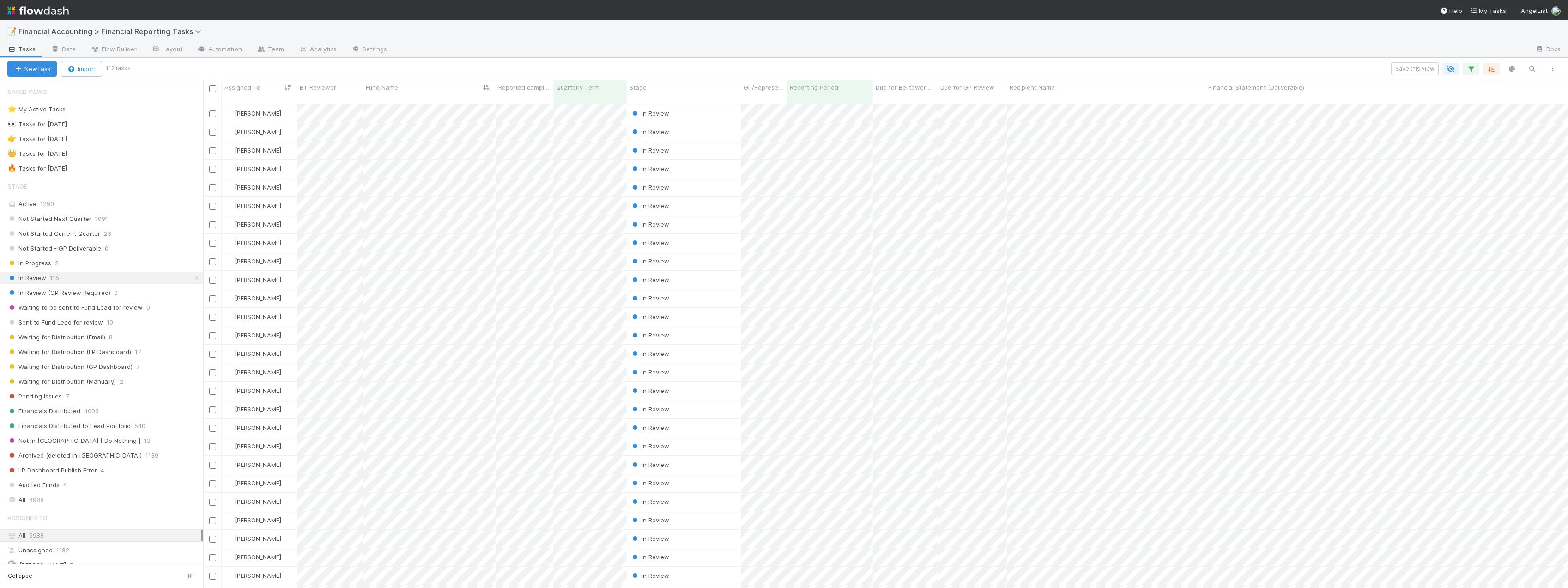
scroll to position [485, 1358]
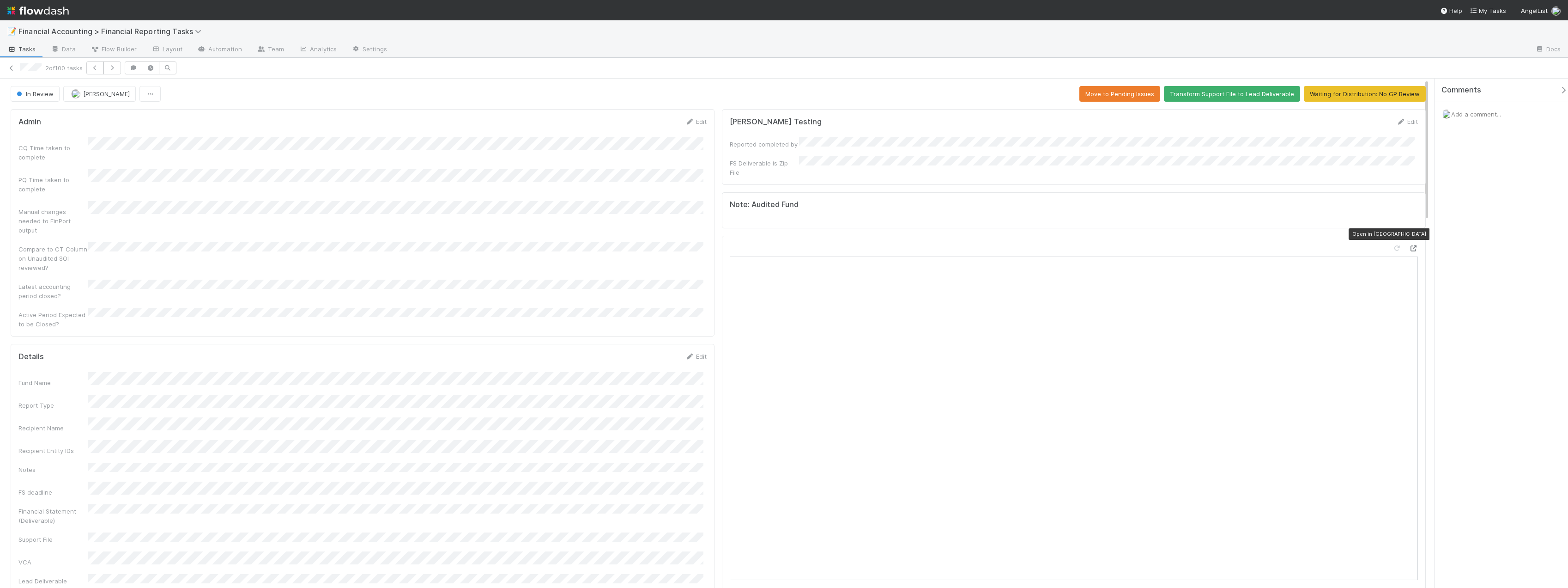
click at [1409, 246] on icon at bounding box center [1413, 248] width 9 height 6
click at [1475, 109] on div "Add a comment..." at bounding box center [1504, 114] width 140 height 24
click at [1476, 115] on span "Add a comment..." at bounding box center [1475, 114] width 50 height 8
click at [1494, 212] on span "Don Walker" at bounding box center [1496, 215] width 47 height 8
click at [1471, 272] on button "Add Comment" at bounding box center [1476, 269] width 53 height 15
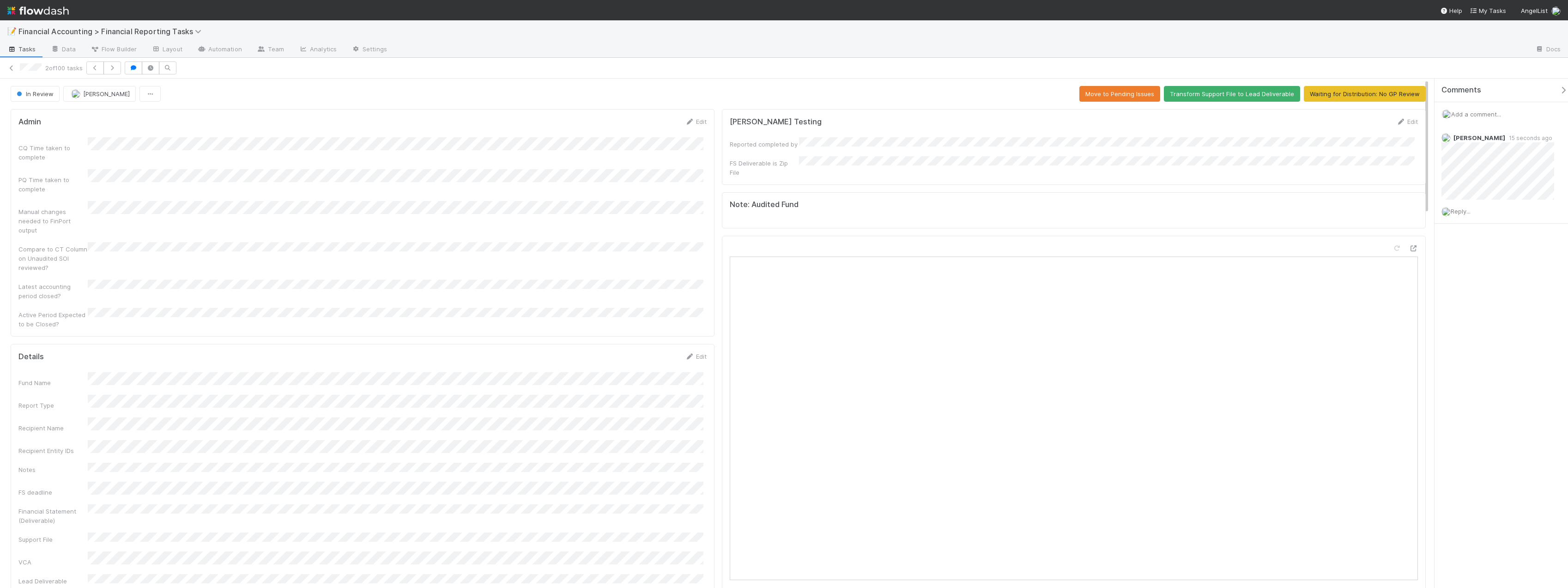
click at [834, 53] on div at bounding box center [961, 50] width 1133 height 15
click at [1099, 95] on button "Move to Pending Issues" at bounding box center [1119, 93] width 81 height 15
click at [14, 71] on icon at bounding box center [11, 68] width 9 height 6
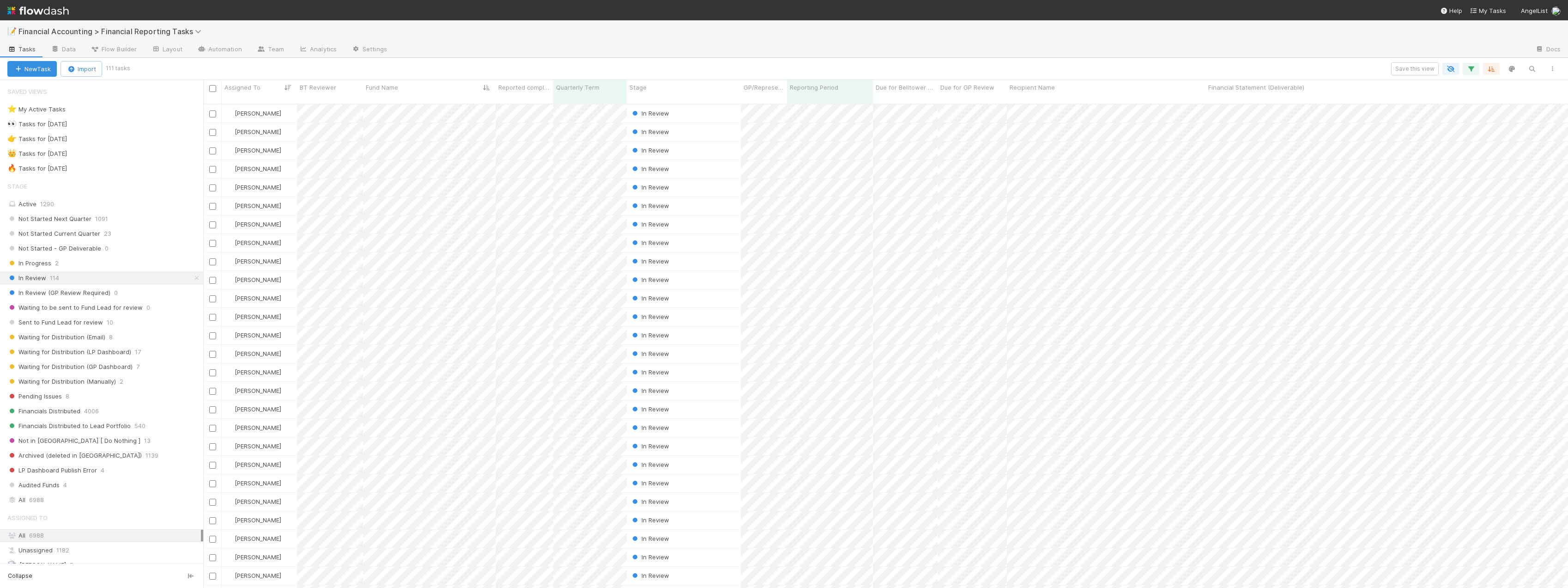
scroll to position [485, 1358]
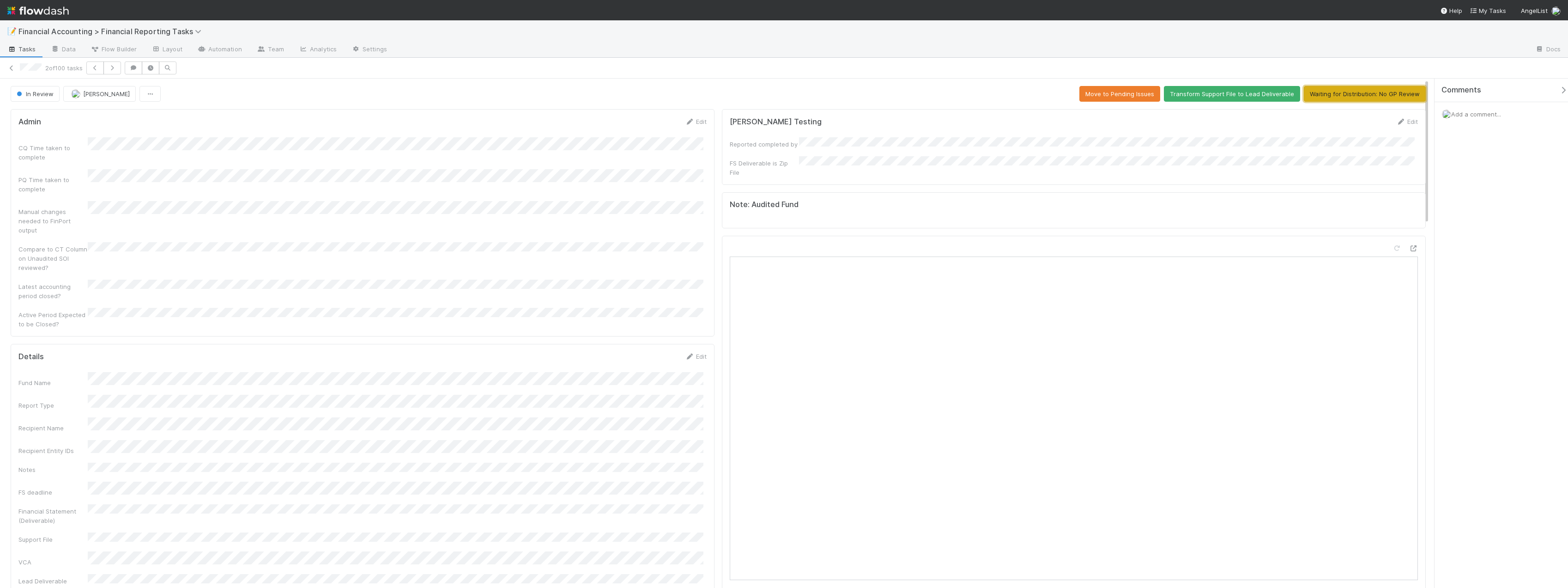
click at [1374, 93] on button "Waiting for Distribution: No GP Review" at bounding box center [1365, 93] width 122 height 15
click at [11, 70] on icon at bounding box center [11, 68] width 9 height 6
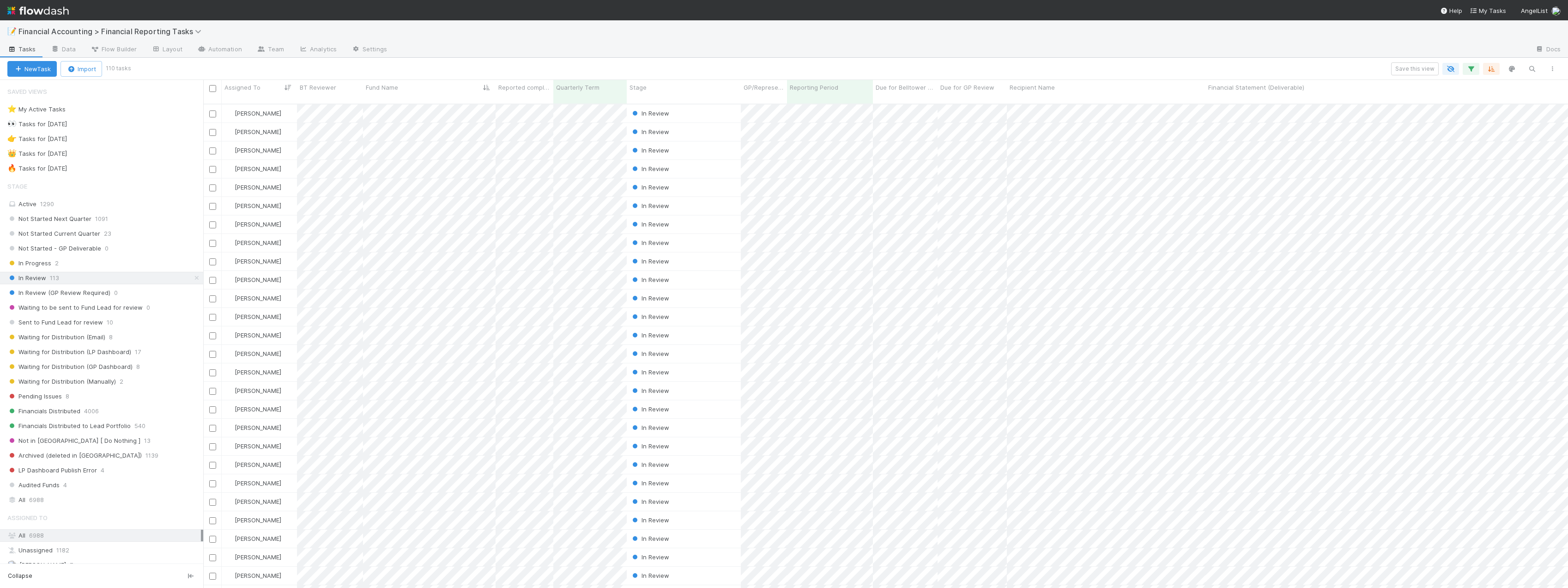
scroll to position [485, 1358]
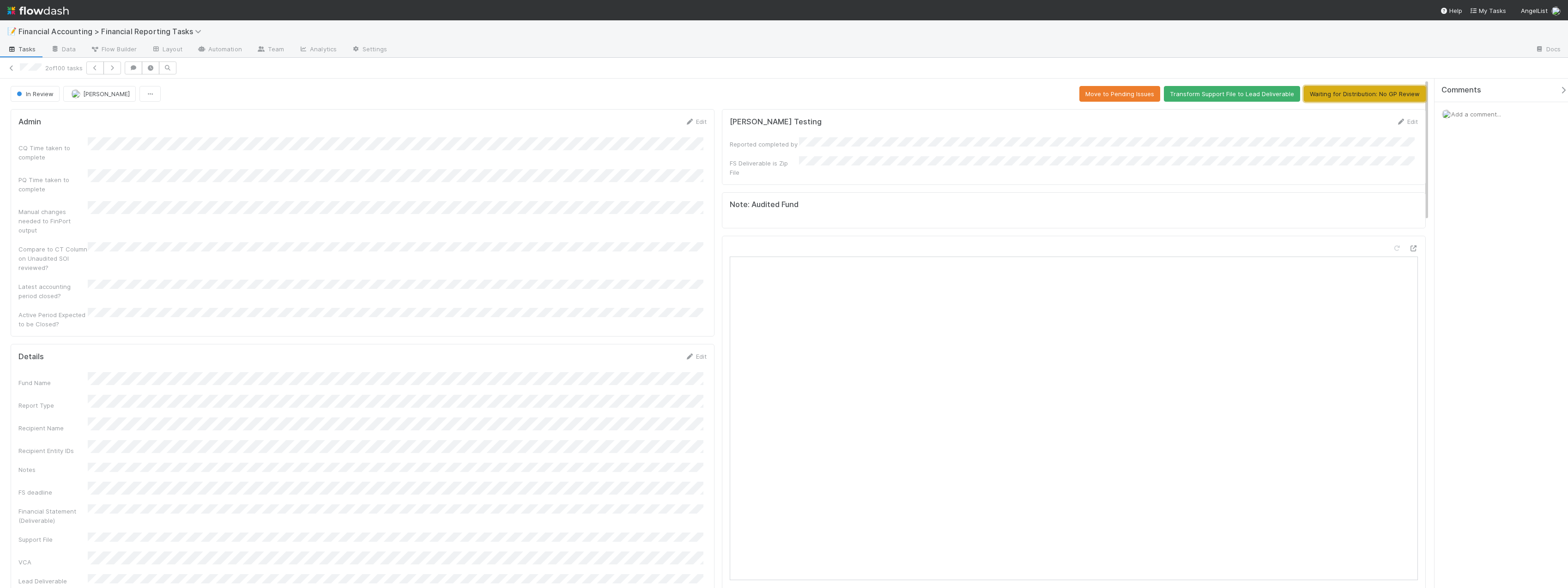
click at [1363, 95] on button "Waiting for Distribution: No GP Review" at bounding box center [1365, 93] width 122 height 15
click at [11, 67] on icon at bounding box center [11, 68] width 9 height 6
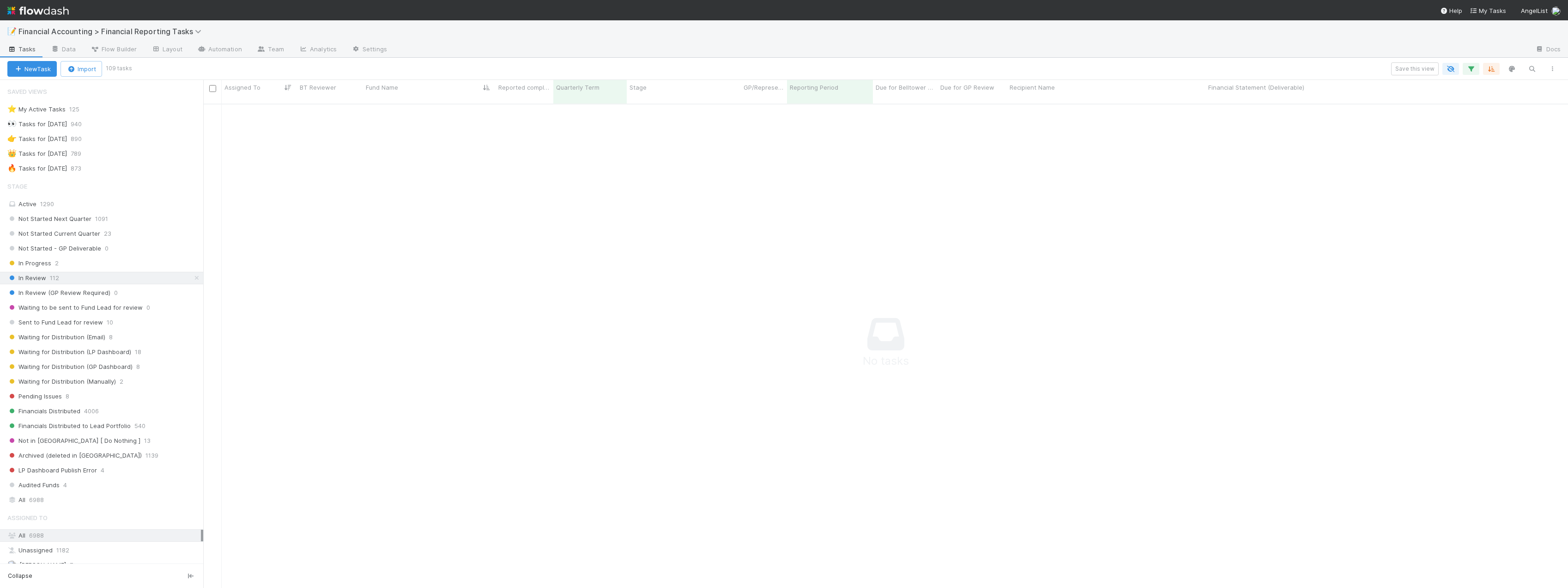
scroll to position [478, 1358]
click at [832, 67] on div "Save this view" at bounding box center [846, 69] width 1432 height 13
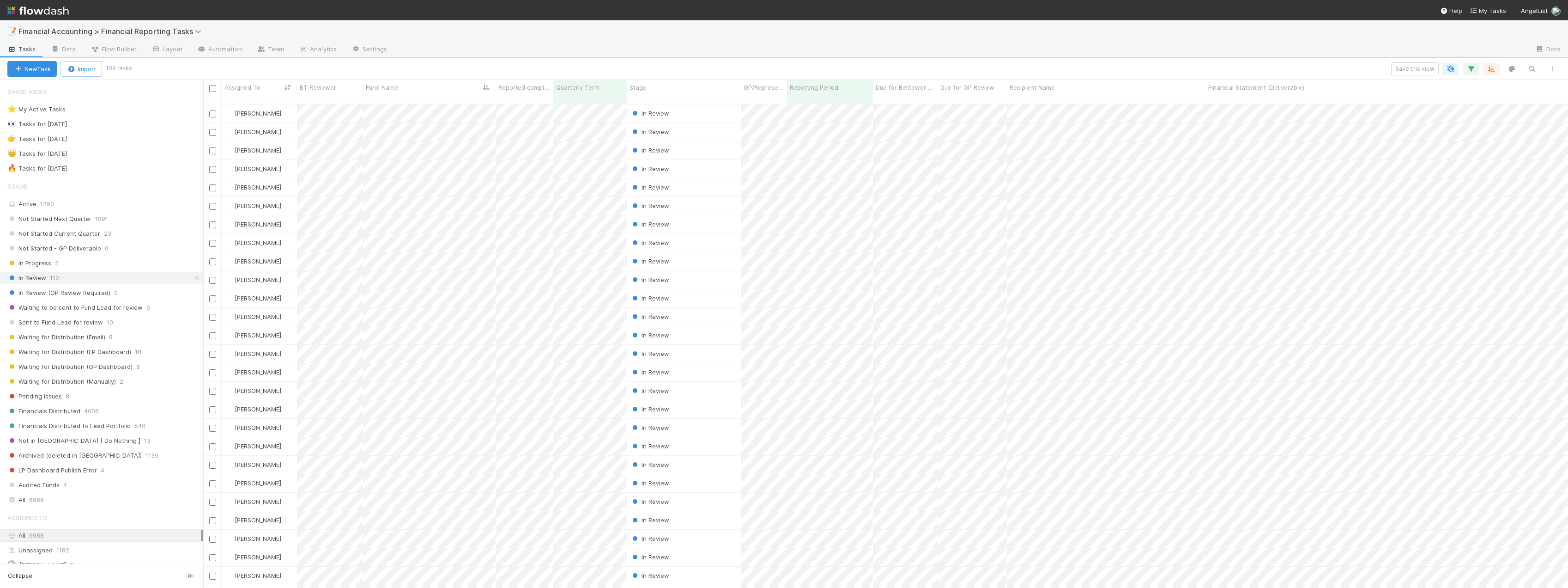
scroll to position [485, 1358]
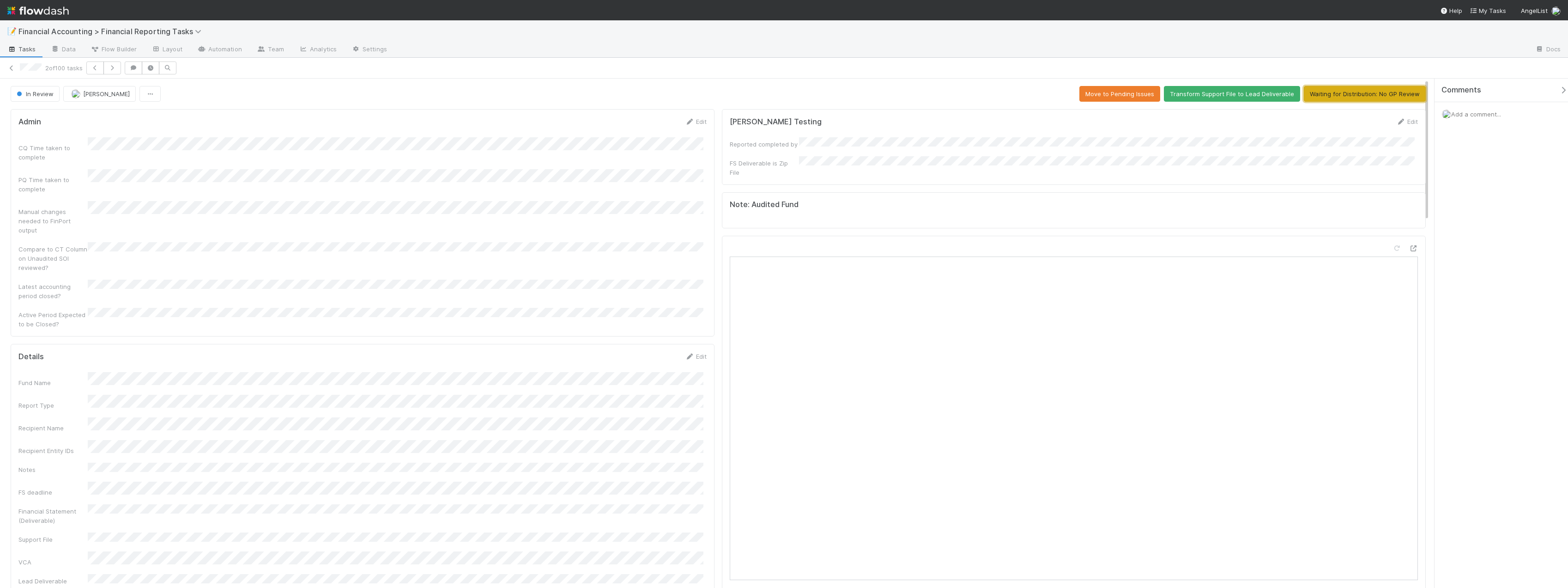
click at [1342, 95] on button "Waiting for Distribution: No GP Review" at bounding box center [1365, 93] width 122 height 15
click at [15, 71] on icon at bounding box center [11, 68] width 9 height 6
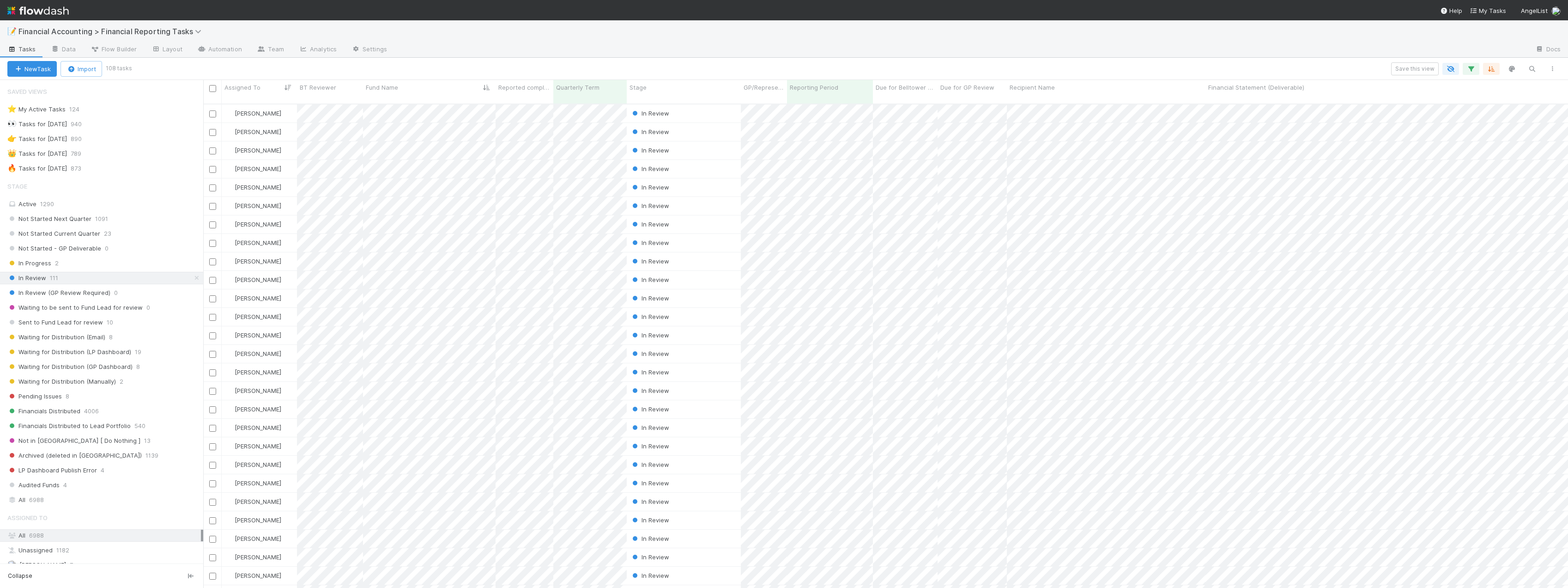
scroll to position [485, 1358]
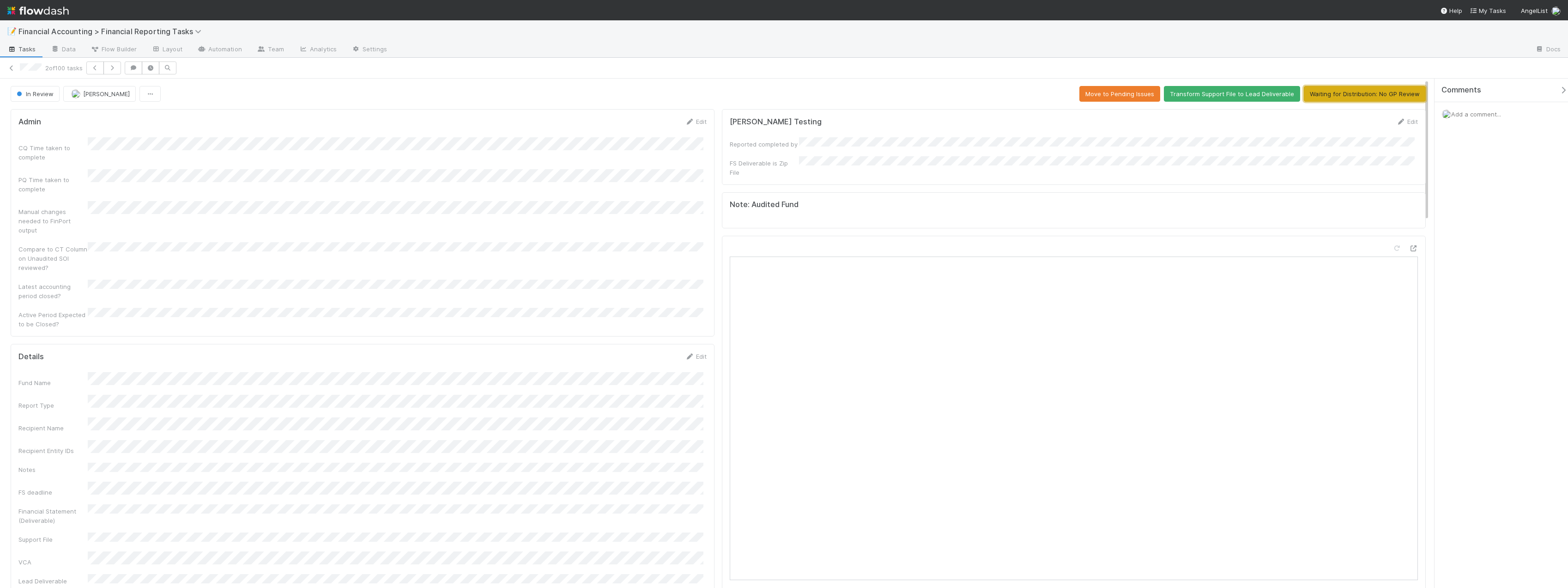
click at [1357, 90] on button "Waiting for Distribution: No GP Review" at bounding box center [1365, 93] width 122 height 15
click at [13, 68] on icon at bounding box center [11, 68] width 9 height 6
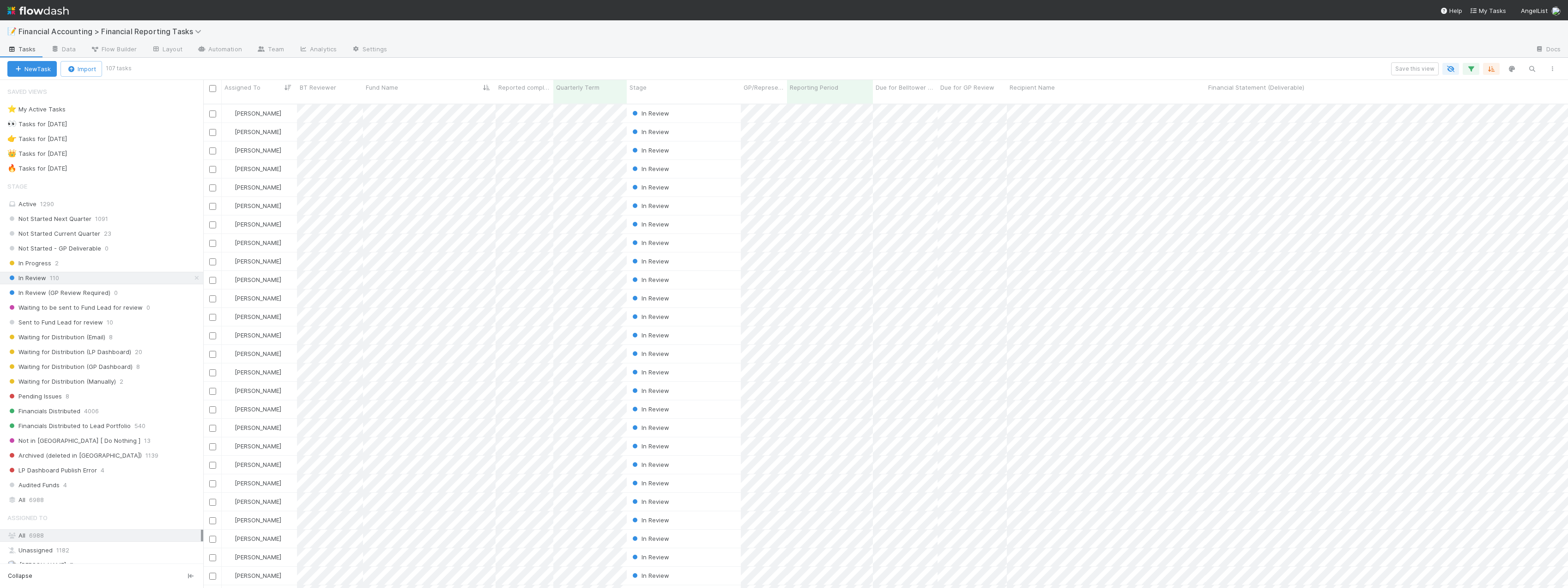
scroll to position [485, 1358]
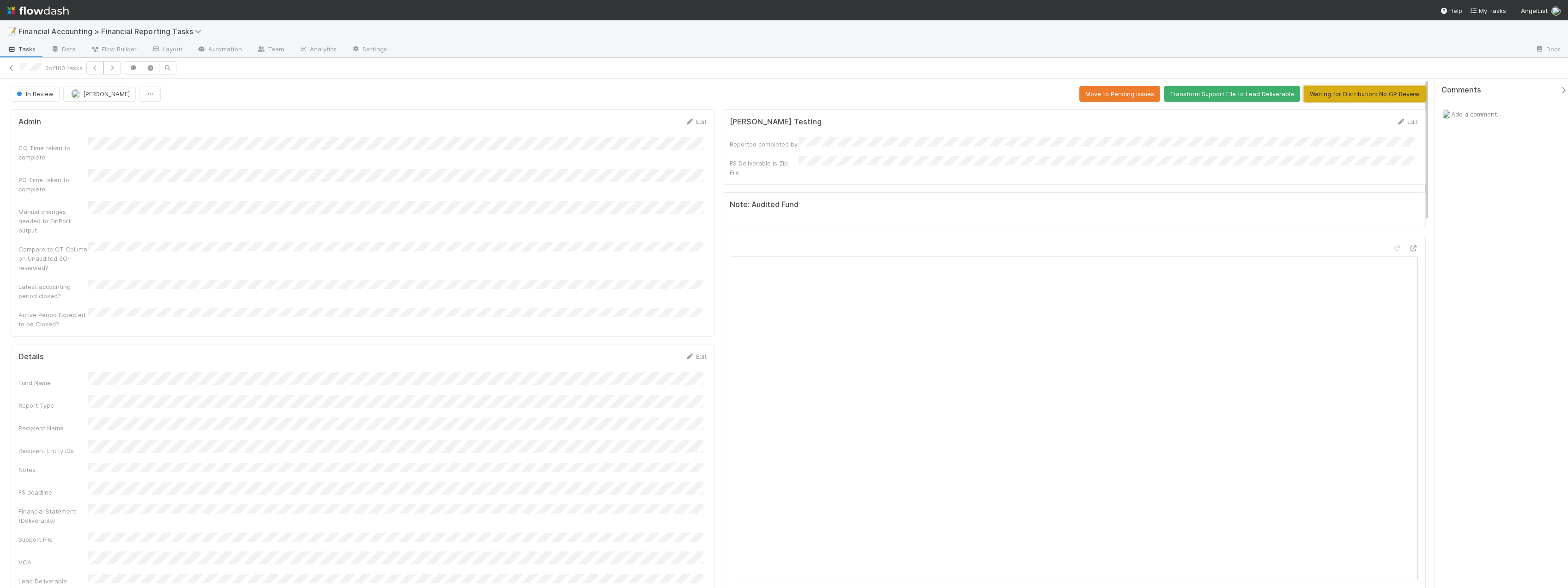
click at [1377, 94] on button "Waiting for Distribution: No GP Review" at bounding box center [1365, 93] width 122 height 15
click at [8, 69] on icon at bounding box center [11, 68] width 9 height 6
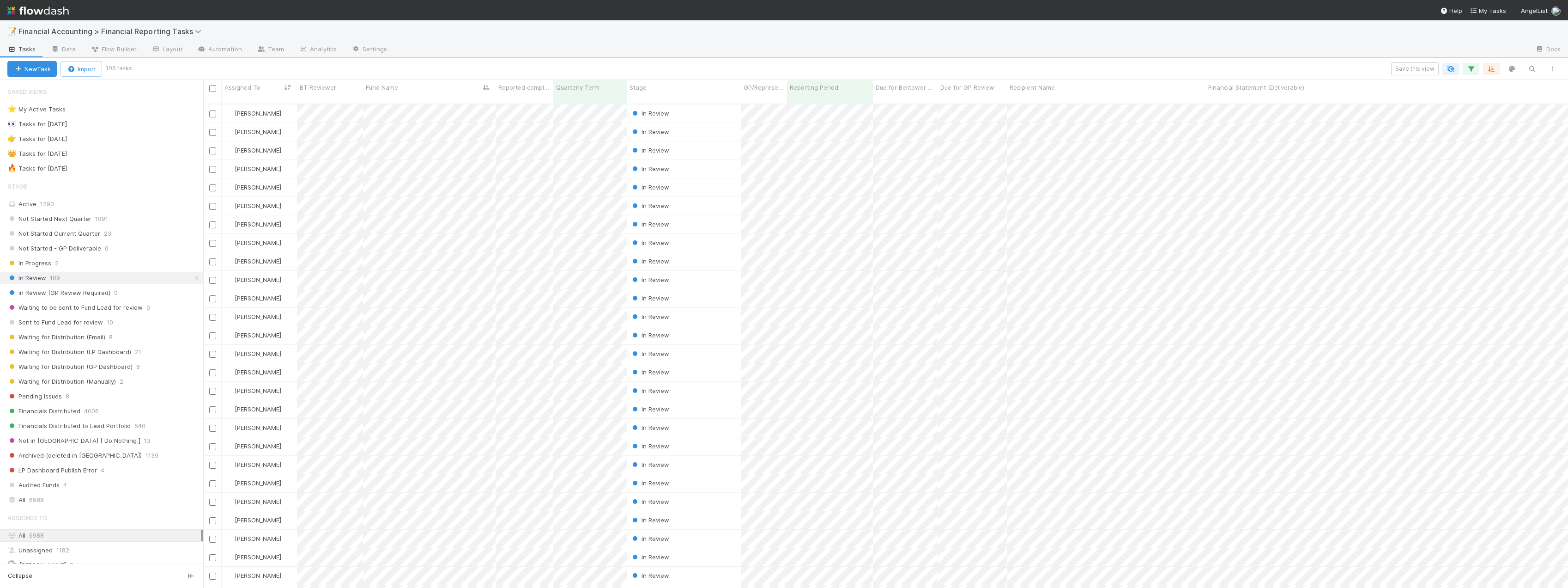
scroll to position [485, 1358]
click at [408, 89] on div "Fund Name" at bounding box center [430, 87] width 128 height 9
click at [410, 104] on div "Sort A → Z" at bounding box center [419, 105] width 105 height 14
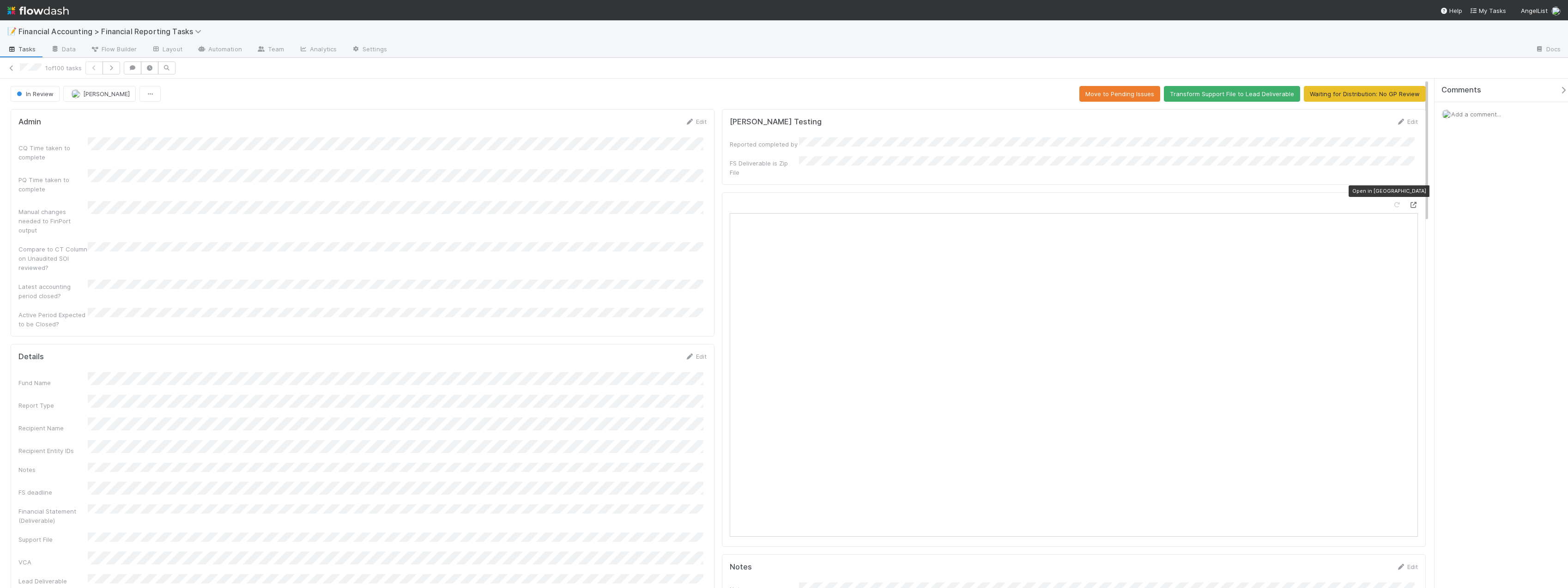
click at [1409, 202] on icon at bounding box center [1413, 205] width 9 height 6
click at [1383, 95] on button "Waiting for Distribution: No GP Review" at bounding box center [1365, 93] width 122 height 15
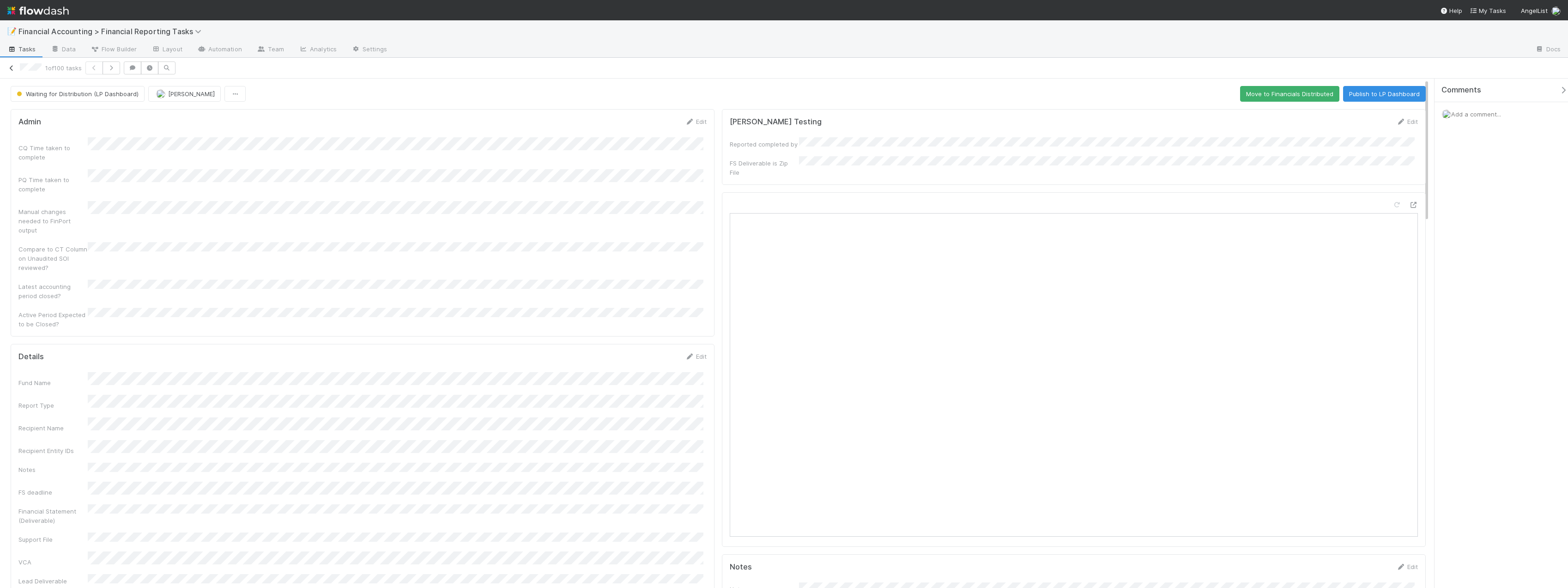
click at [11, 69] on icon at bounding box center [11, 68] width 9 height 6
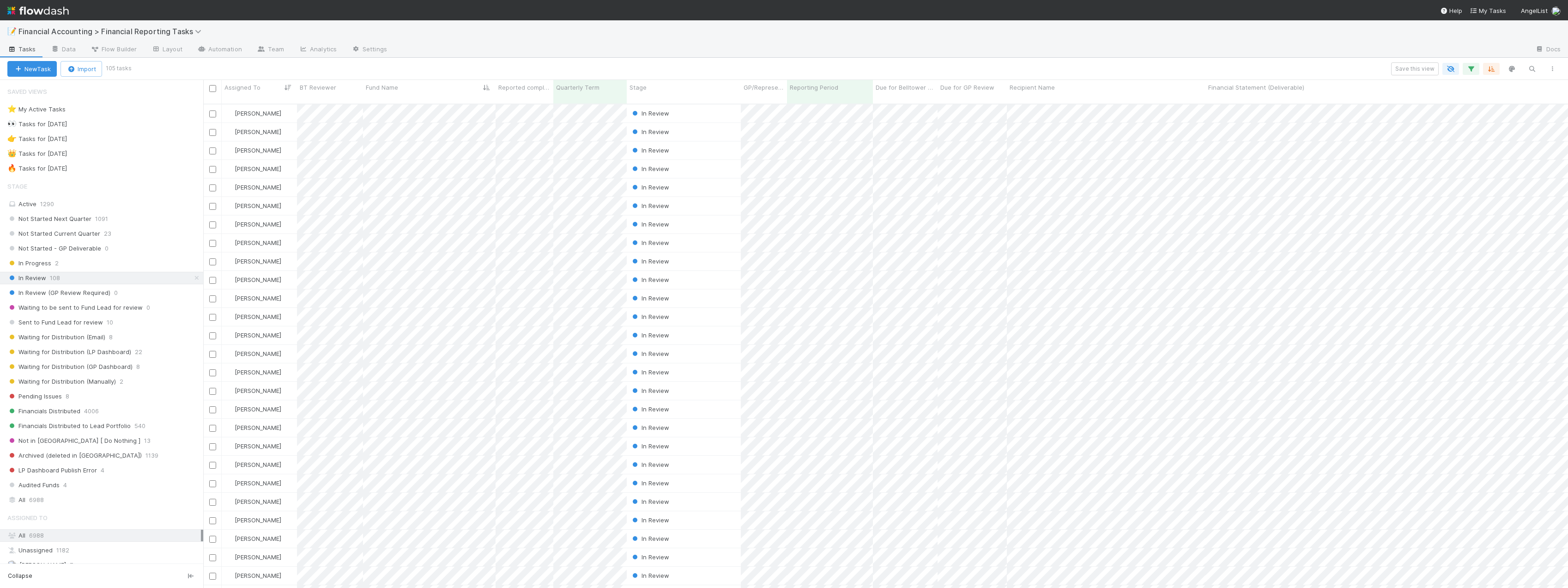
scroll to position [485, 1358]
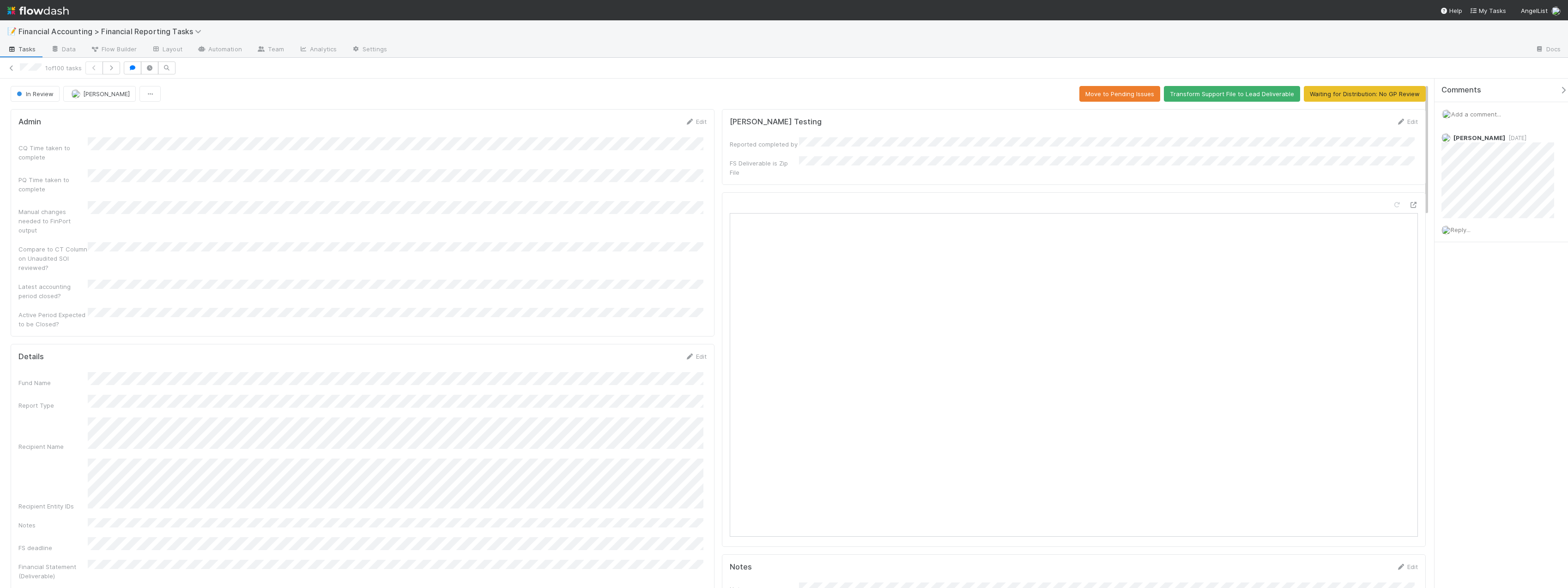
scroll to position [231, 0]
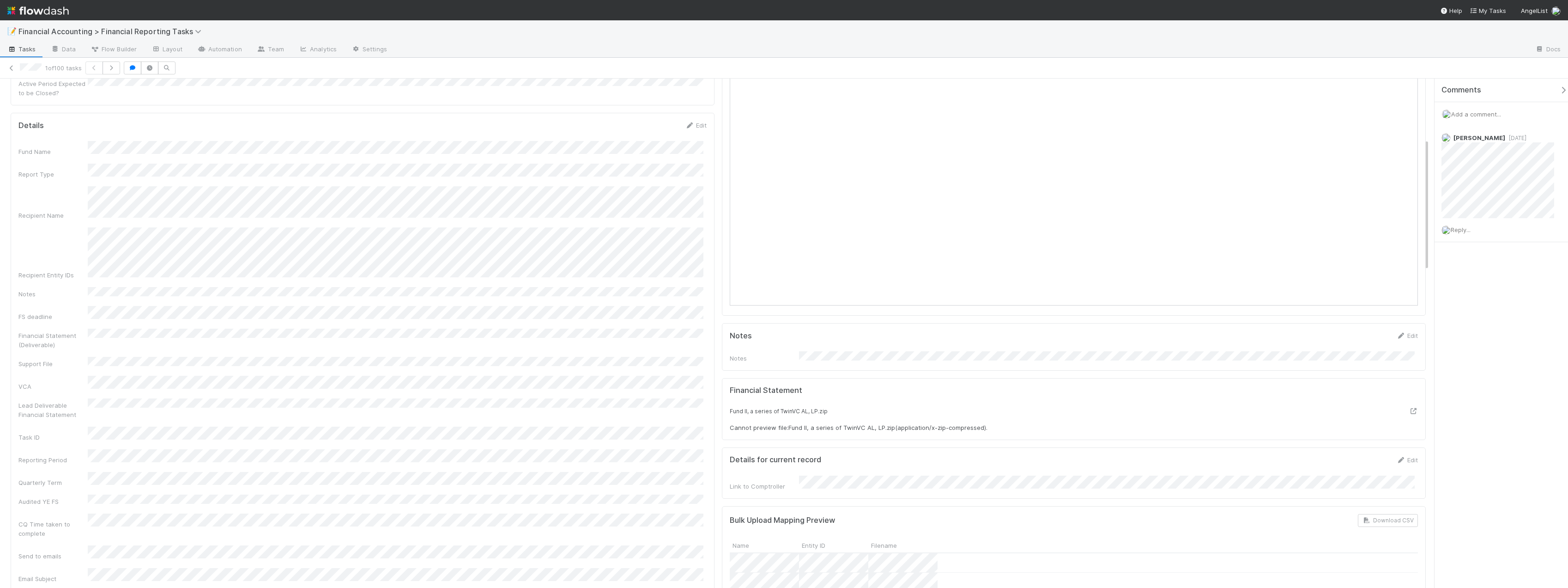
click at [1437, 31] on div "📝 Financial Accounting > Financial Reporting Tasks" at bounding box center [784, 32] width 1568 height 22
click at [1442, 6] on div "Help" at bounding box center [1451, 11] width 22 height 9
click at [1476, 328] on div "Resource Center AngelList Notion Doc Help center API docs Getting started Tutor…" at bounding box center [784, 294] width 1568 height 588
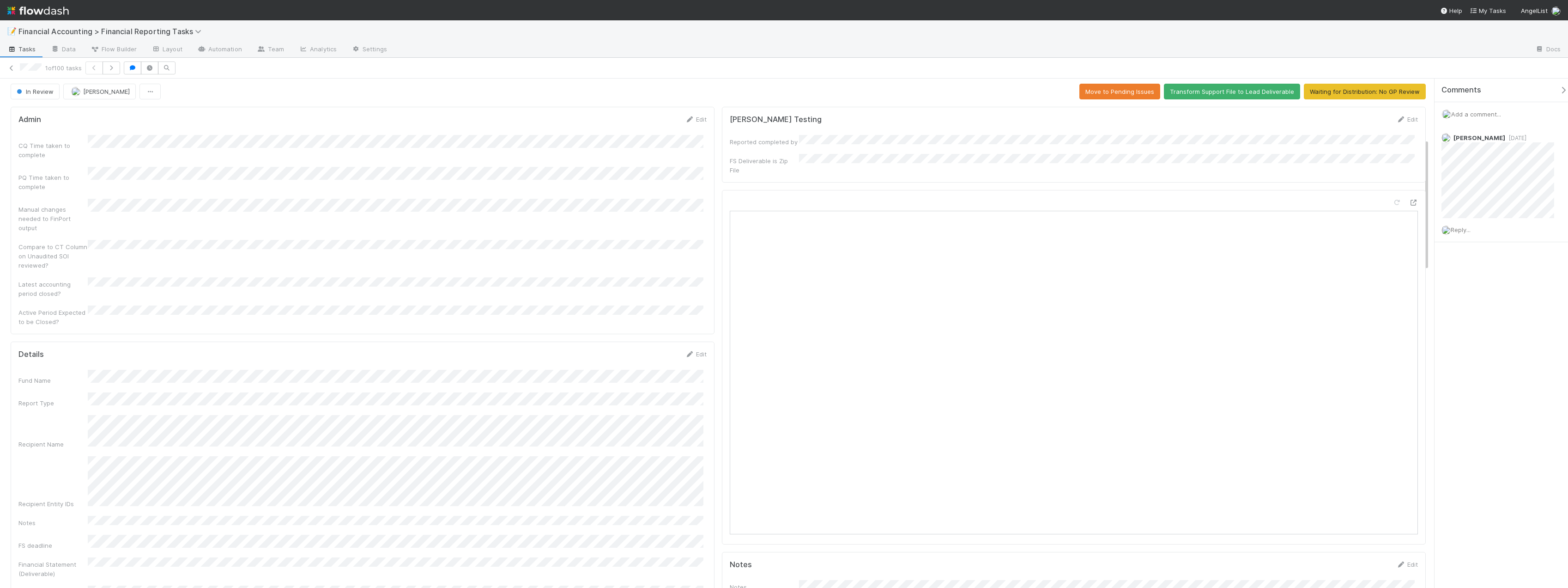
scroll to position [0, 0]
click at [1313, 90] on button "Waiting for Distribution: No GP Review" at bounding box center [1365, 93] width 122 height 15
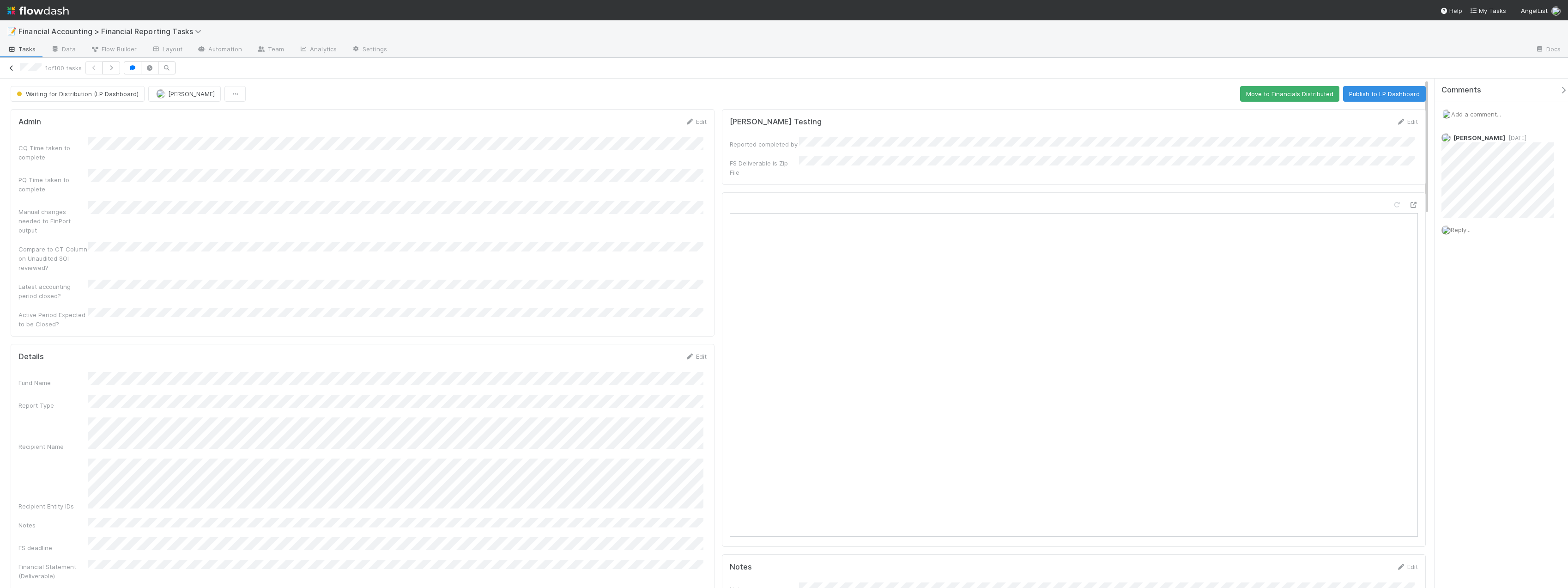
click at [9, 67] on icon at bounding box center [11, 68] width 9 height 6
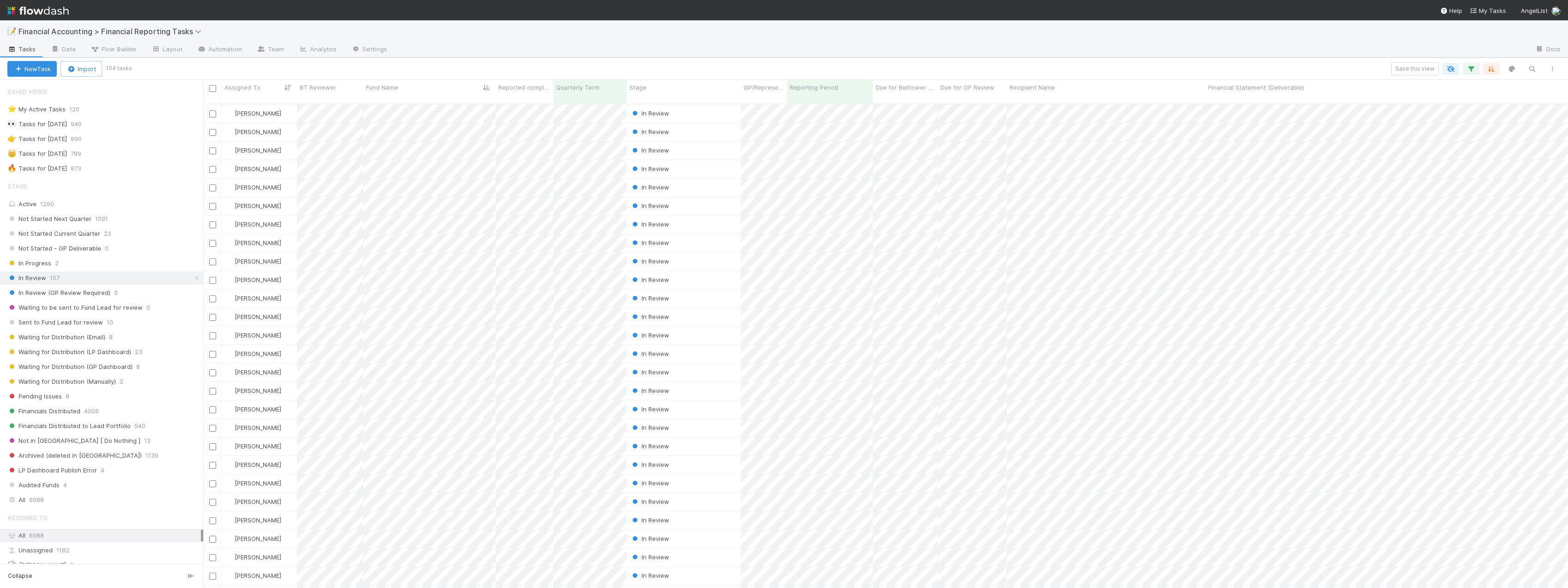
scroll to position [485, 1358]
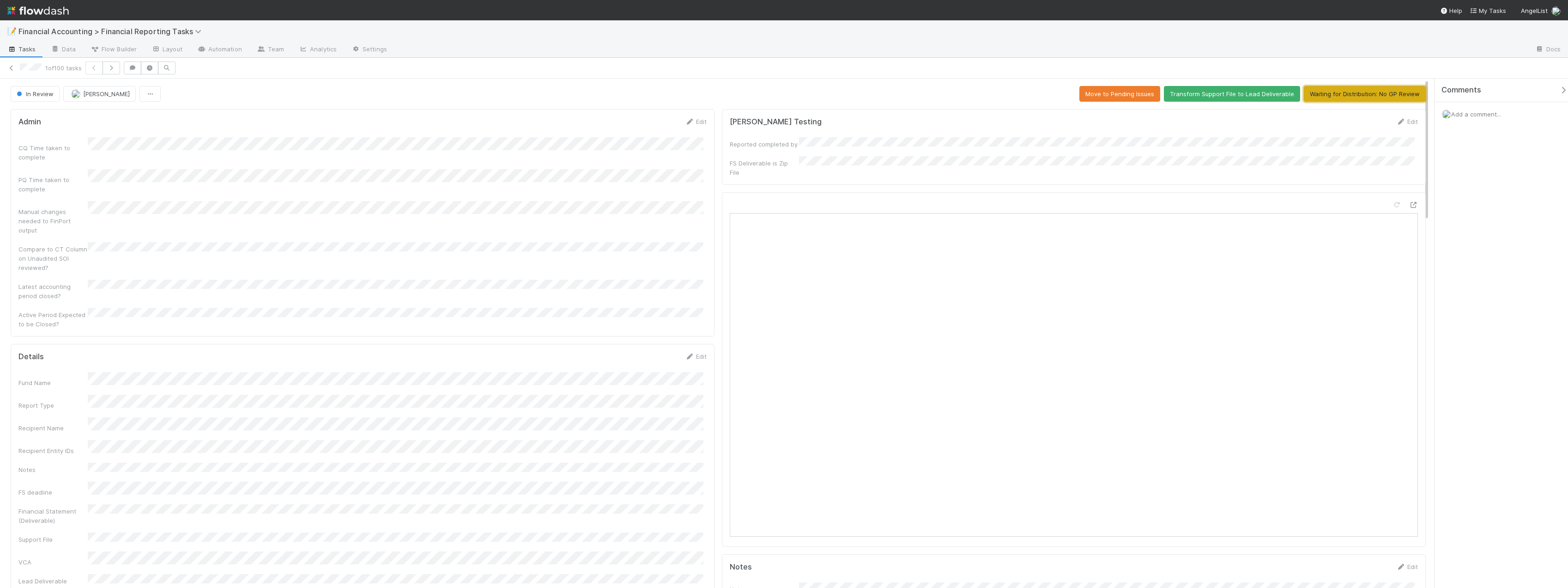
click at [1373, 94] on button "Waiting for Distribution: No GP Review" at bounding box center [1365, 93] width 122 height 15
click at [11, 65] on icon at bounding box center [11, 68] width 9 height 6
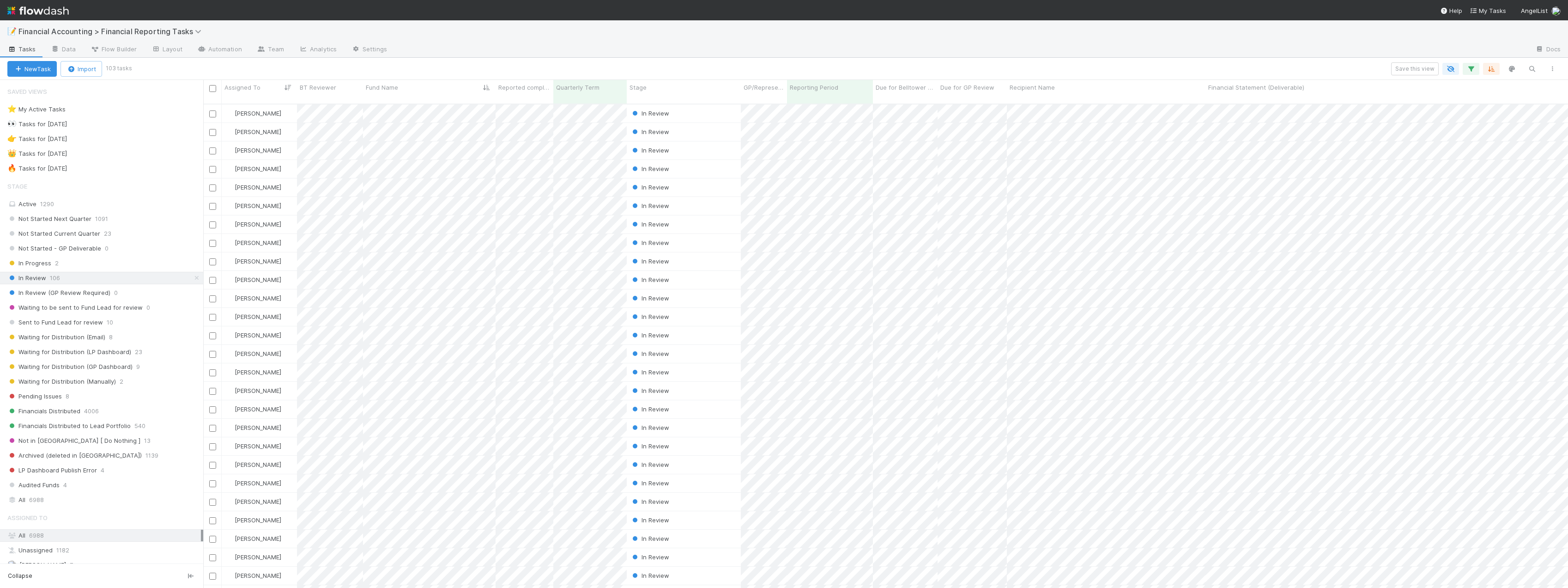
scroll to position [485, 1358]
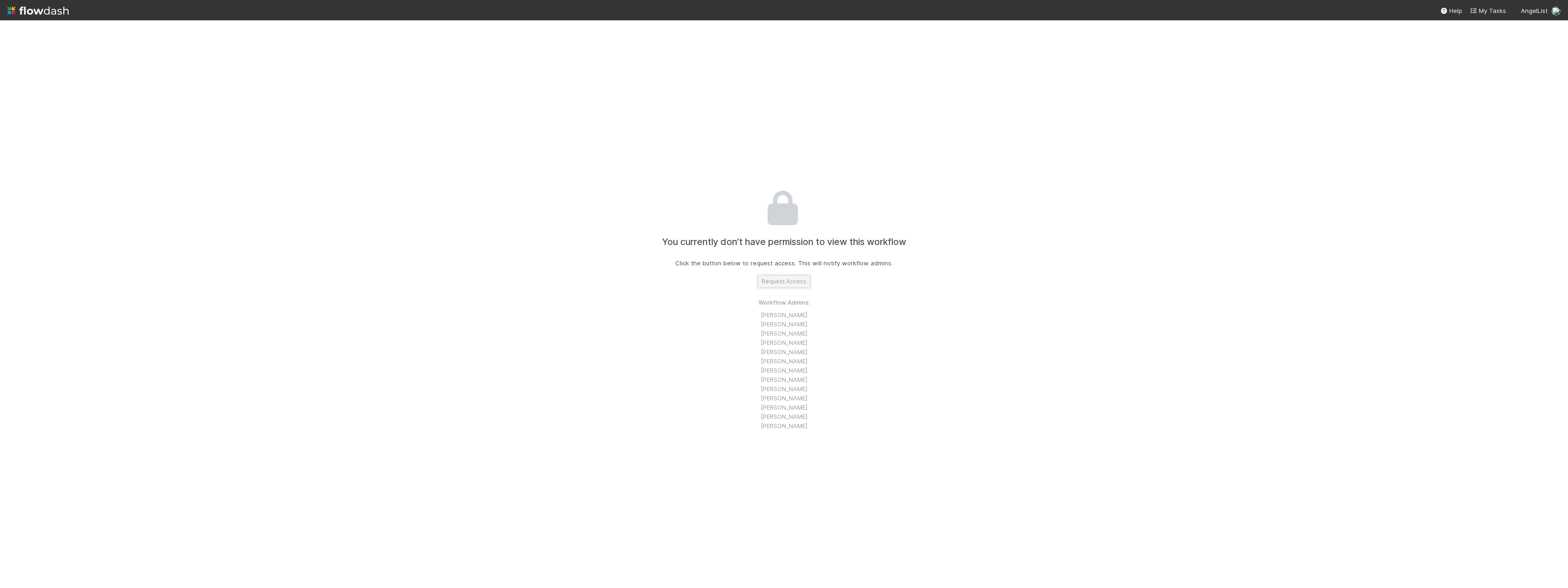
click at [778, 283] on button "Request Access" at bounding box center [784, 281] width 53 height 13
